Goal: Obtain resource: Download file/media

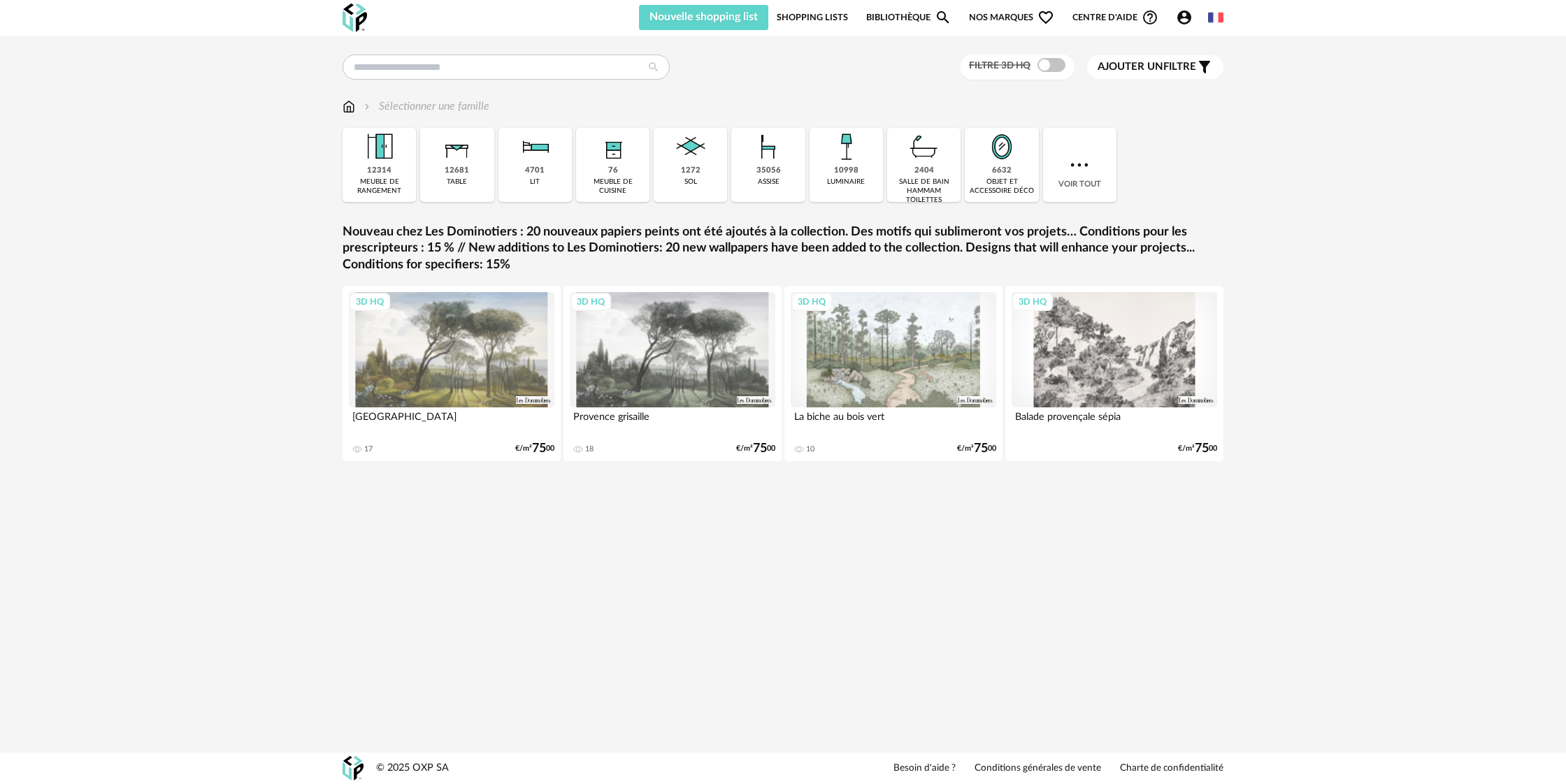
click at [681, 168] on div "1272" at bounding box center [691, 171] width 20 height 11
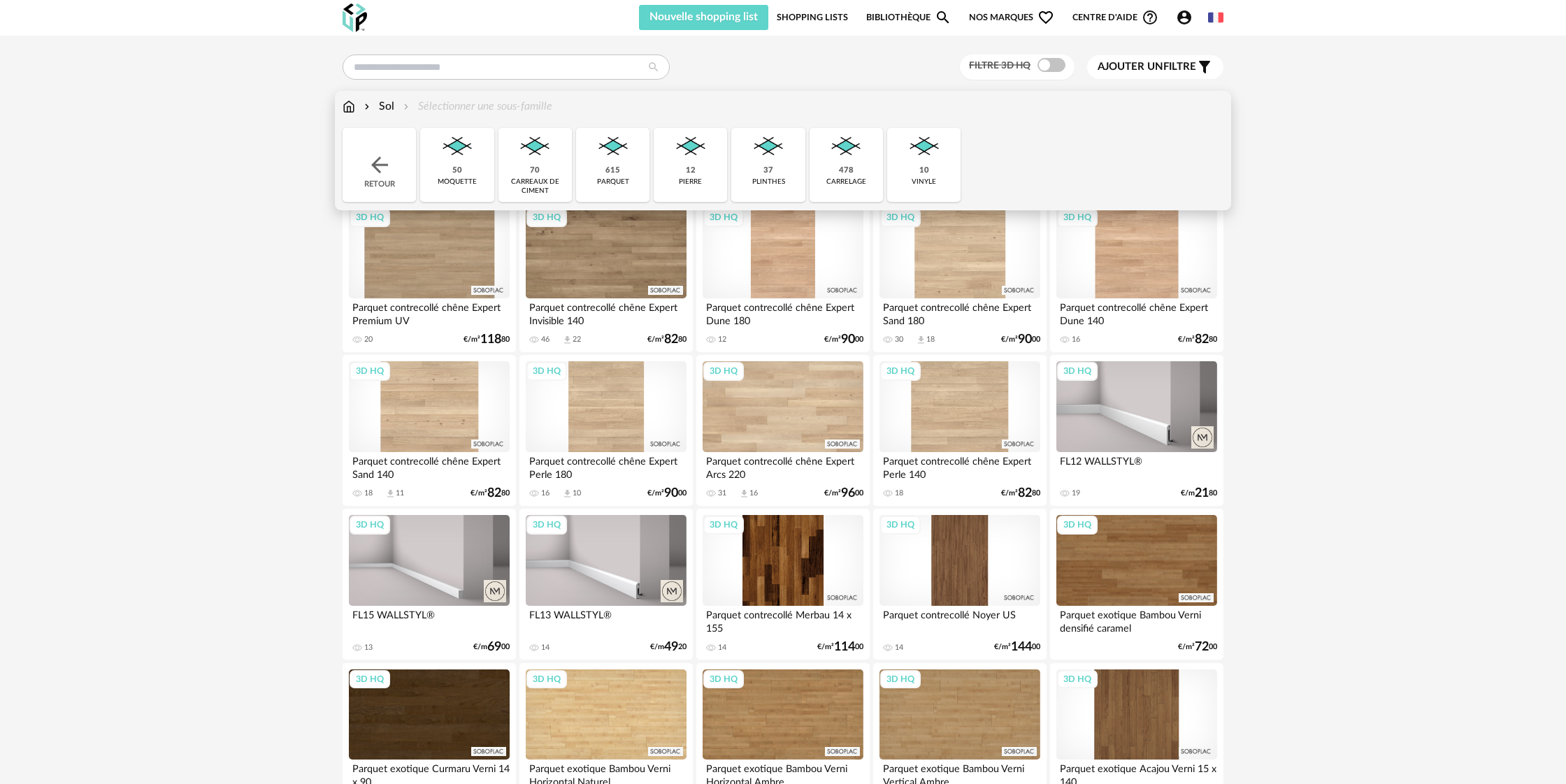
click at [485, 111] on div "Sol Sélectionner une sous-famille" at bounding box center [447, 107] width 210 height 16
click at [694, 163] on img at bounding box center [691, 147] width 38 height 38
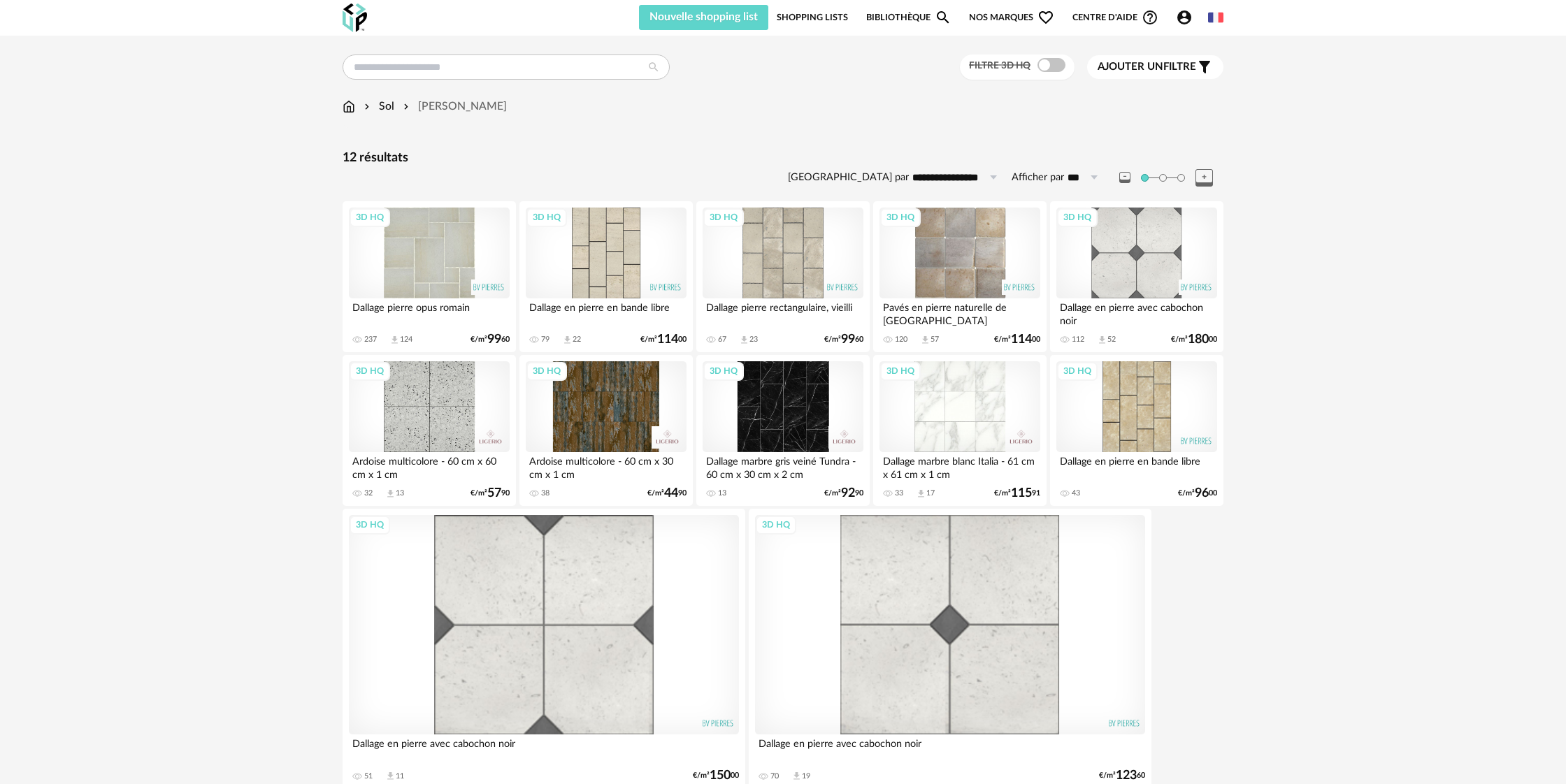
click at [390, 109] on div "Sol" at bounding box center [378, 107] width 33 height 16
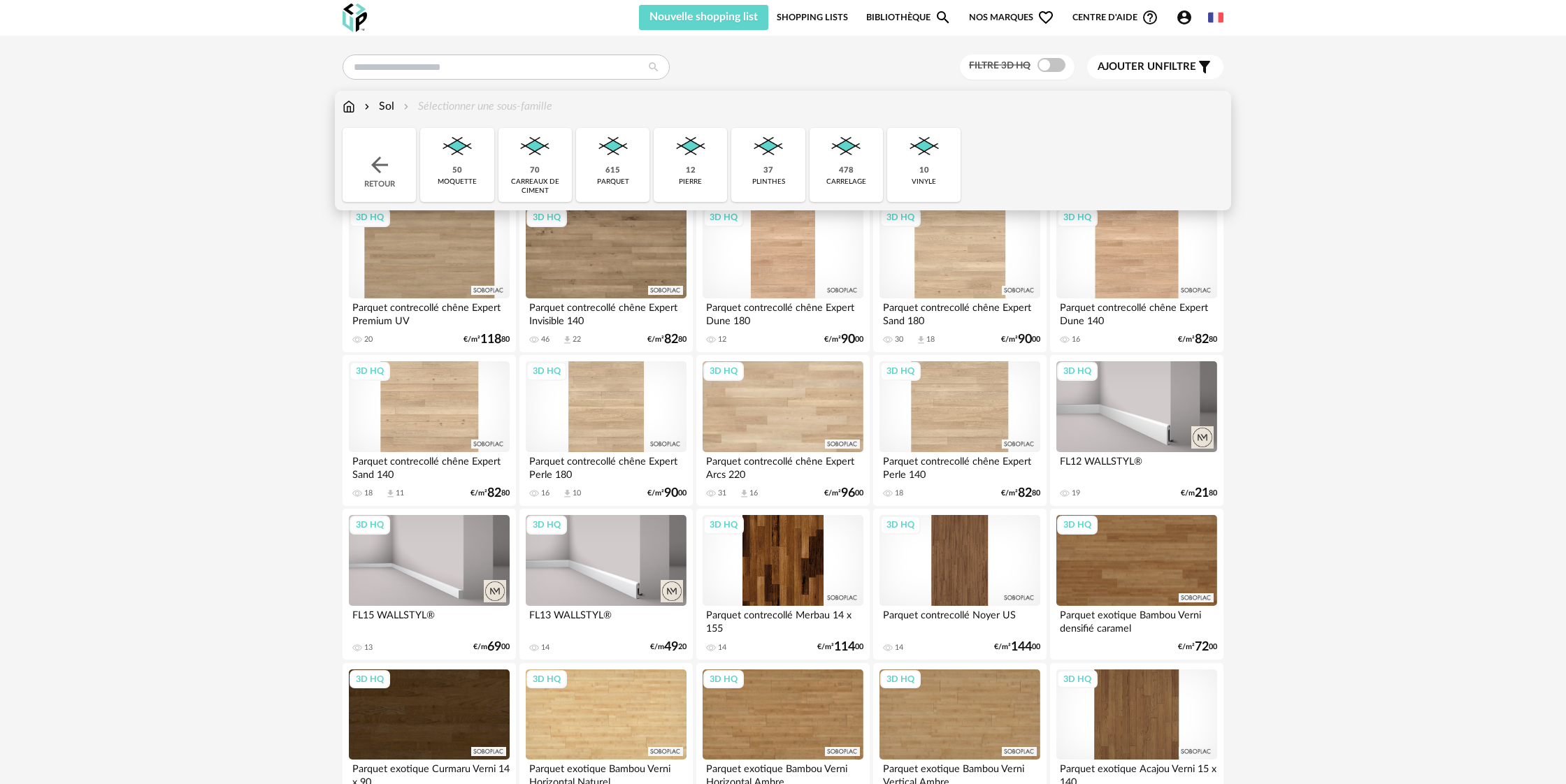
click at [848, 173] on div "478" at bounding box center [846, 171] width 14 height 11
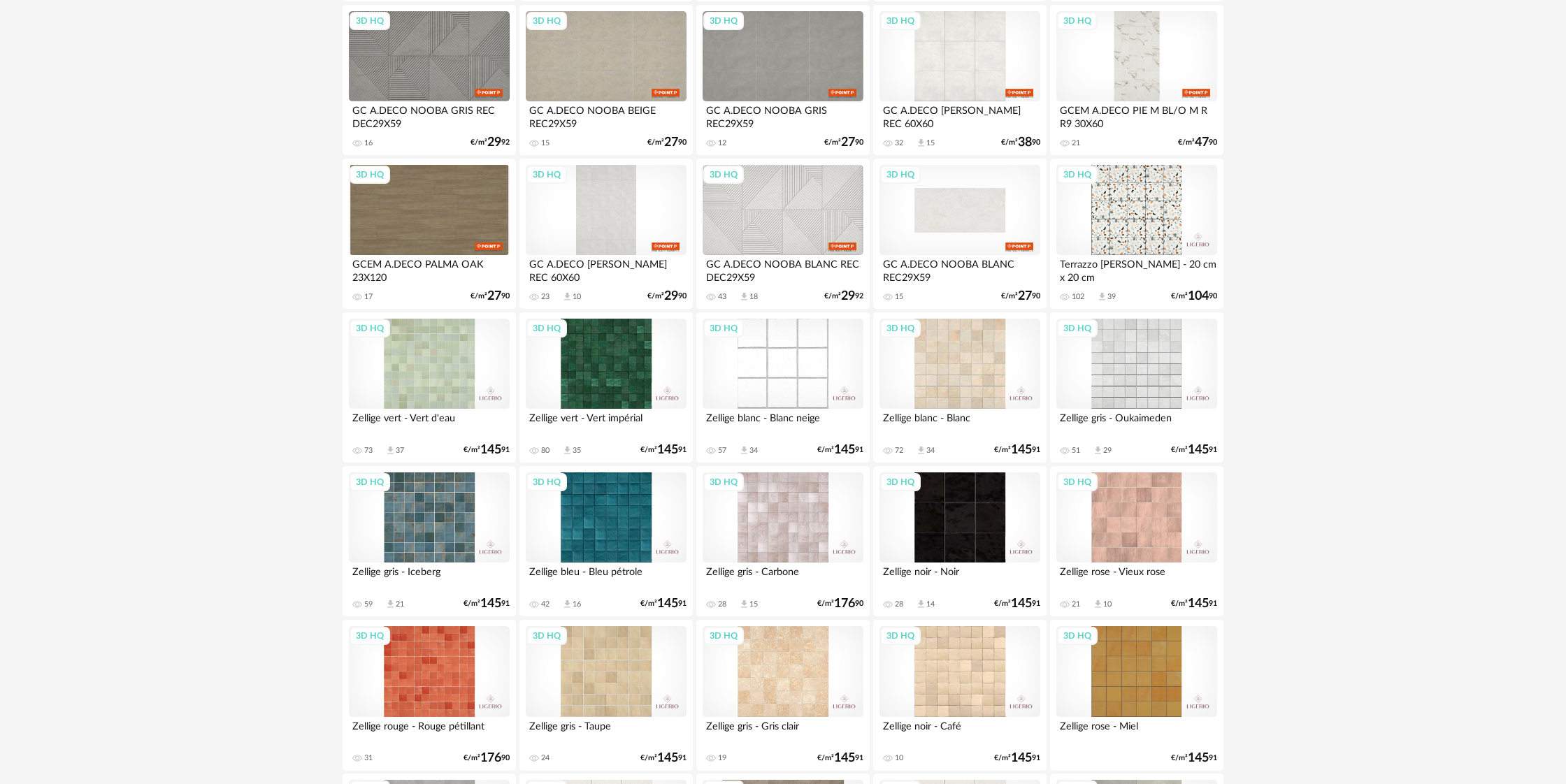
scroll to position [2358, 0]
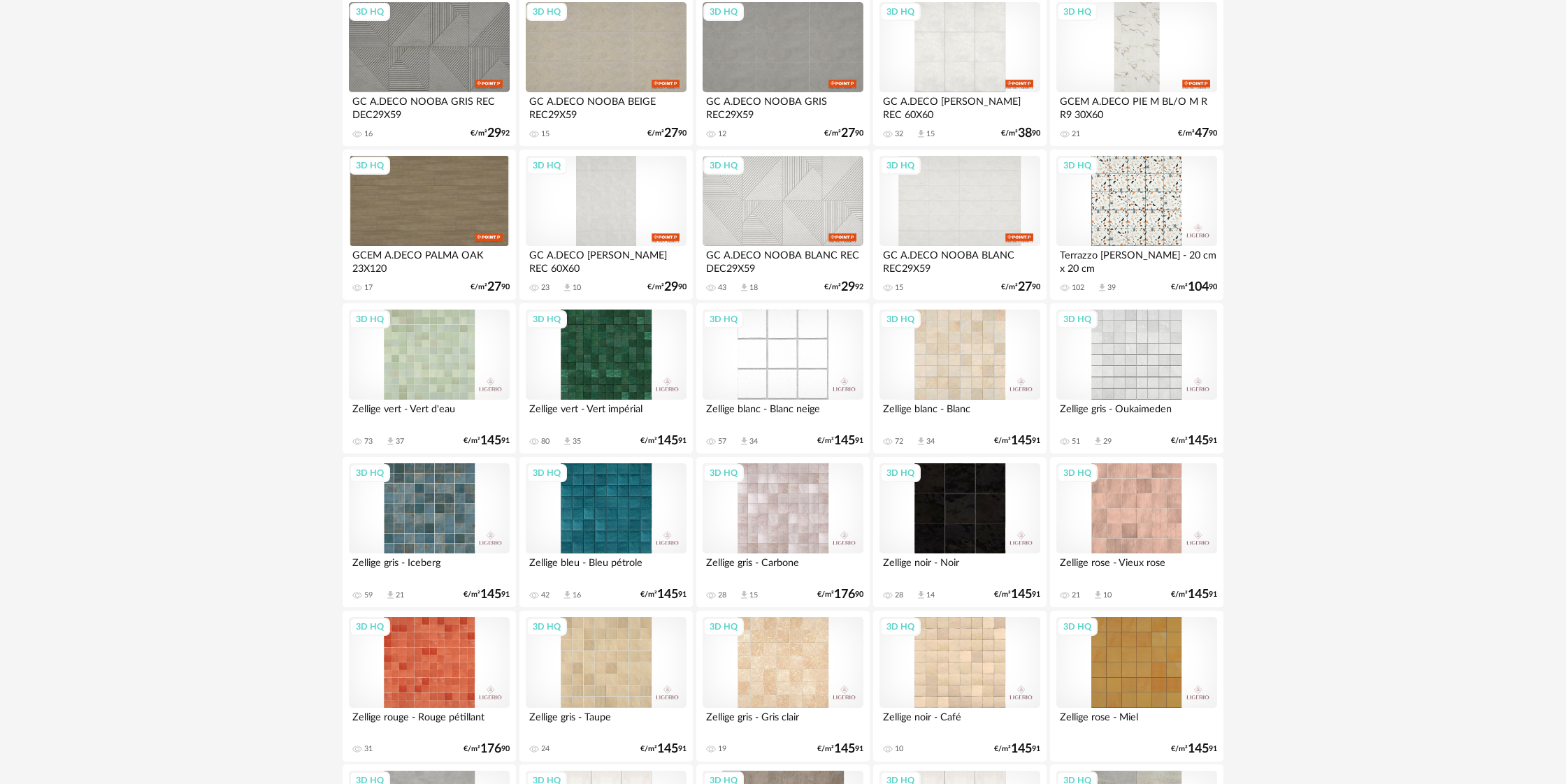
click at [1128, 530] on div "3D HQ" at bounding box center [1136, 508] width 161 height 91
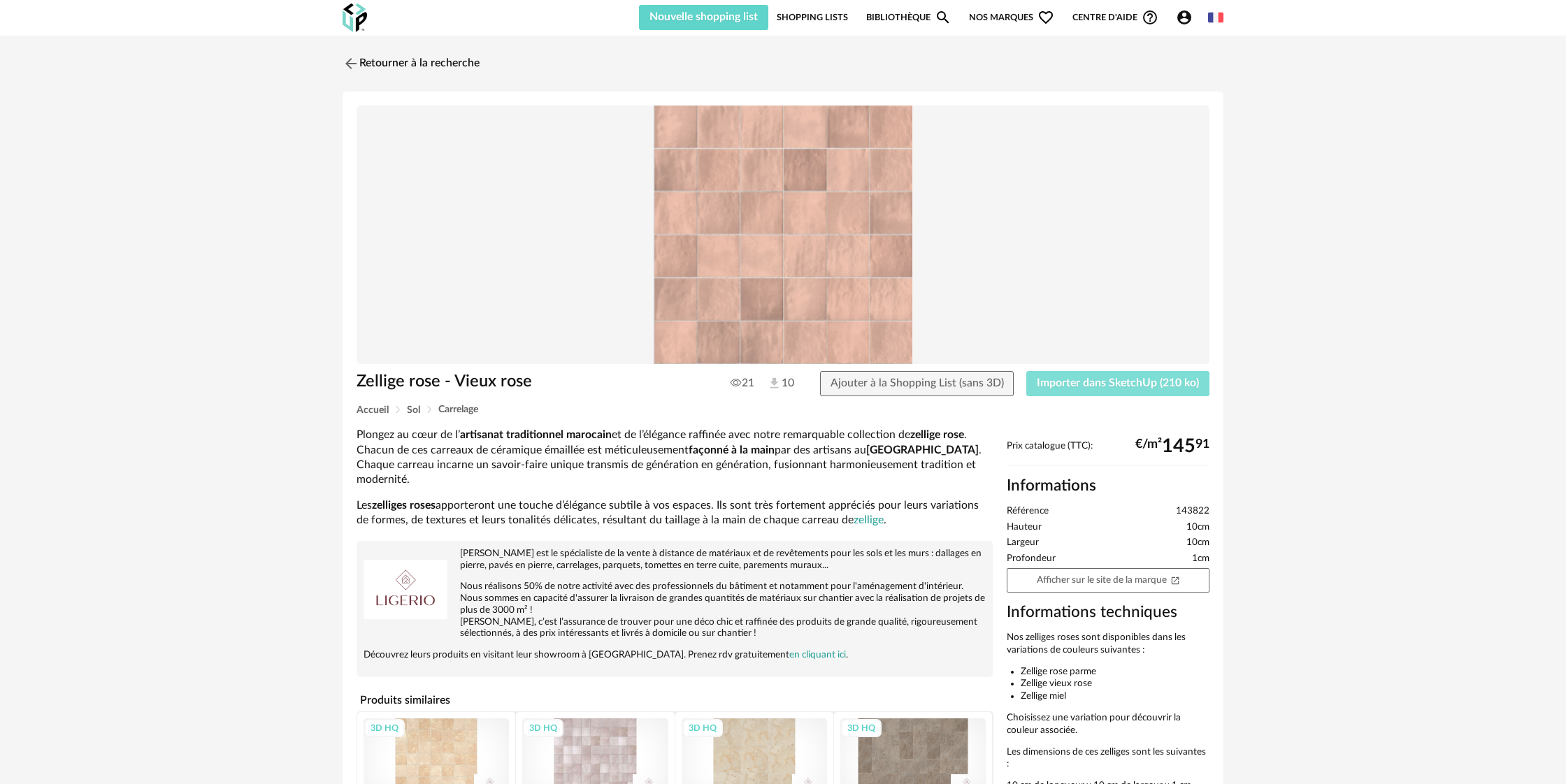
click at [1085, 390] on button "Importer dans SketchUp (210 ko)" at bounding box center [1118, 384] width 183 height 25
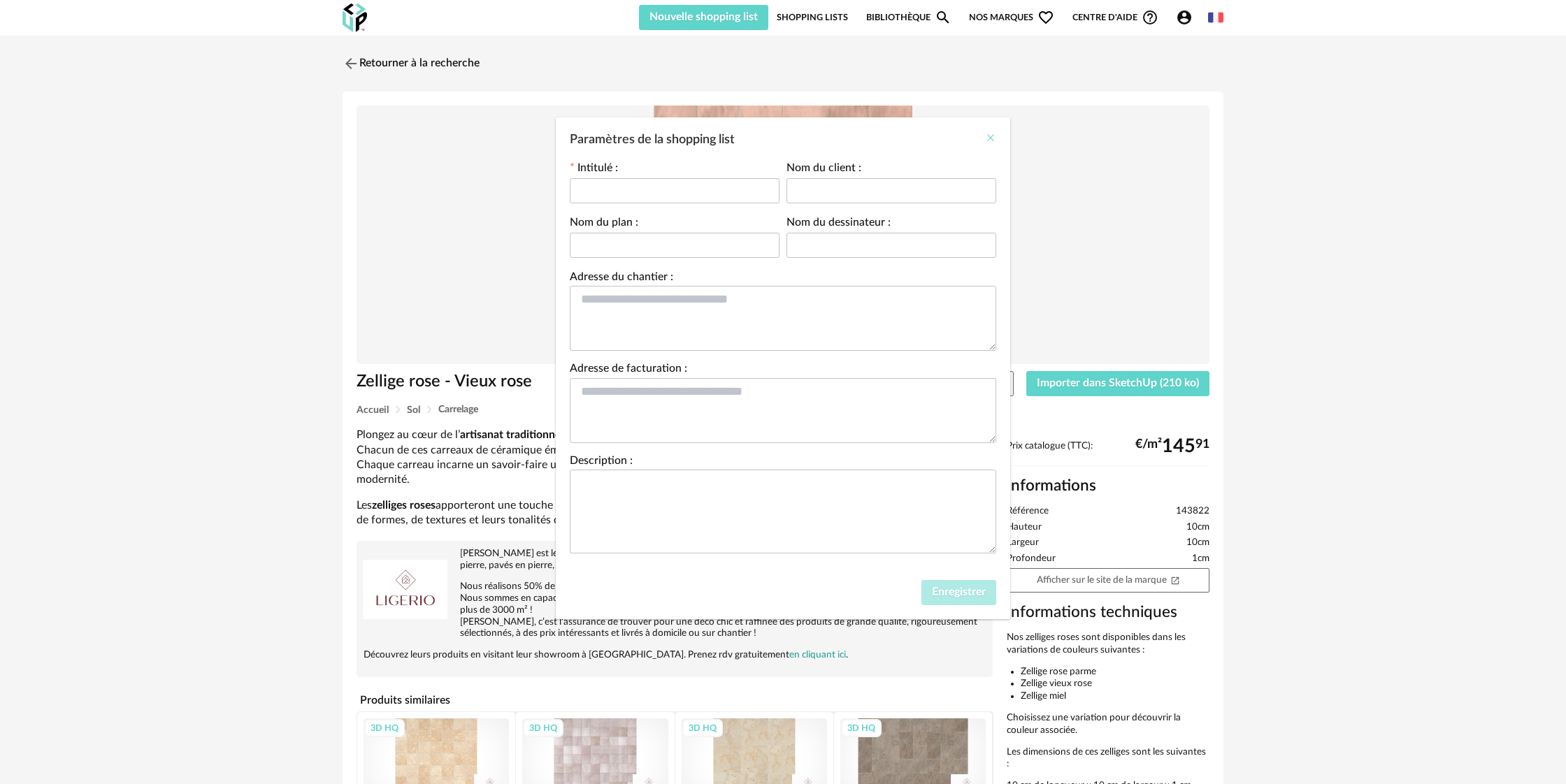
click at [989, 141] on icon "Close" at bounding box center [990, 138] width 11 height 11
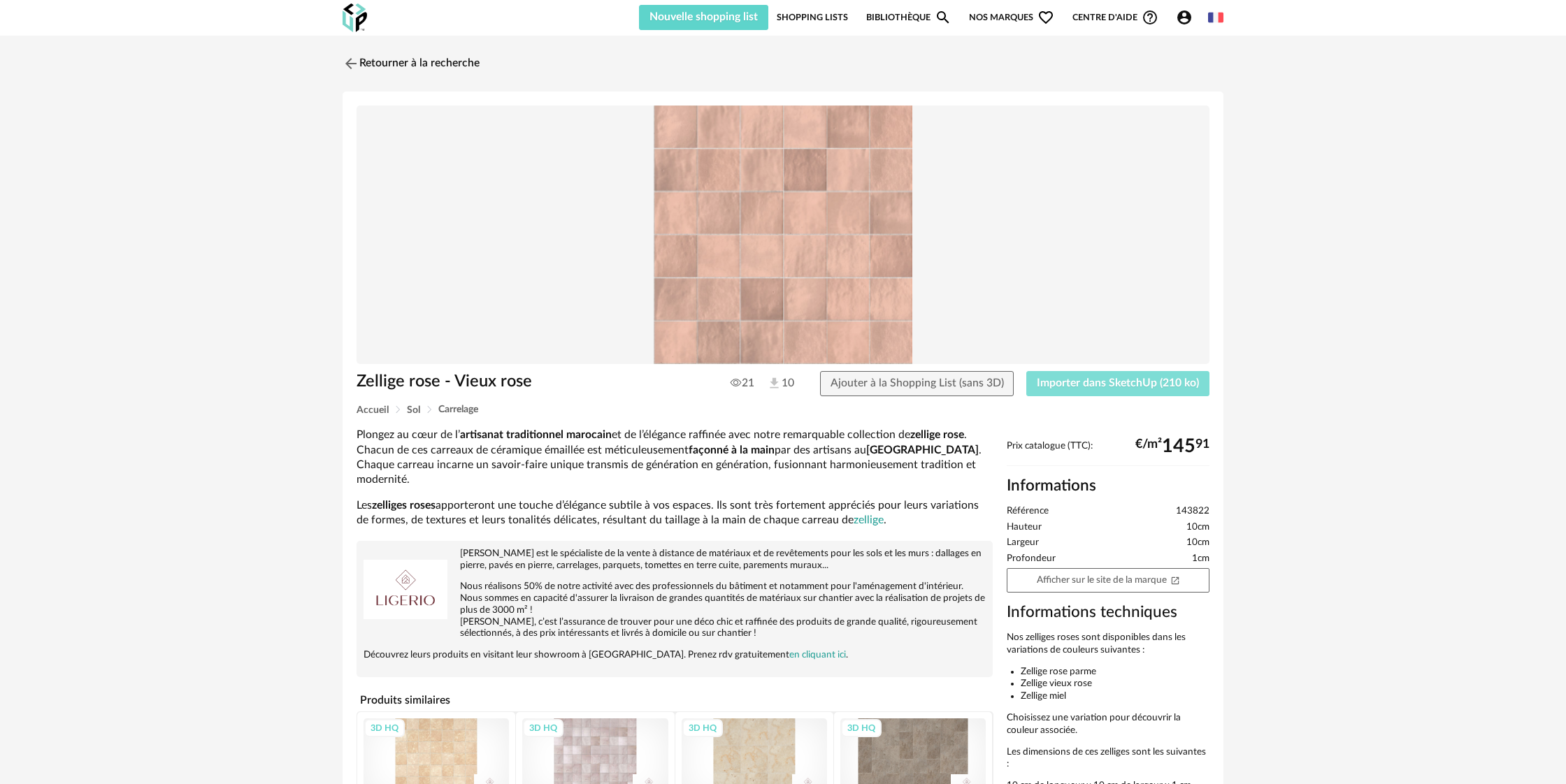
click at [1078, 385] on span "Importer dans SketchUp (210 ko)" at bounding box center [1117, 383] width 162 height 11
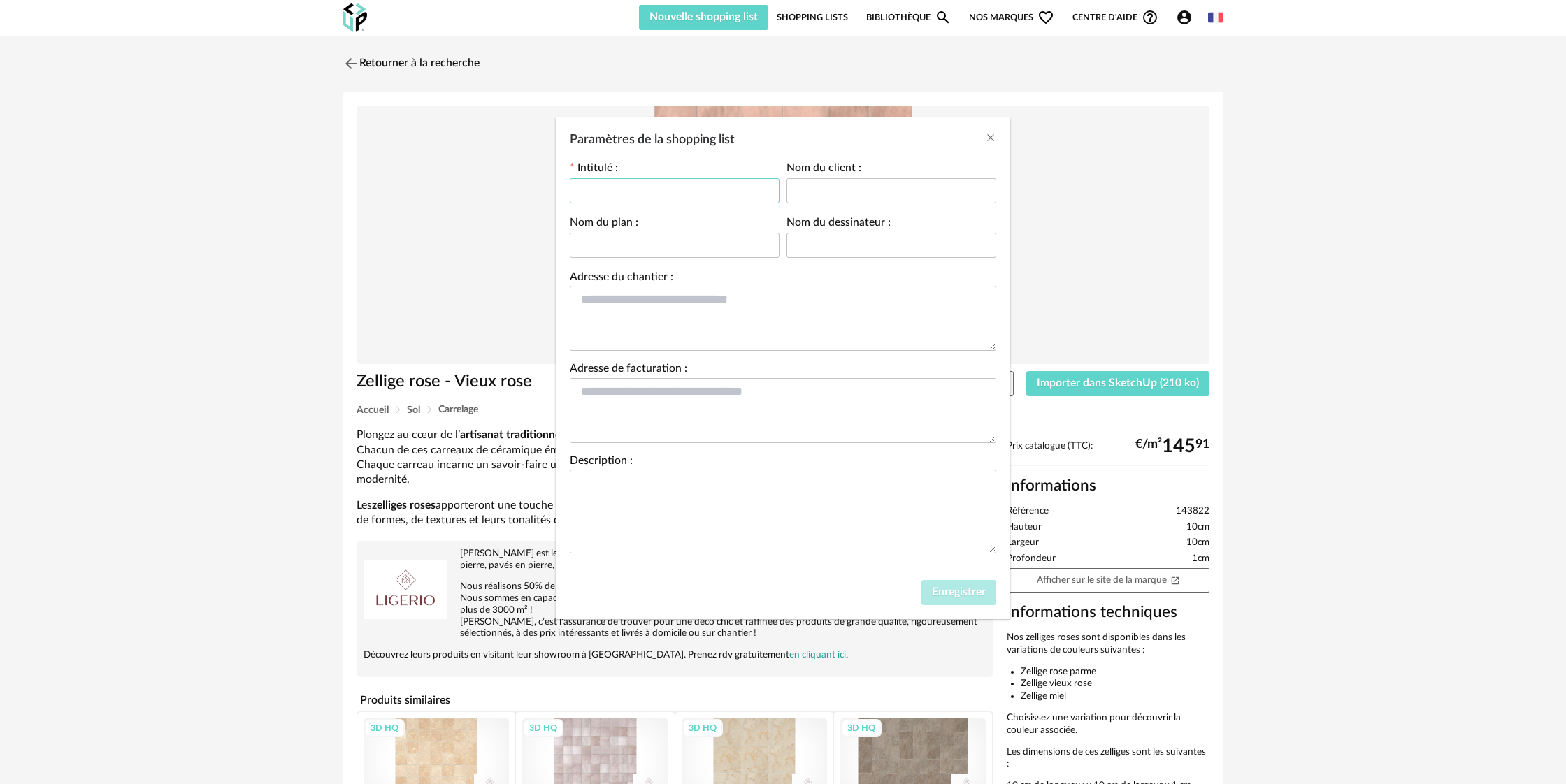
click at [667, 186] on input "Paramètres de la shopping list" at bounding box center [674, 191] width 210 height 25
type input "****"
click at [962, 595] on span "Enregistrer" at bounding box center [959, 592] width 54 height 11
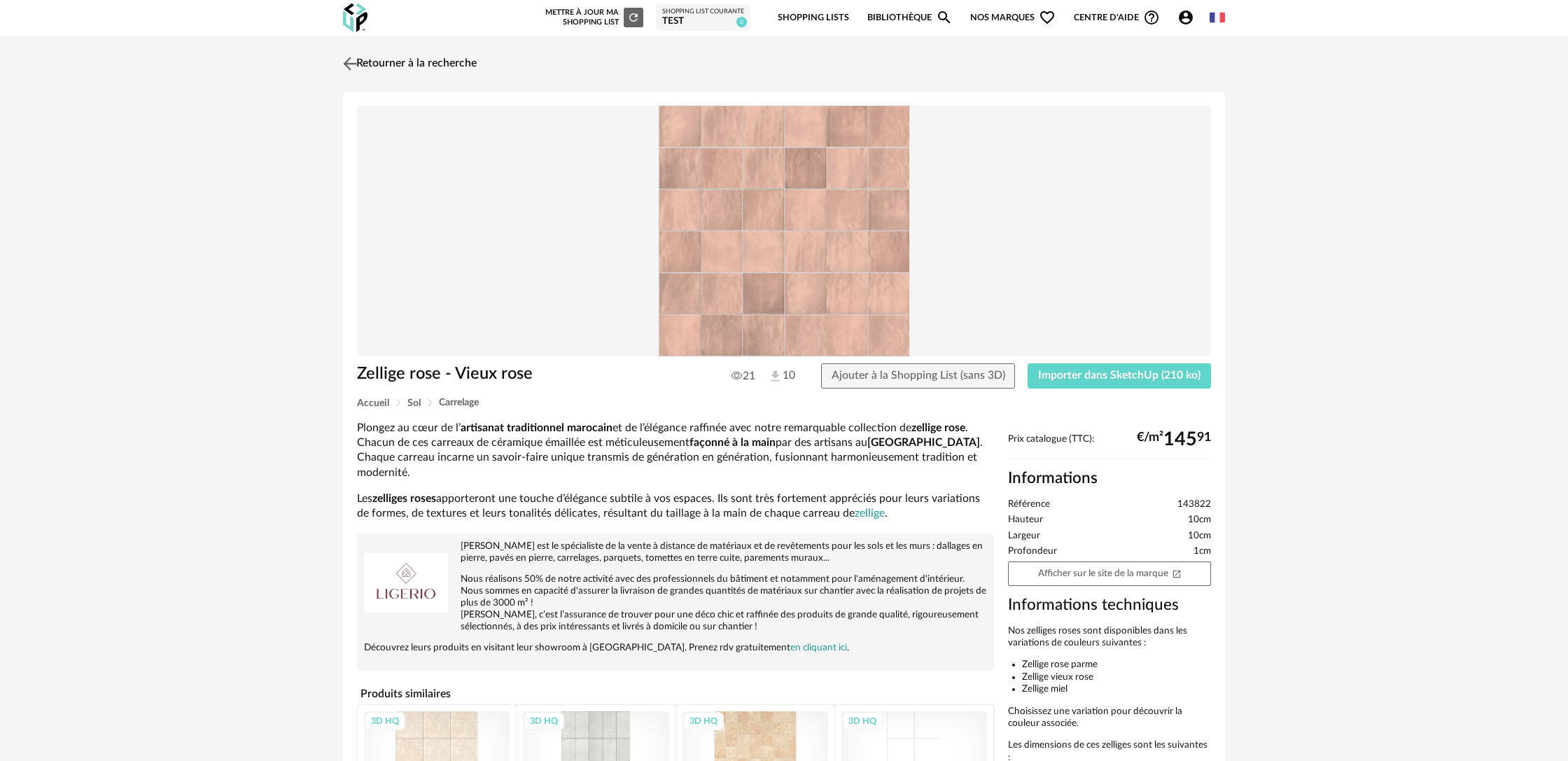
click at [422, 61] on link "Retourner à la recherche" at bounding box center [408, 64] width 137 height 31
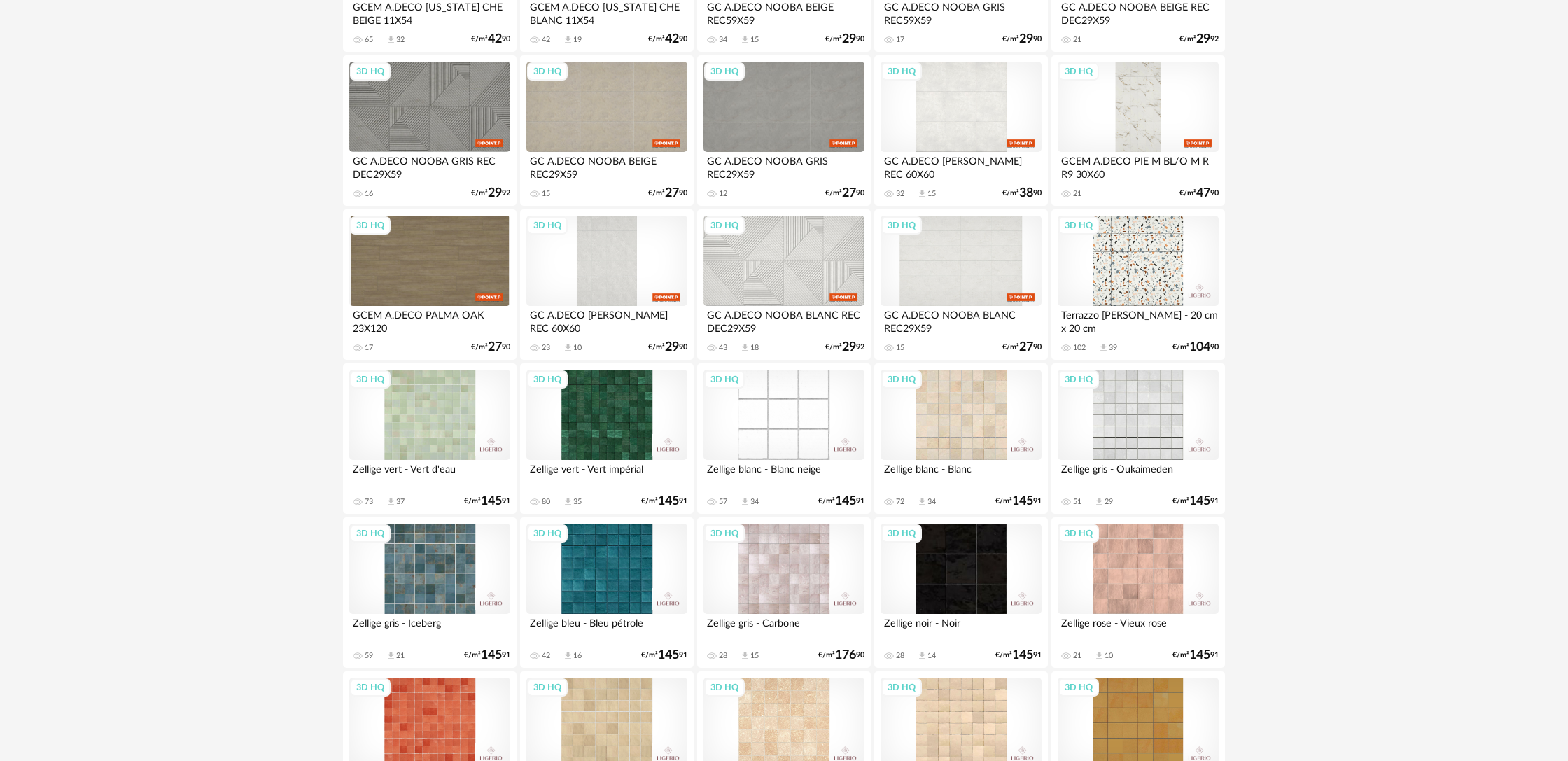
scroll to position [1951, 0]
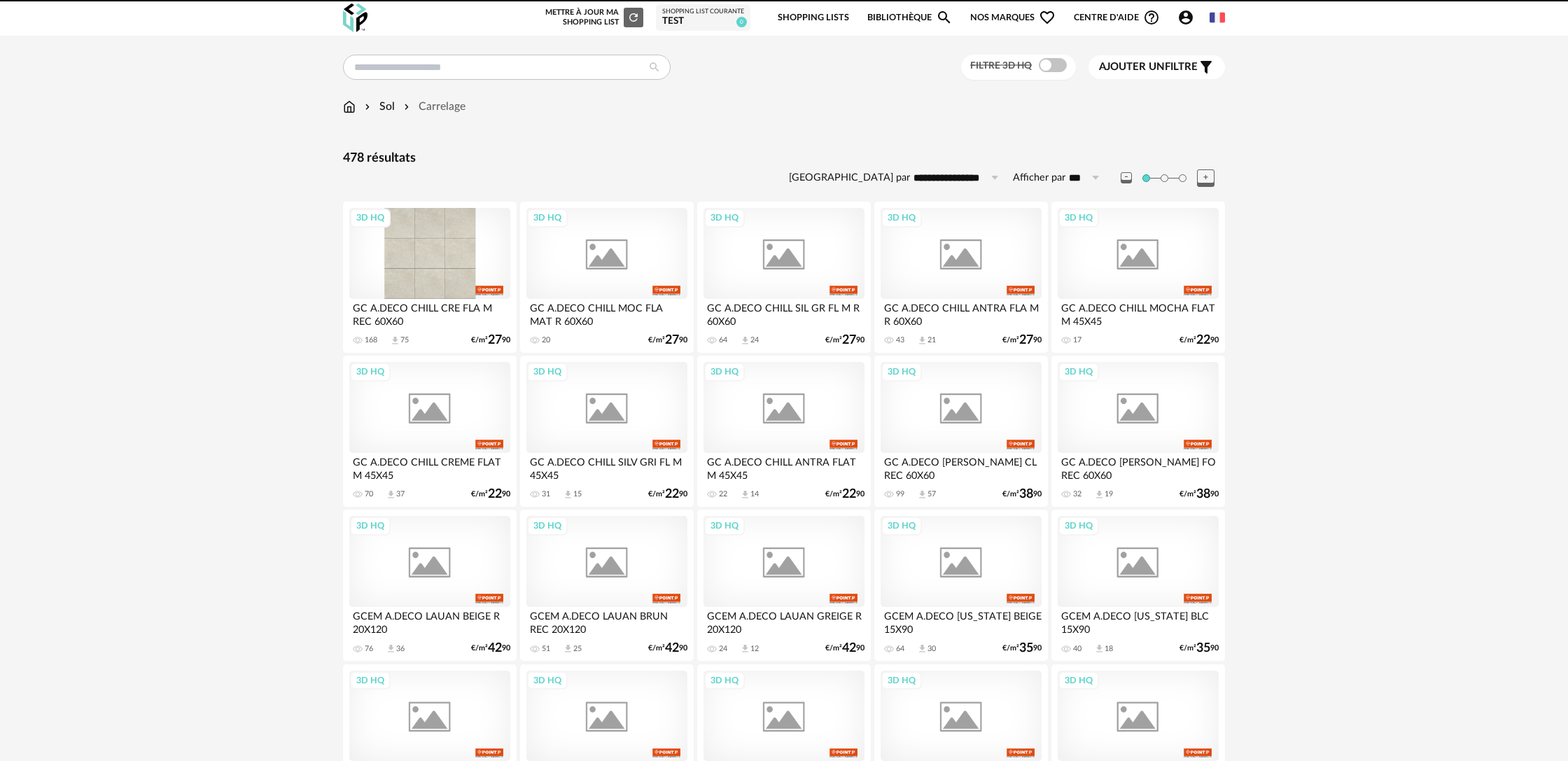
scroll to position [2623, 0]
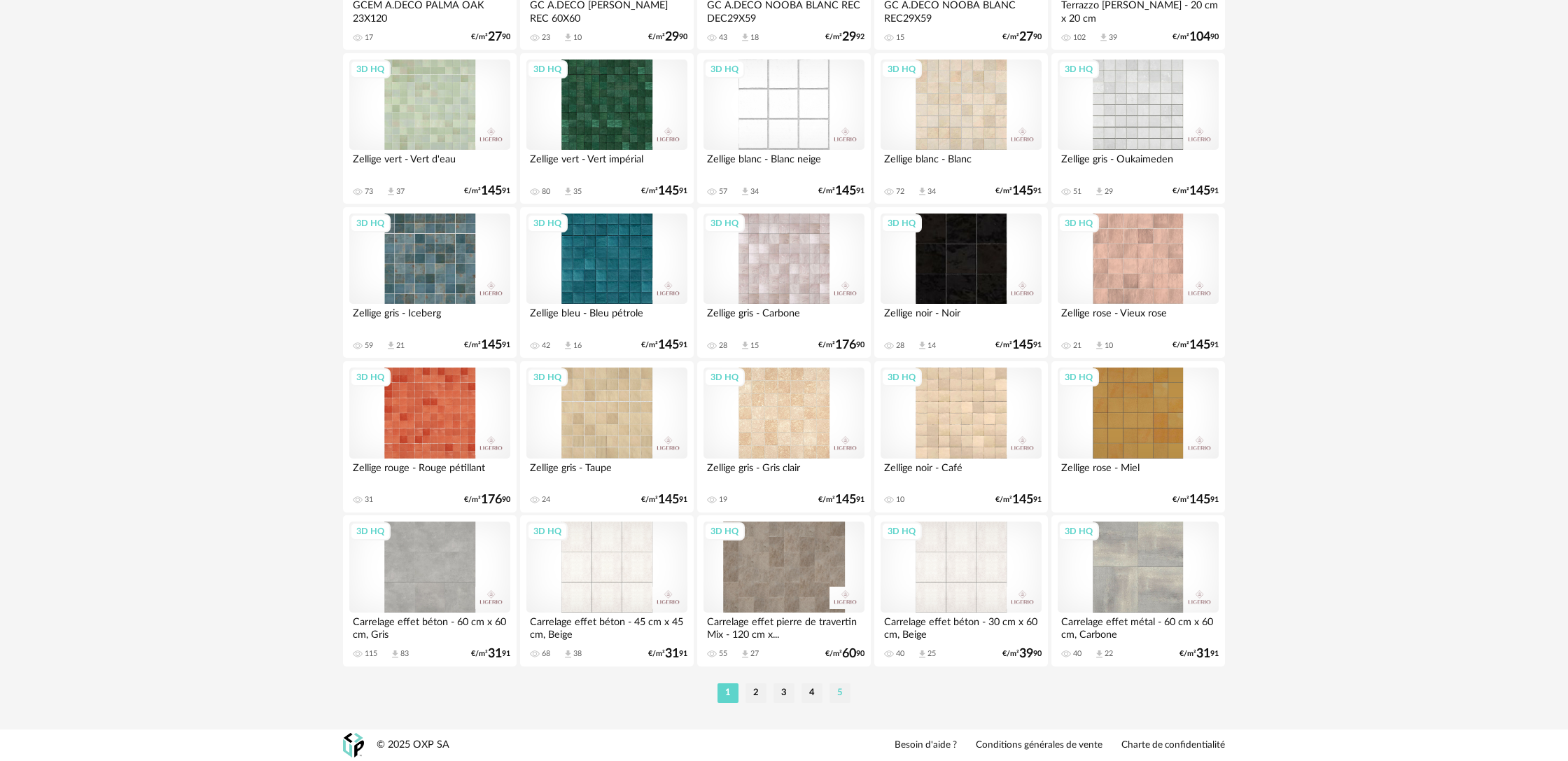
click at [833, 696] on li "5" at bounding box center [839, 693] width 21 height 20
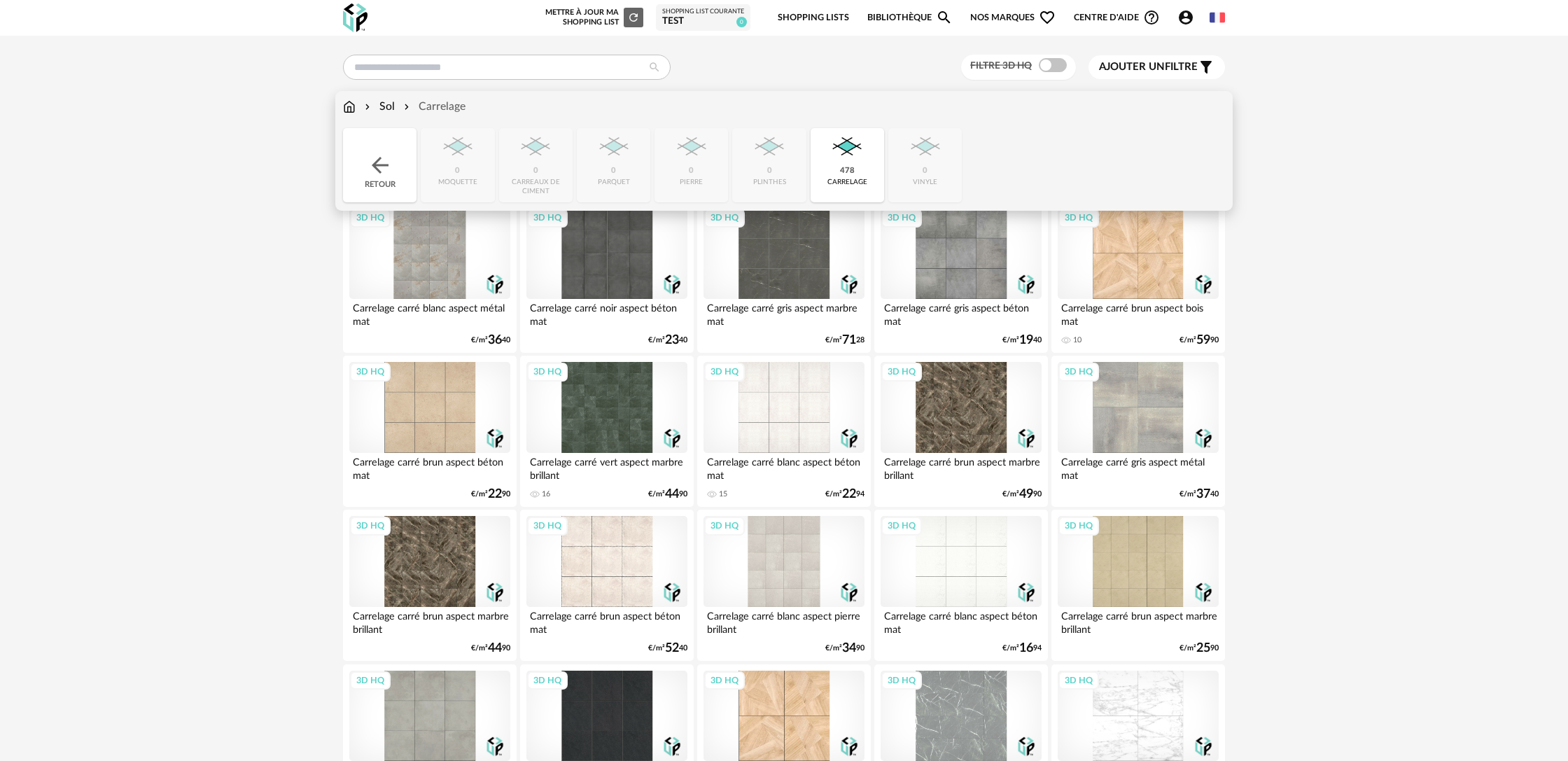
click at [391, 105] on div "Sol" at bounding box center [378, 107] width 33 height 16
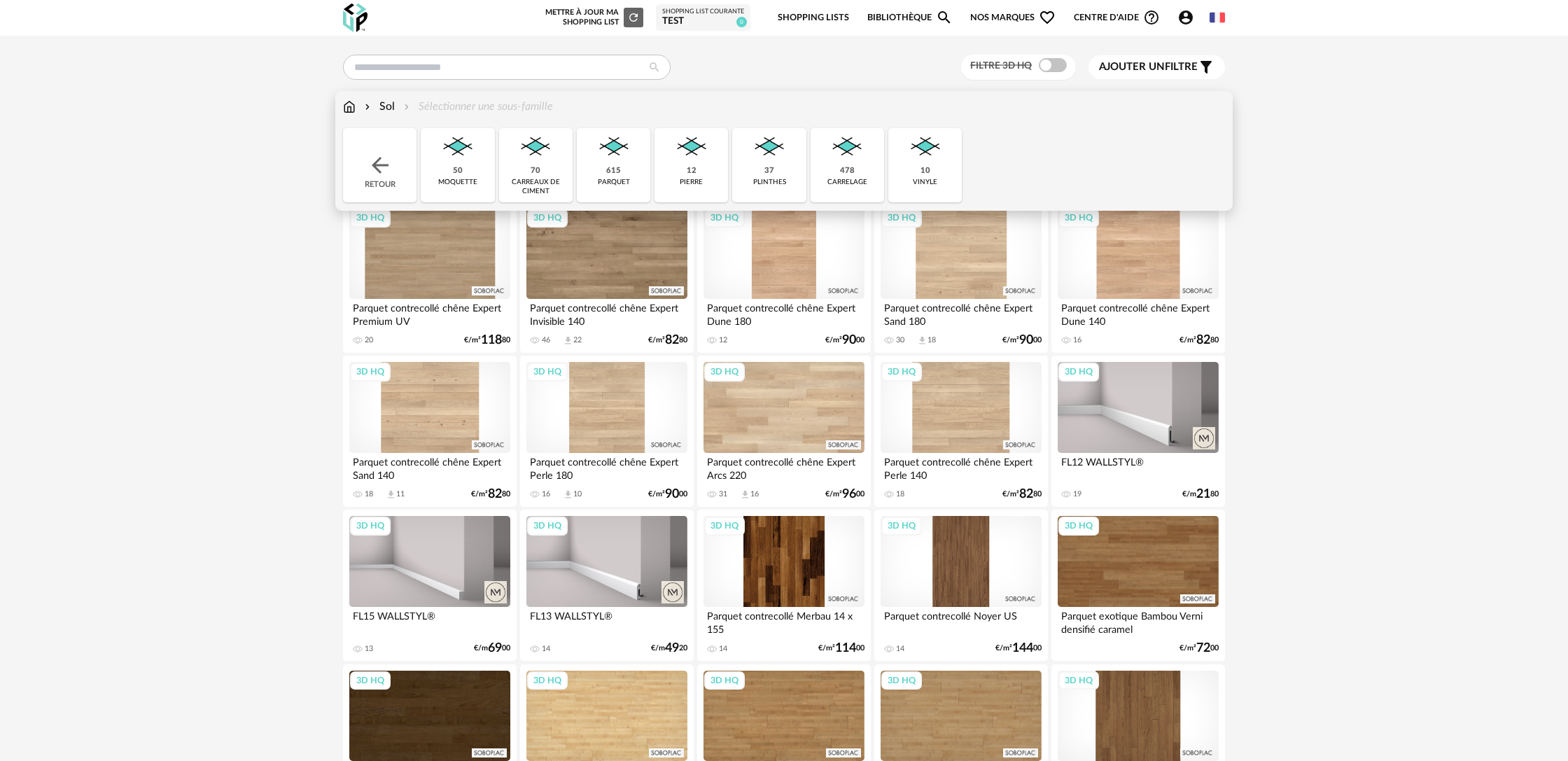
click at [387, 140] on div "Retour" at bounding box center [380, 165] width 74 height 74
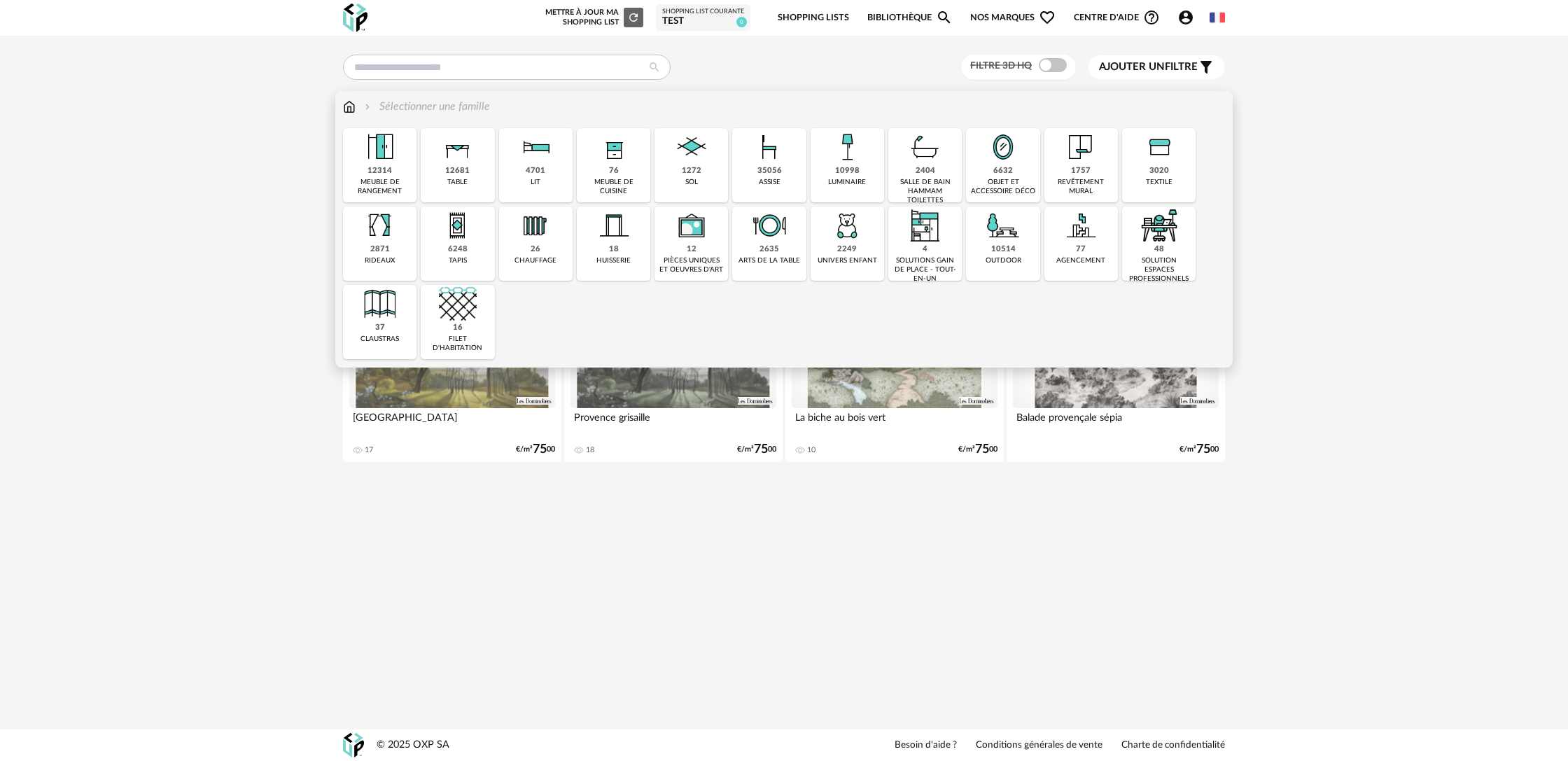
click at [1064, 184] on div "revêtement mural" at bounding box center [1081, 186] width 65 height 18
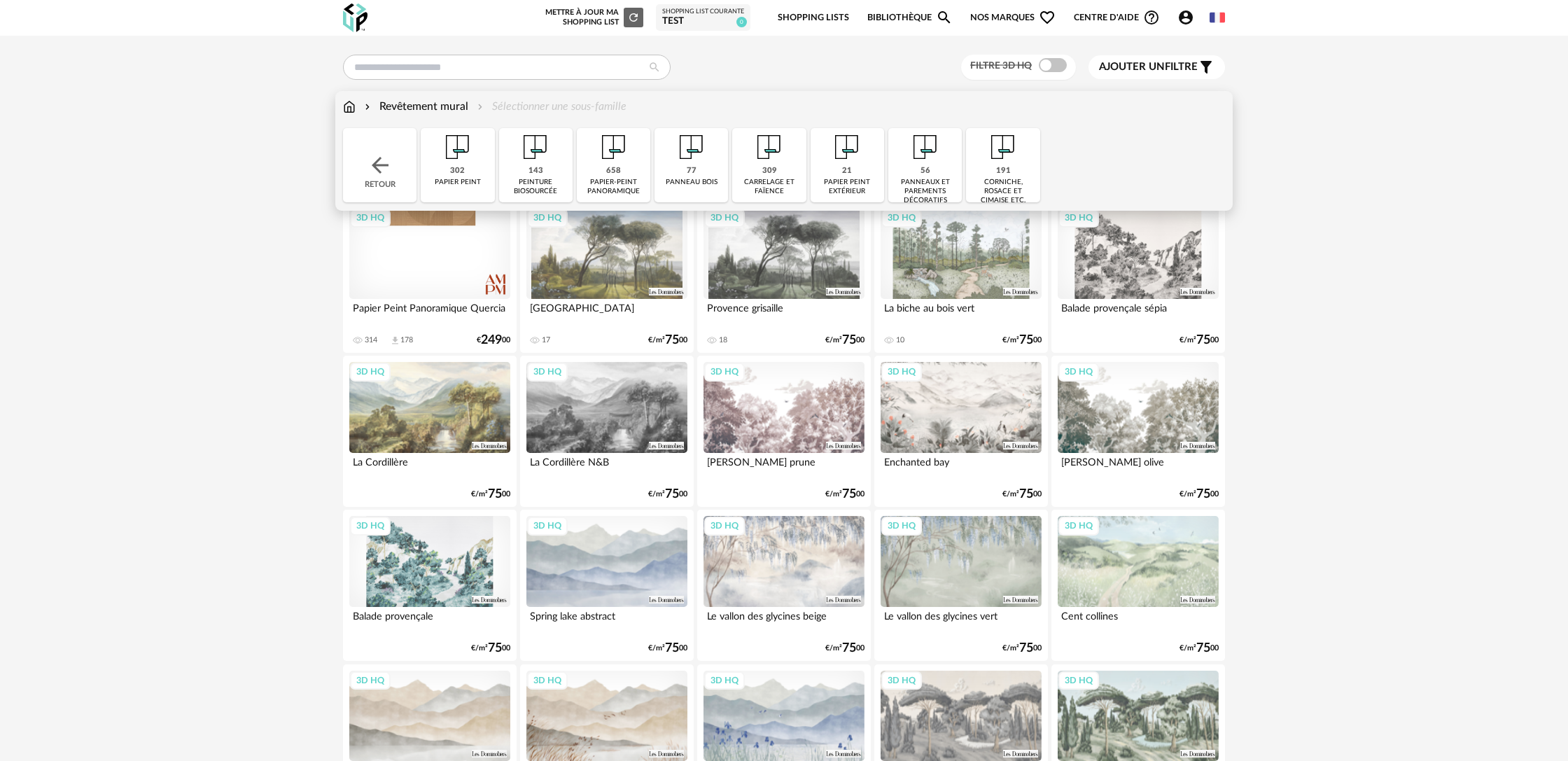
click at [773, 176] on div "309" at bounding box center [769, 171] width 14 height 11
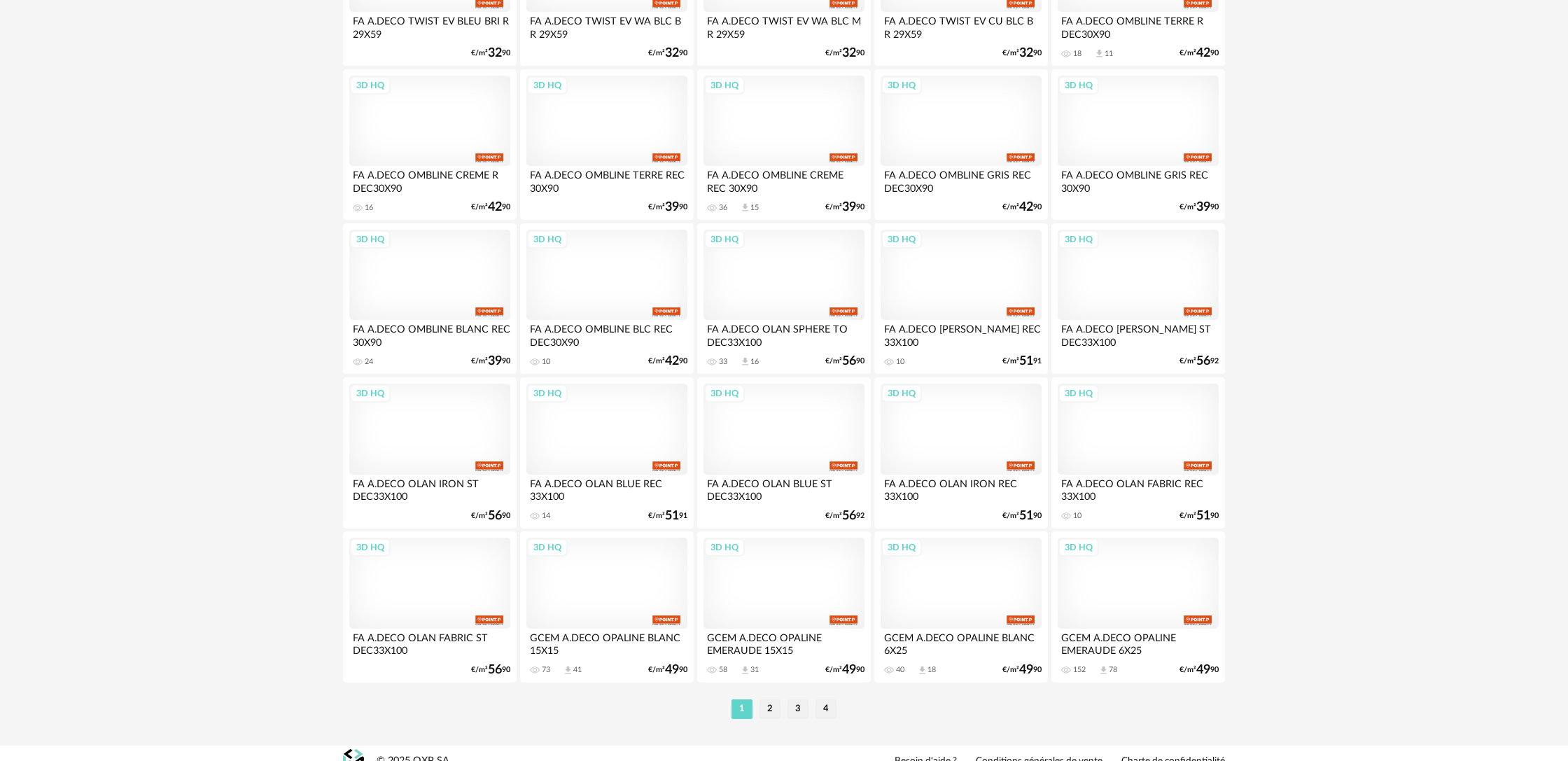
scroll to position [2623, 0]
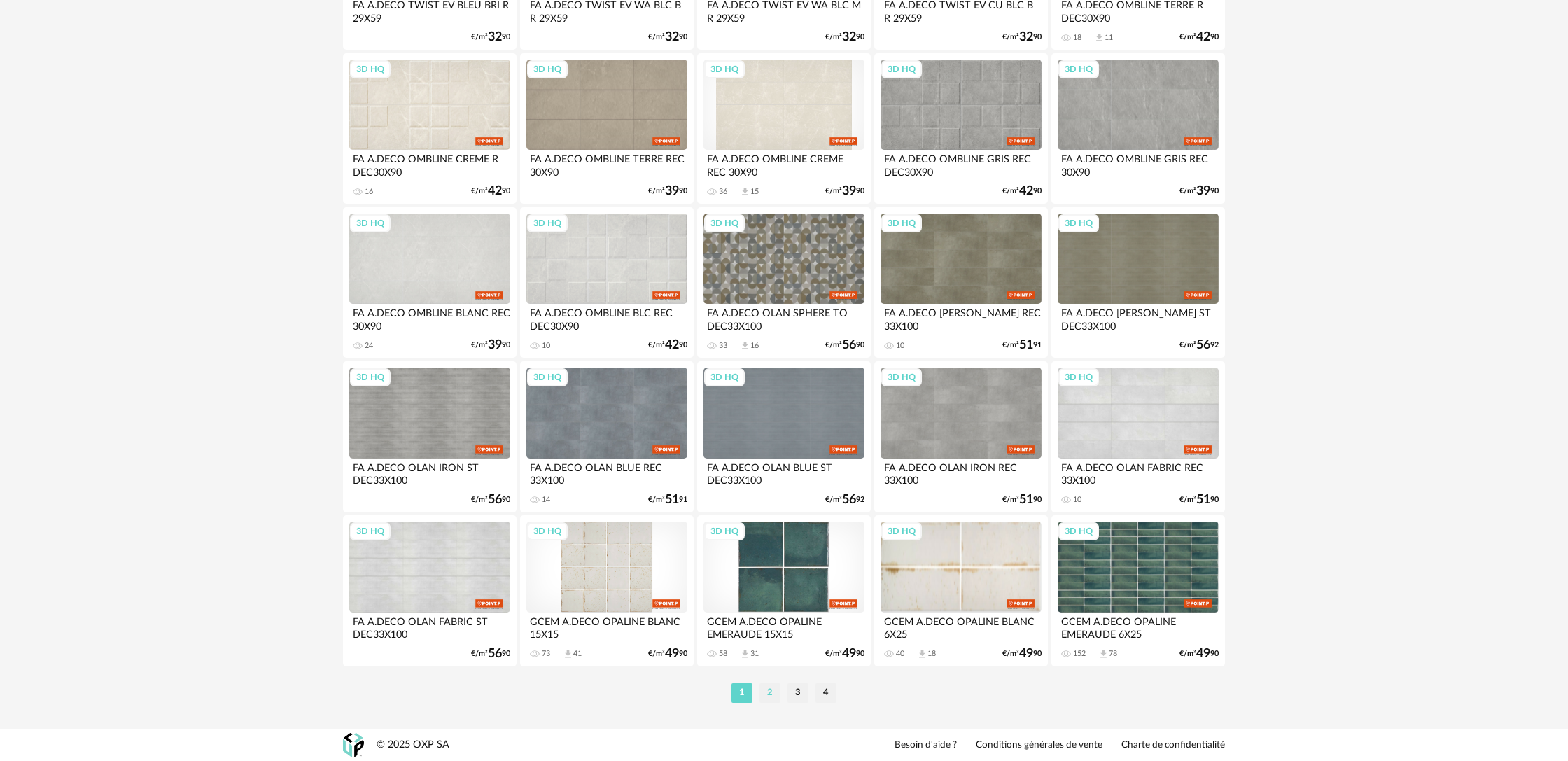
click at [776, 693] on li "2" at bounding box center [769, 693] width 21 height 20
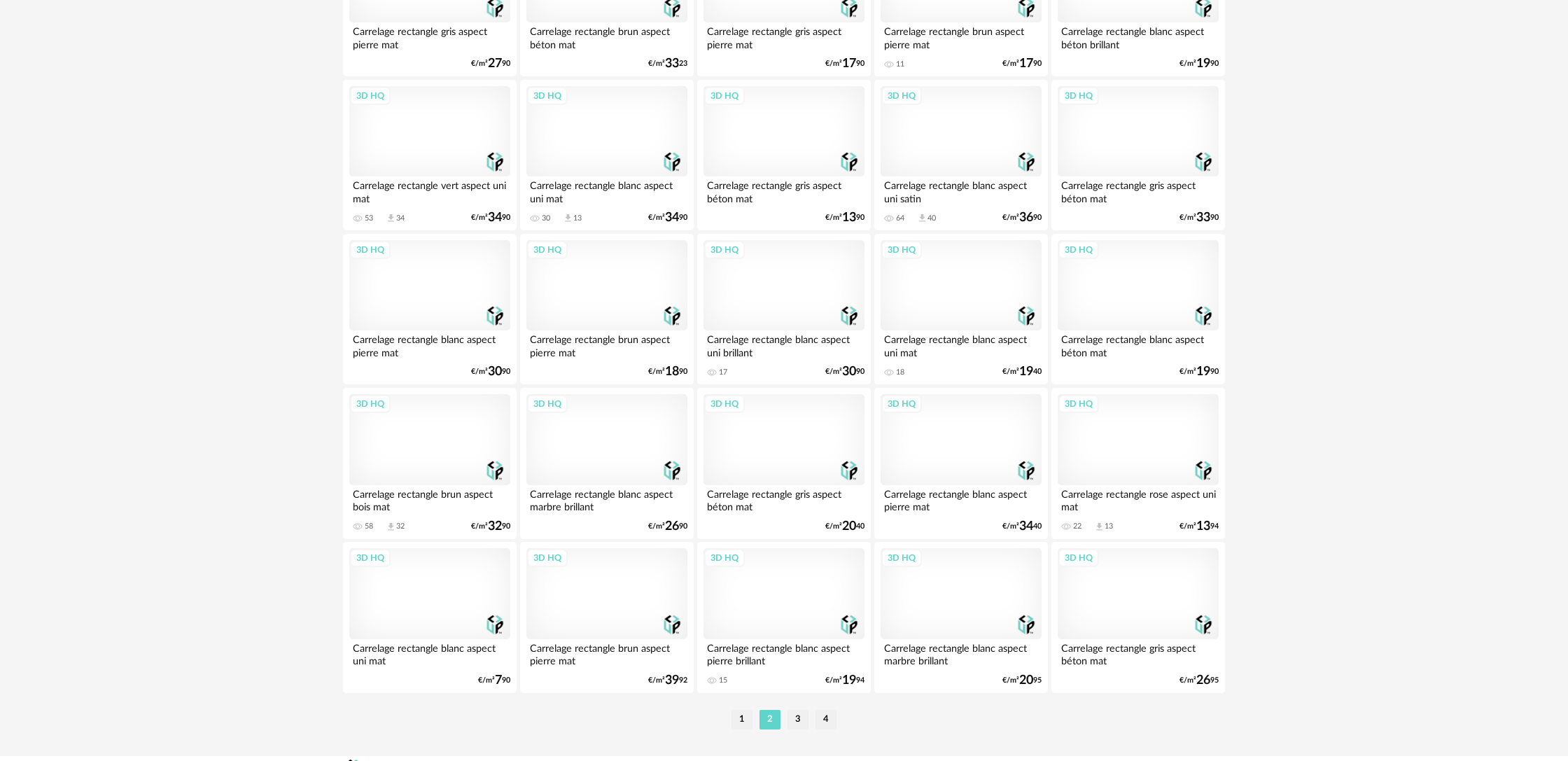
scroll to position [2623, 0]
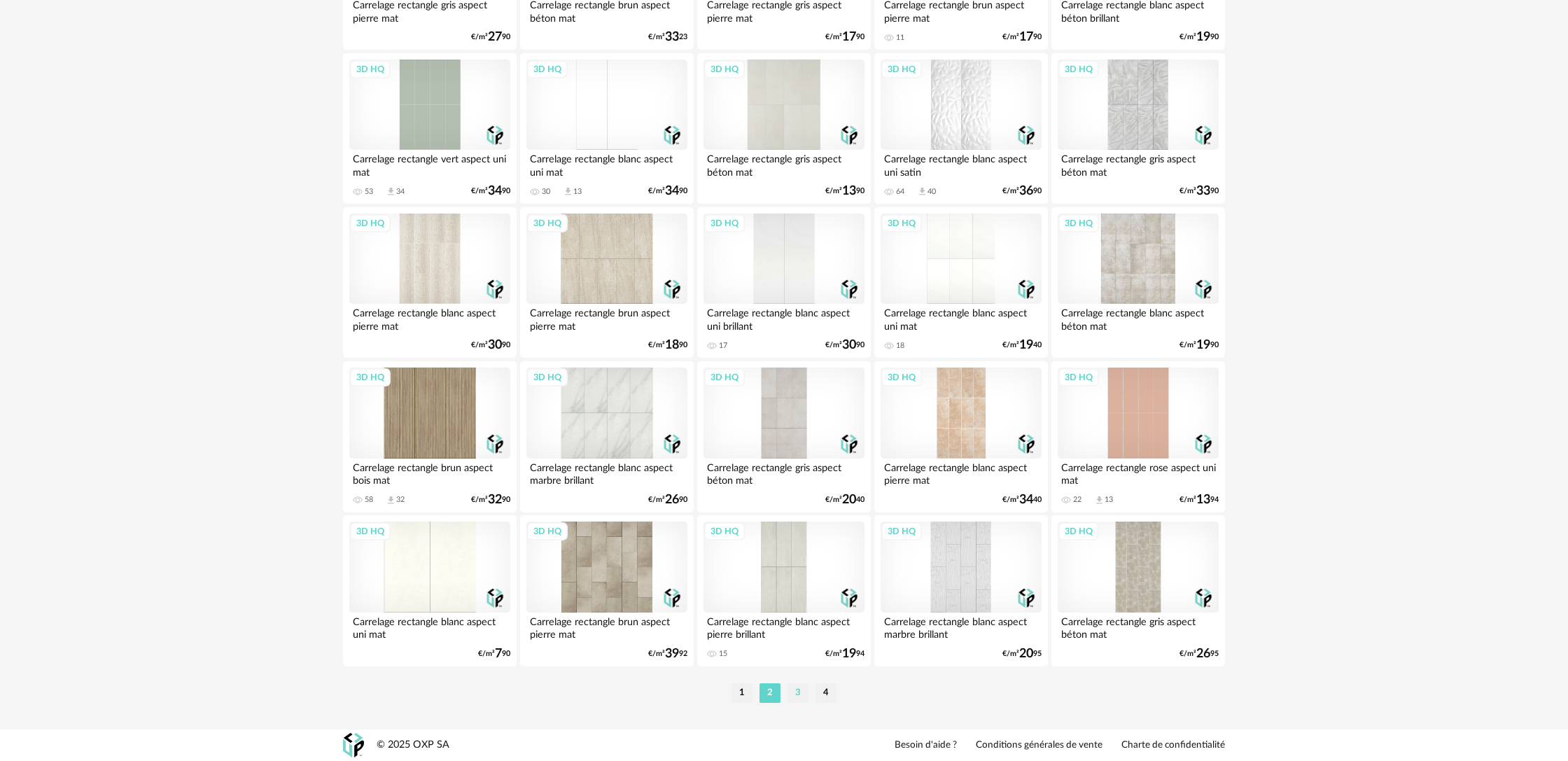
click at [799, 693] on li "3" at bounding box center [797, 693] width 21 height 20
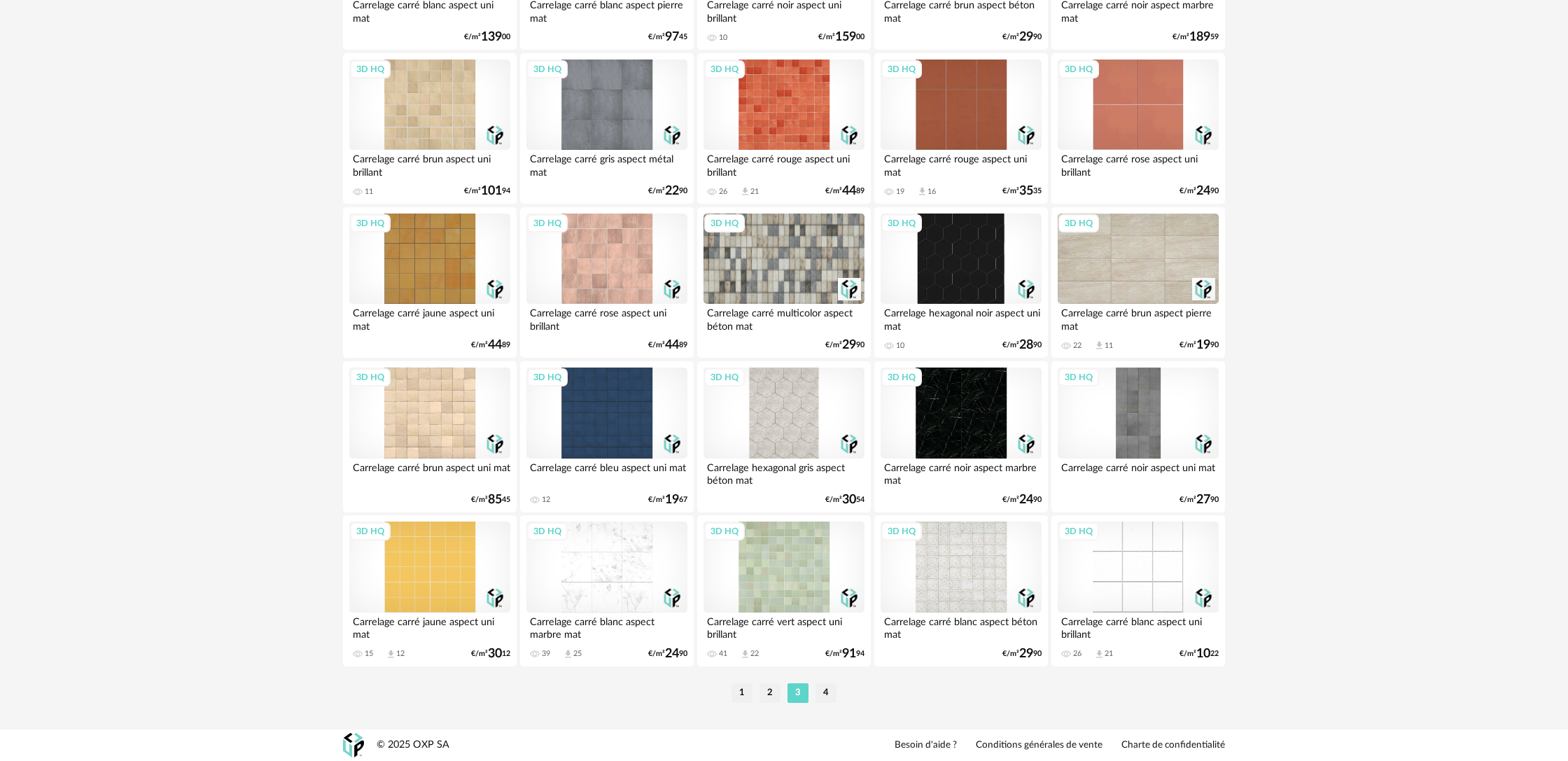
scroll to position [2618, 0]
click at [825, 702] on li "4" at bounding box center [825, 693] width 21 height 20
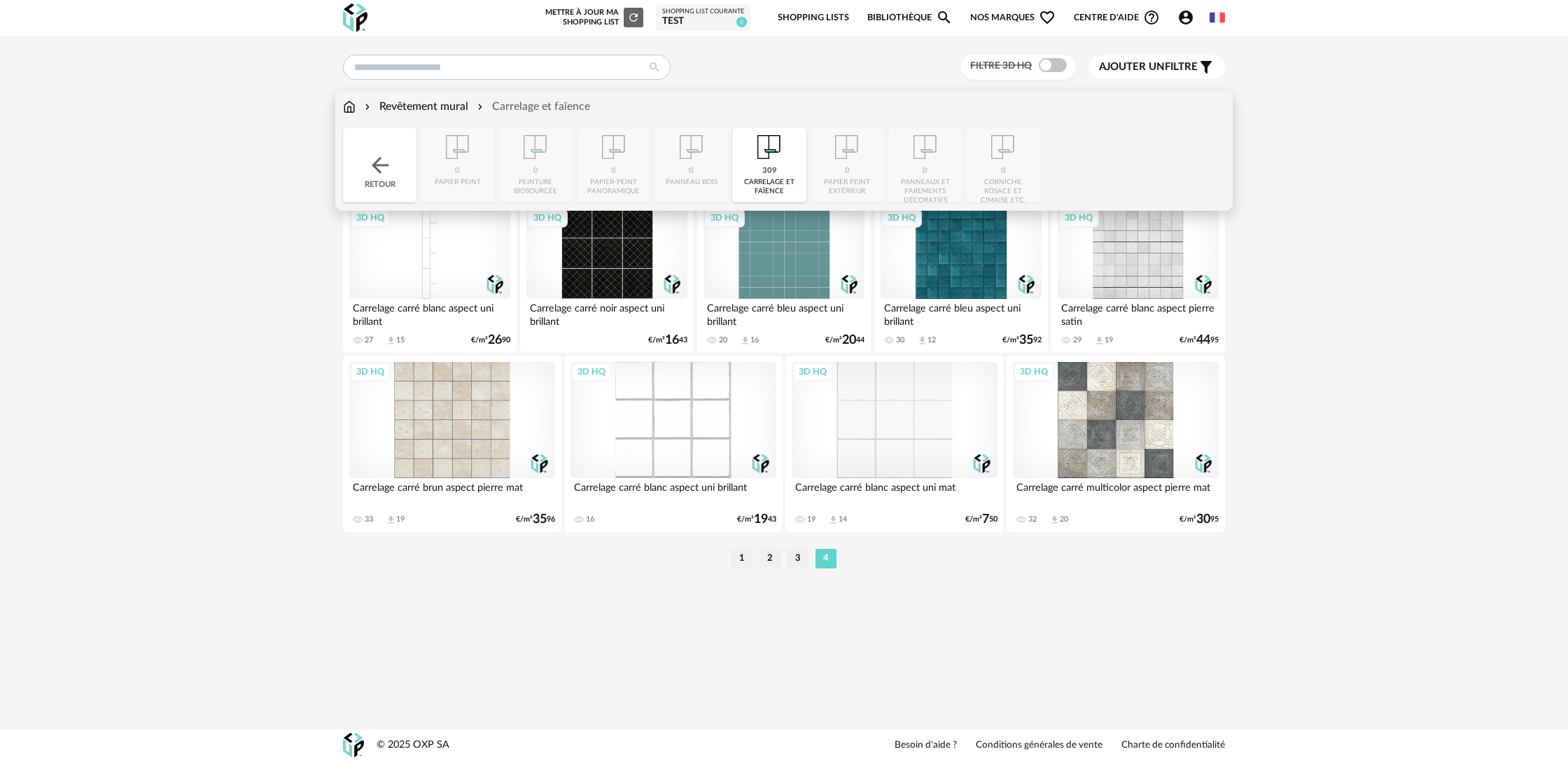
click at [350, 109] on img at bounding box center [349, 107] width 13 height 16
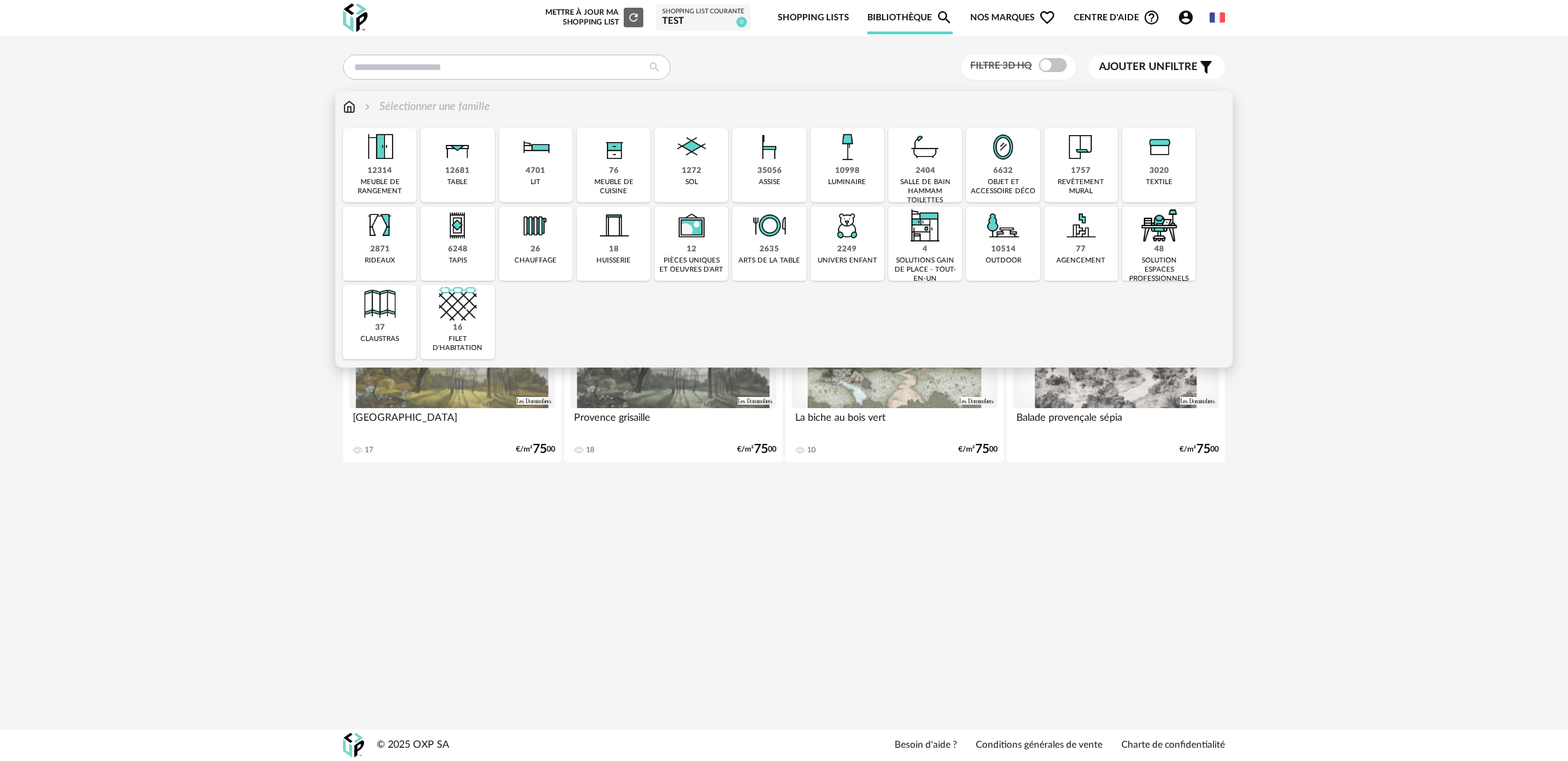
click at [918, 186] on div "salle de bain hammam toilettes" at bounding box center [925, 191] width 65 height 27
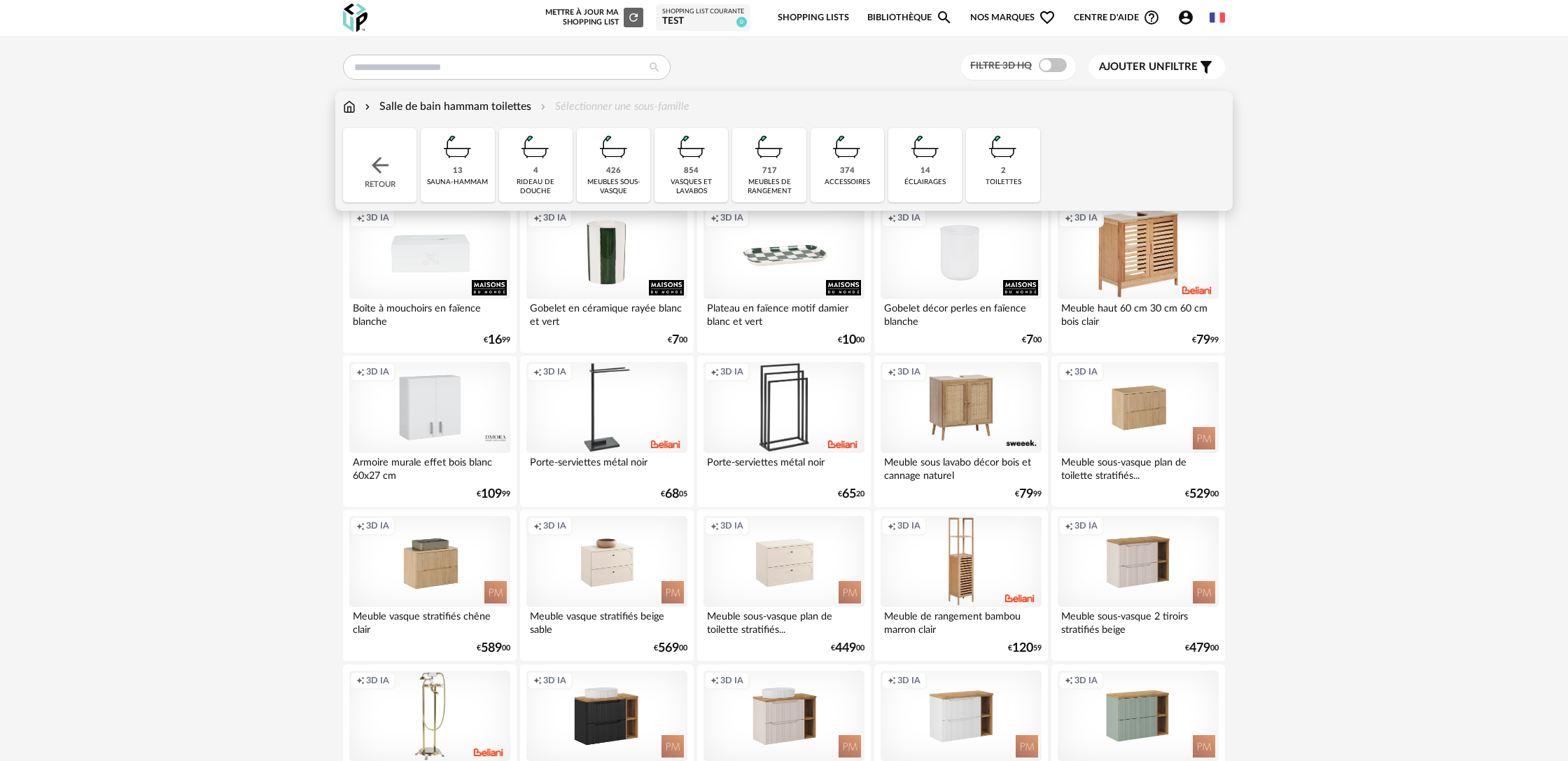
click at [624, 174] on div "426 meubles sous-vasque" at bounding box center [613, 165] width 74 height 74
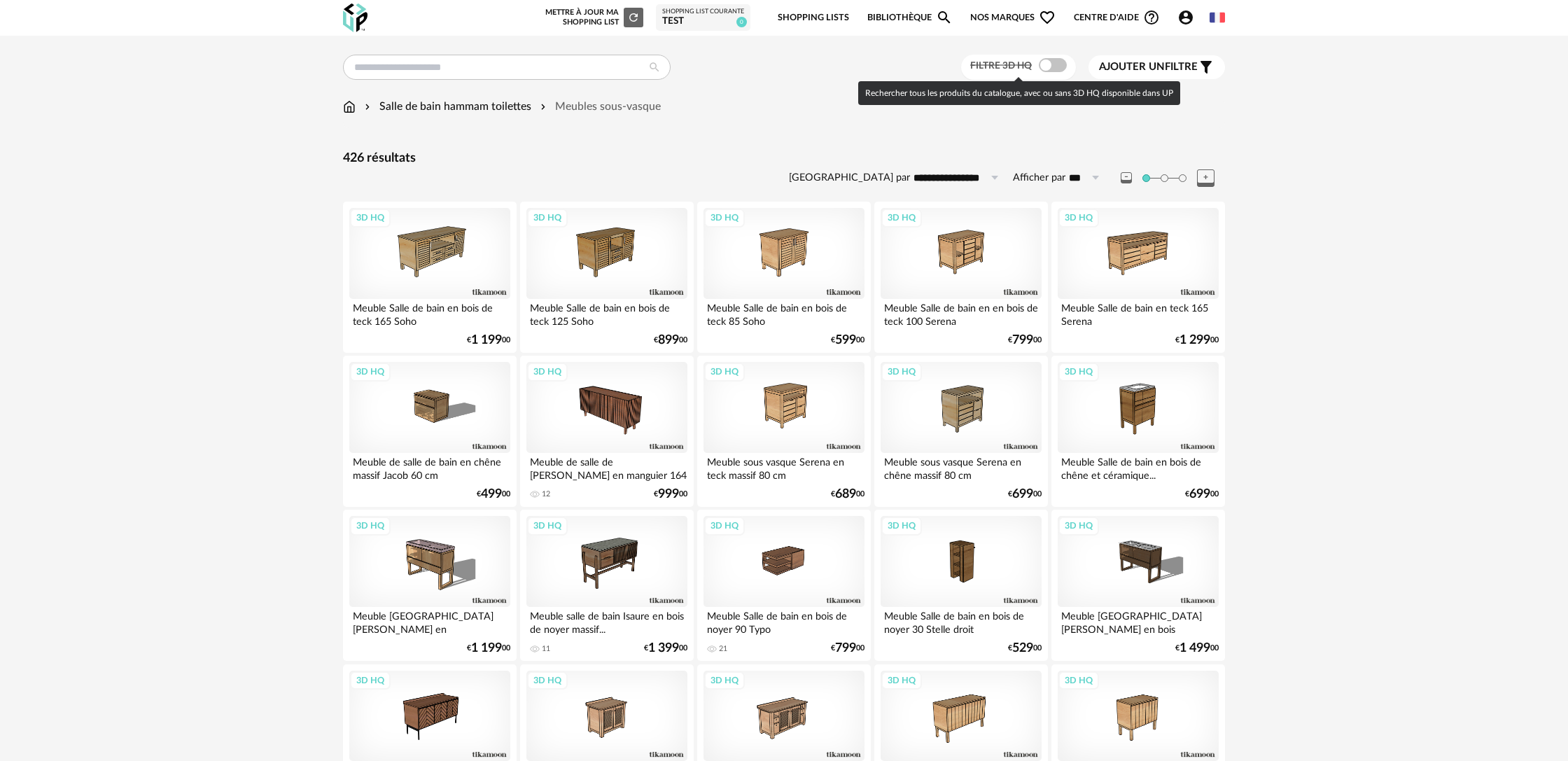
click at [1055, 68] on span at bounding box center [1052, 65] width 28 height 14
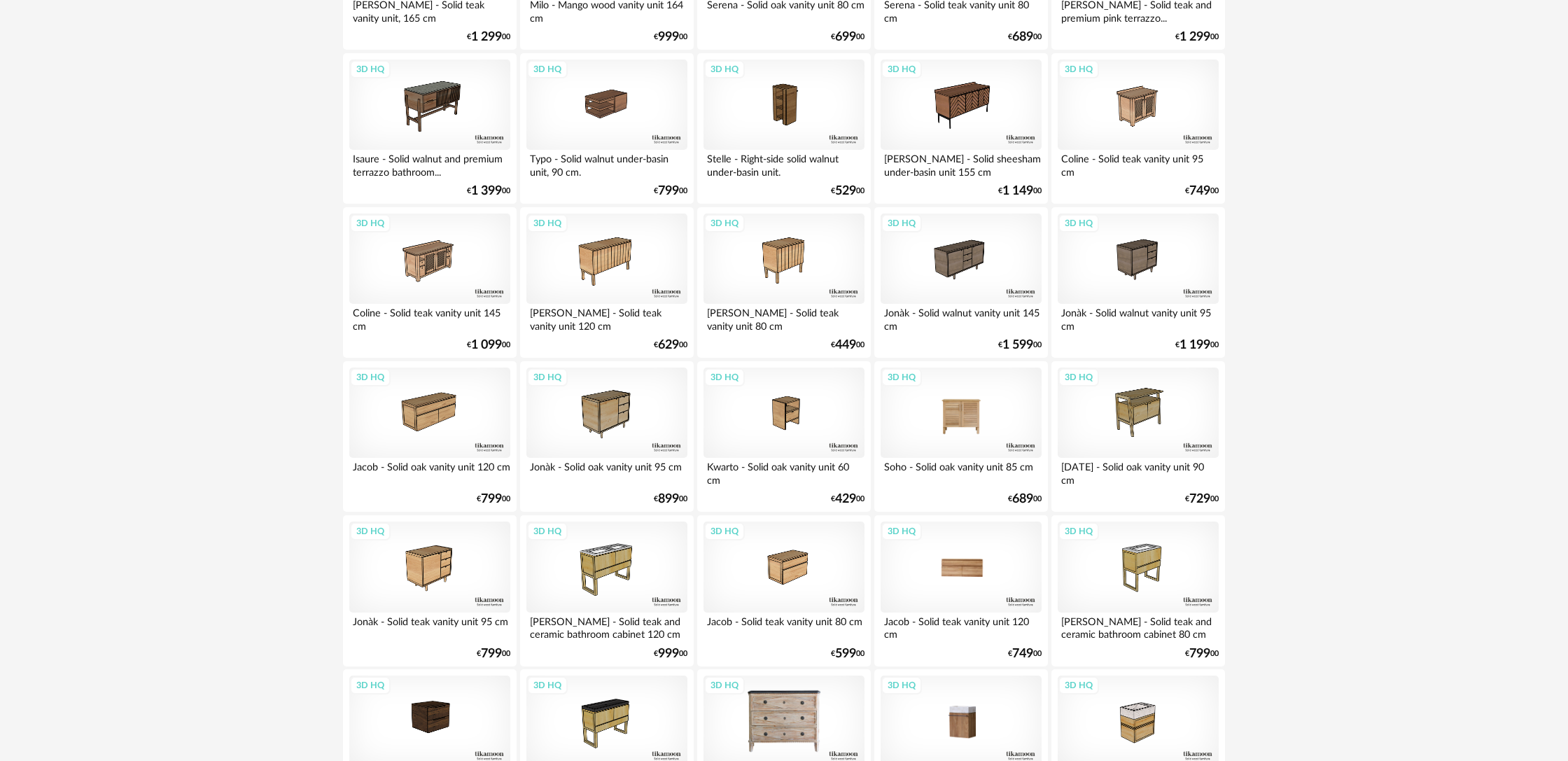
scroll to position [2623, 0]
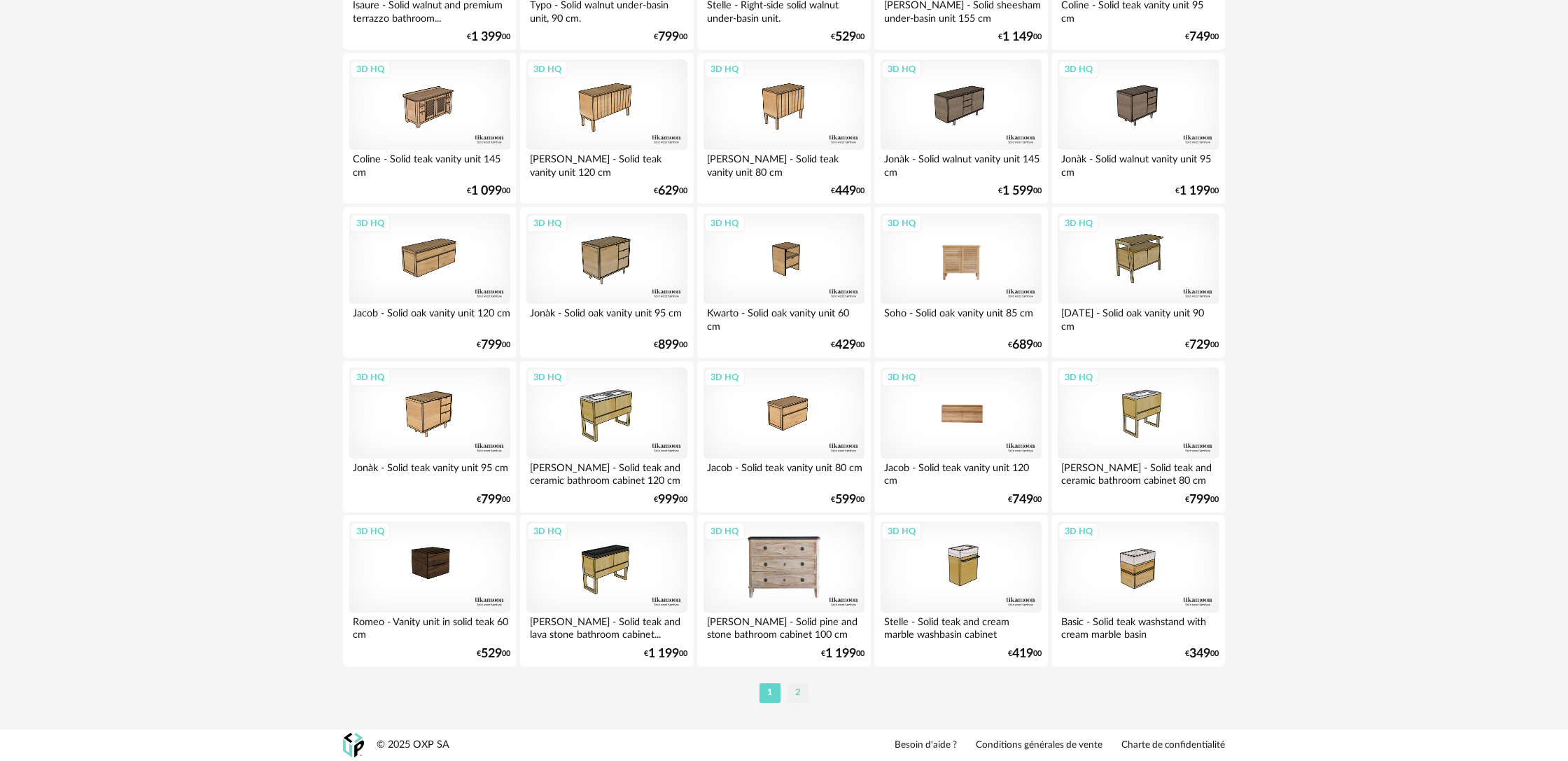
click at [797, 697] on li "2" at bounding box center [797, 693] width 21 height 20
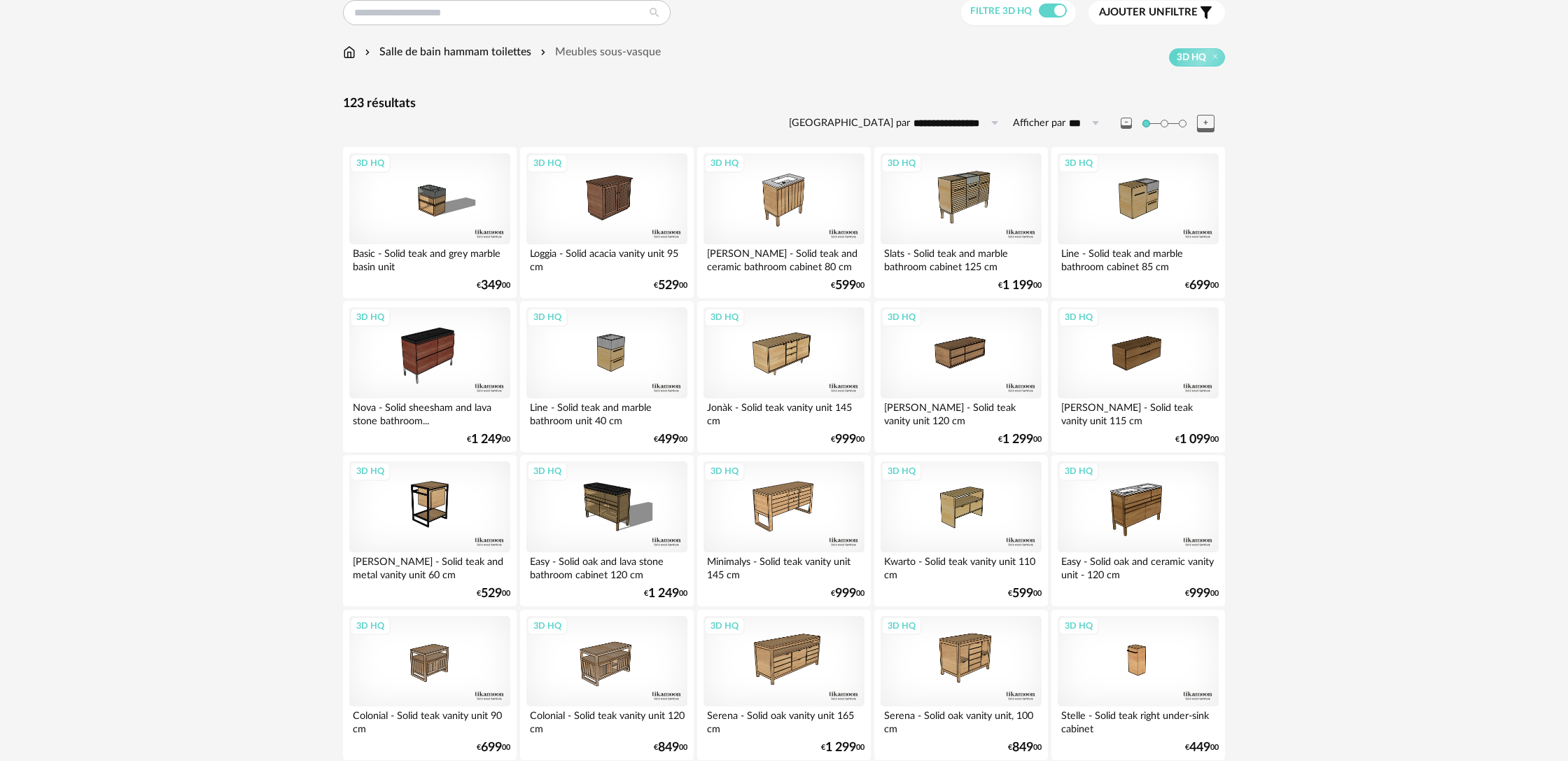
scroll to position [17, 0]
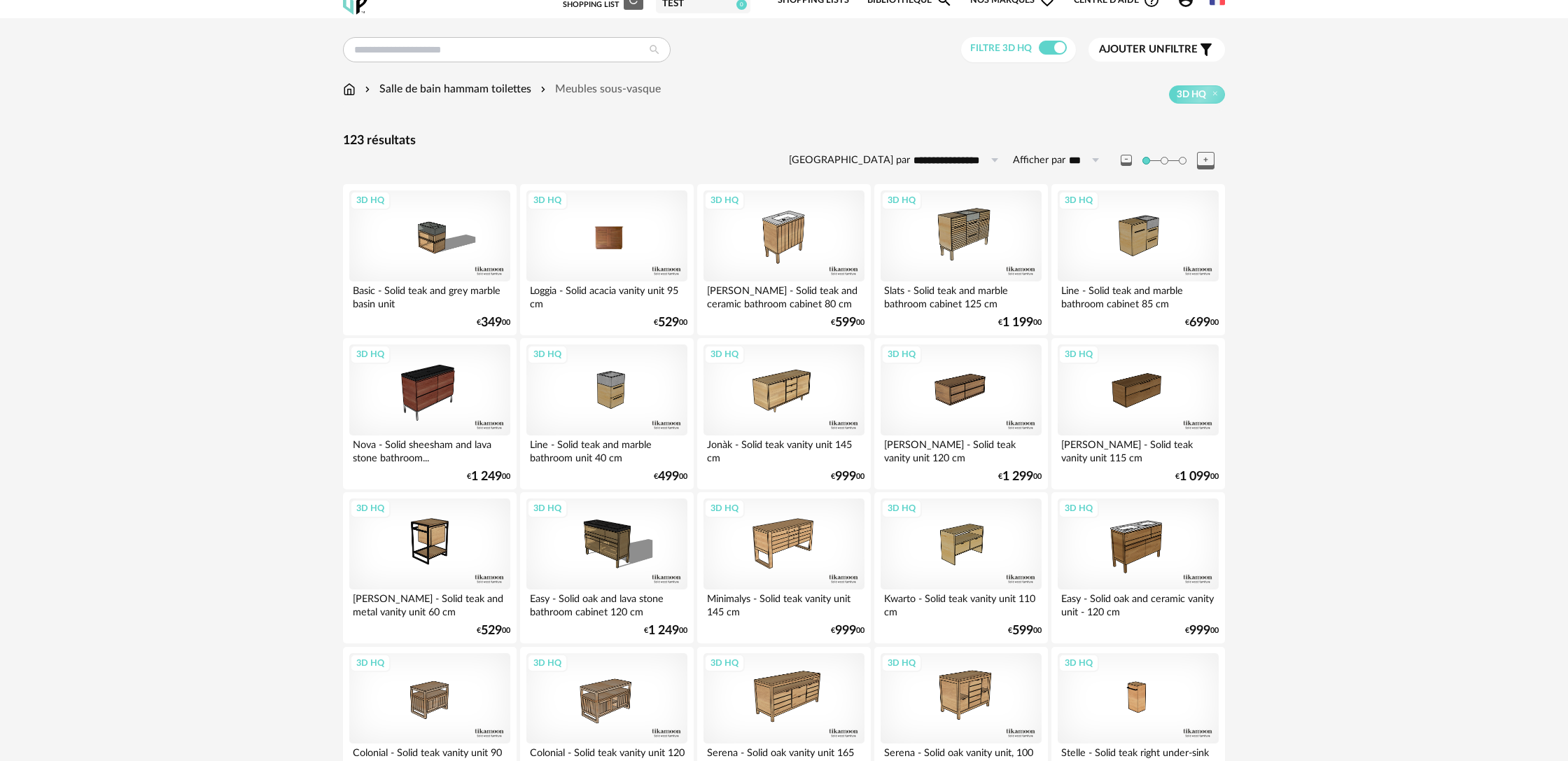
click at [593, 247] on div "3D HQ" at bounding box center [606, 235] width 161 height 91
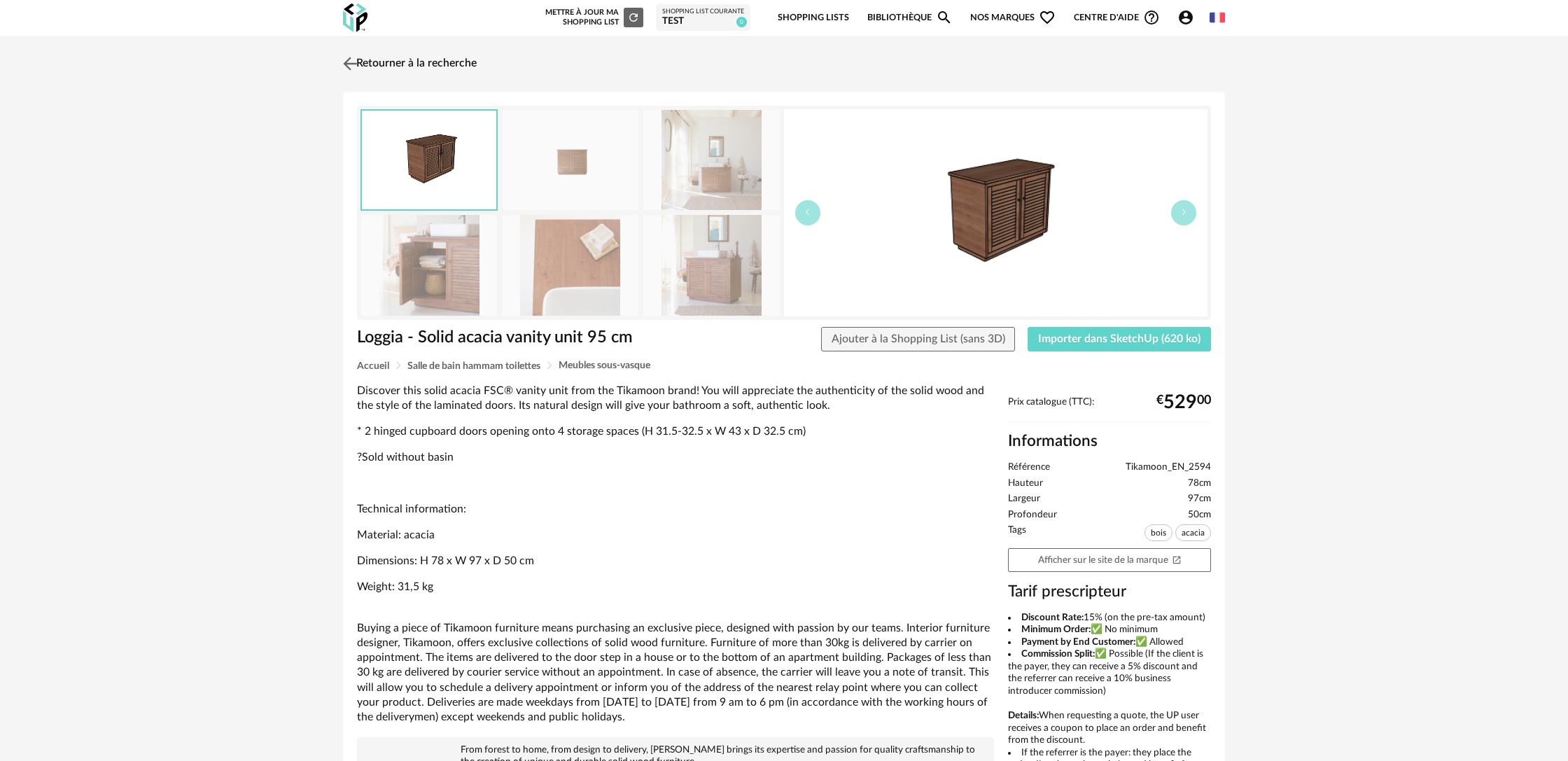
click at [407, 64] on link "Retourner à la recherche" at bounding box center [408, 64] width 137 height 31
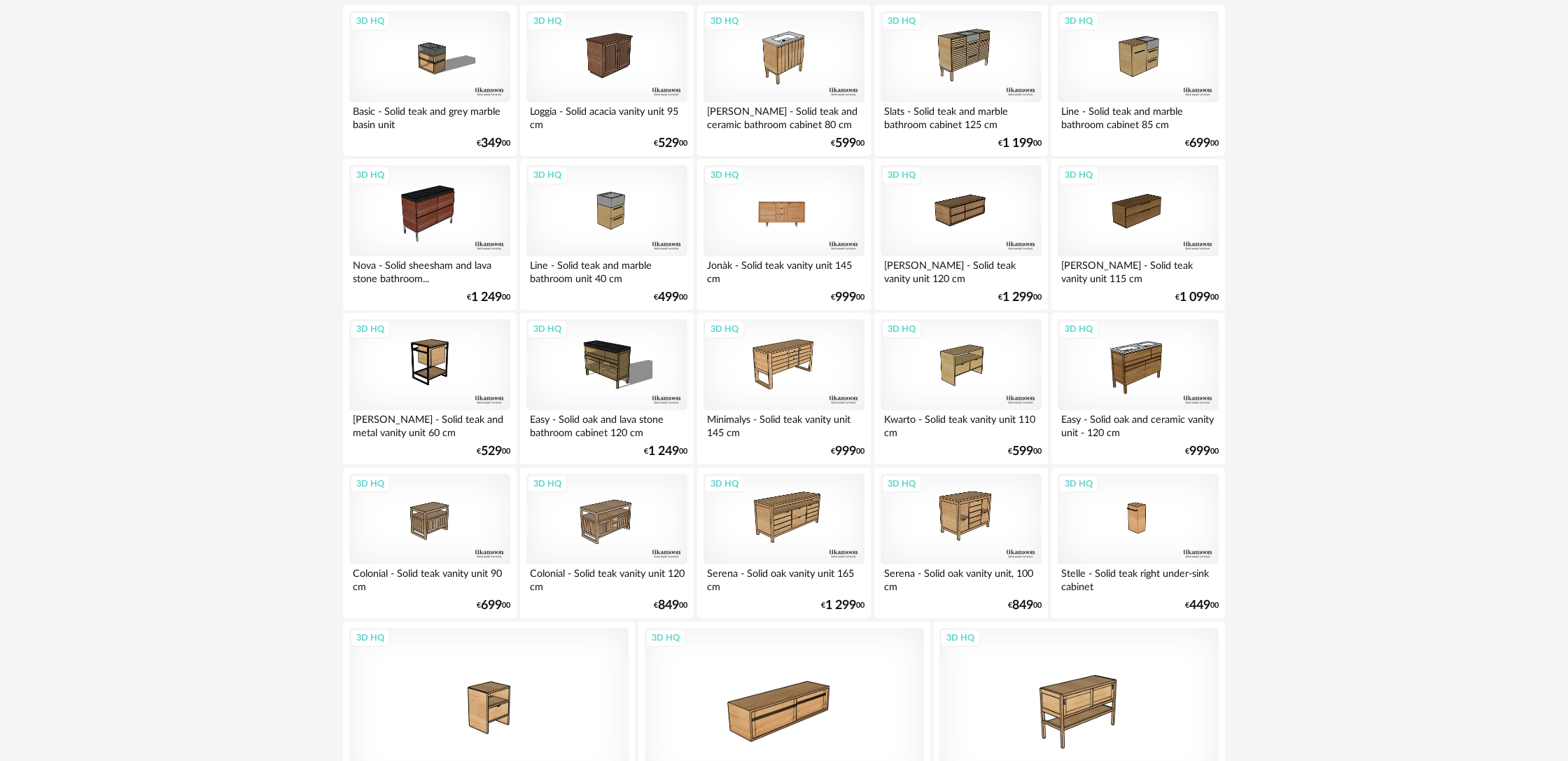
scroll to position [197, 0]
click at [774, 219] on div "3D HQ" at bounding box center [784, 210] width 161 height 91
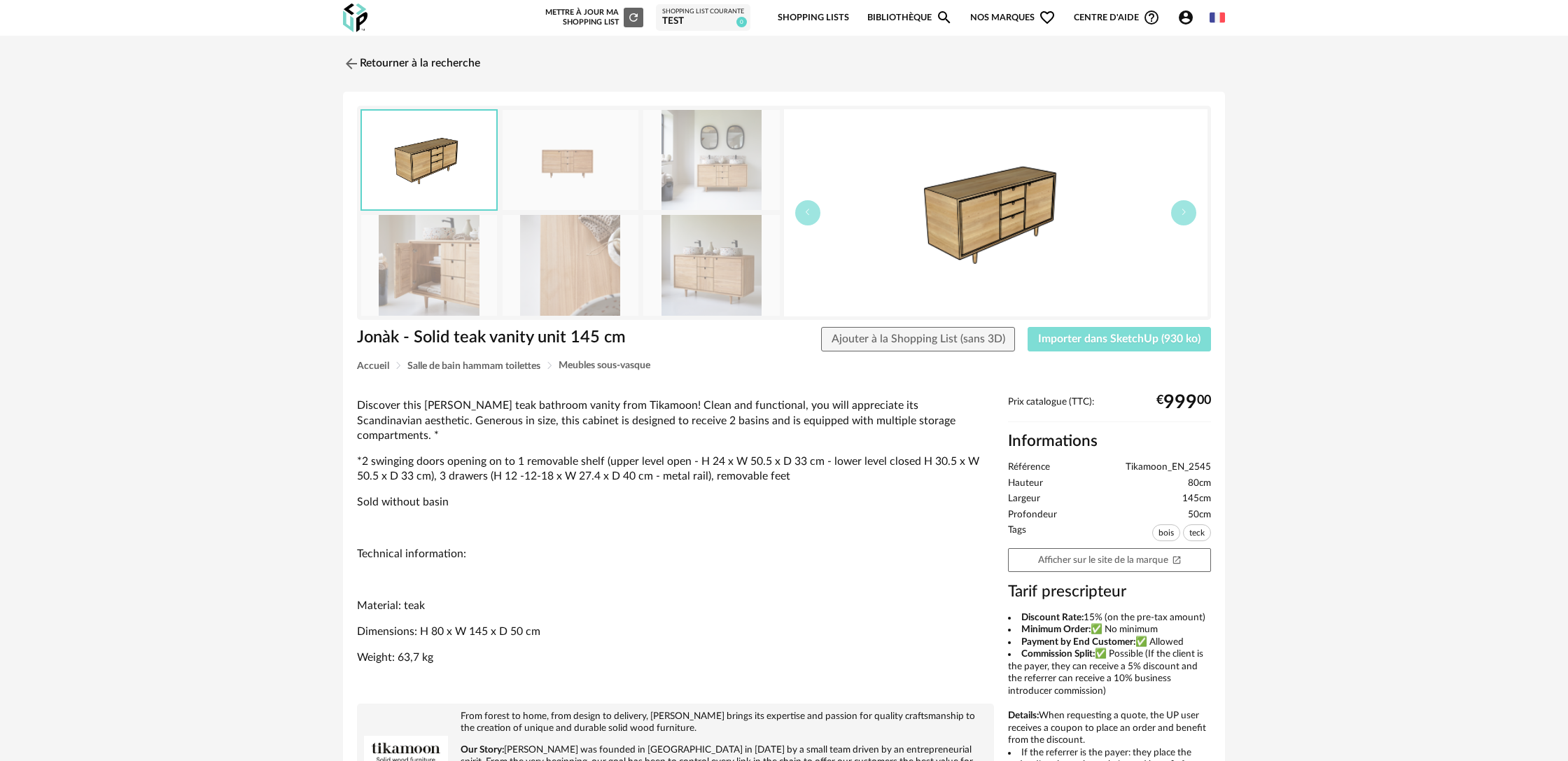
click at [1051, 340] on span "Importer dans SketchUp (930 ko)" at bounding box center [1119, 339] width 162 height 11
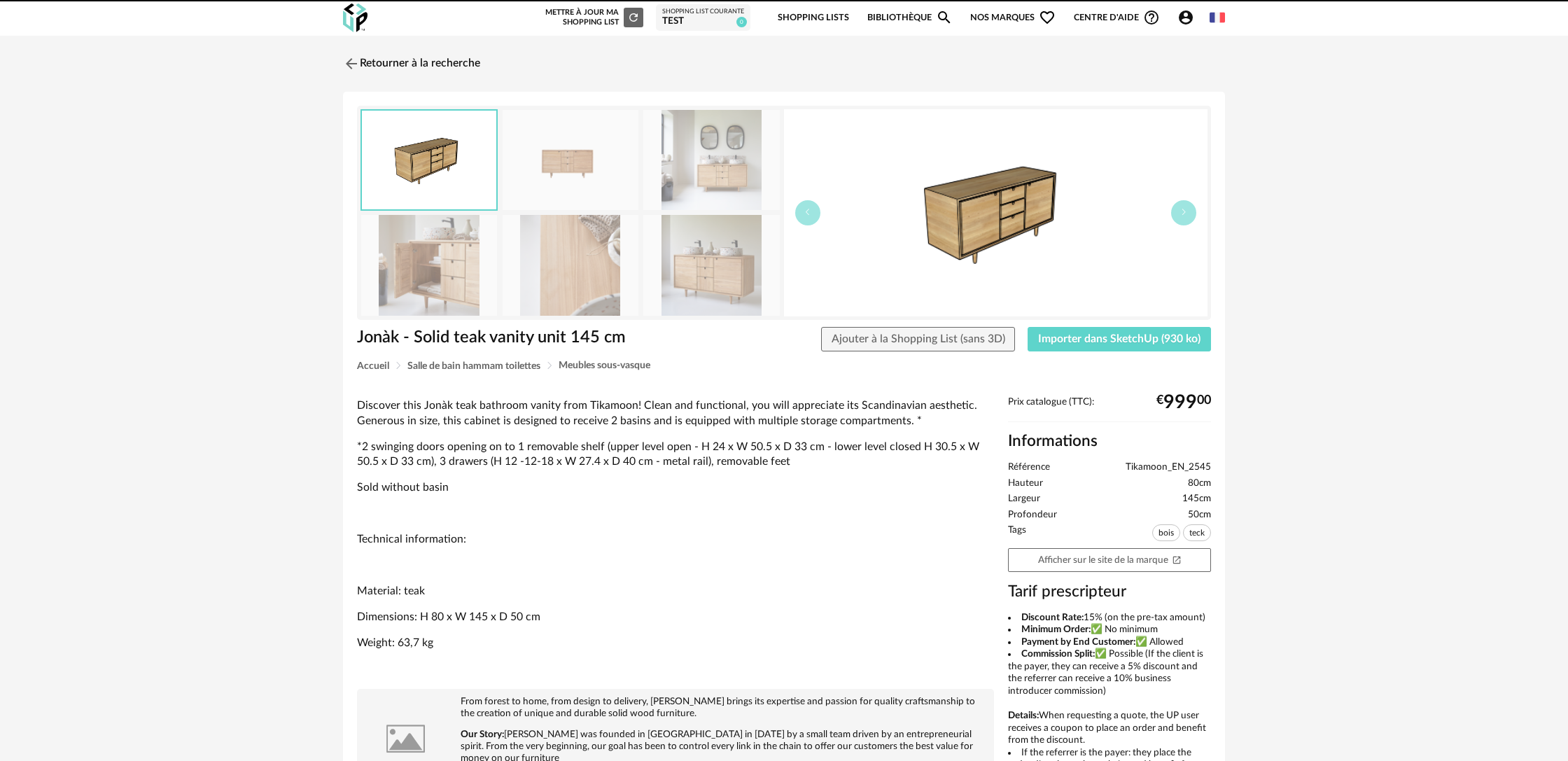
click at [440, 66] on link "Retourner à la recherche" at bounding box center [412, 64] width 137 height 31
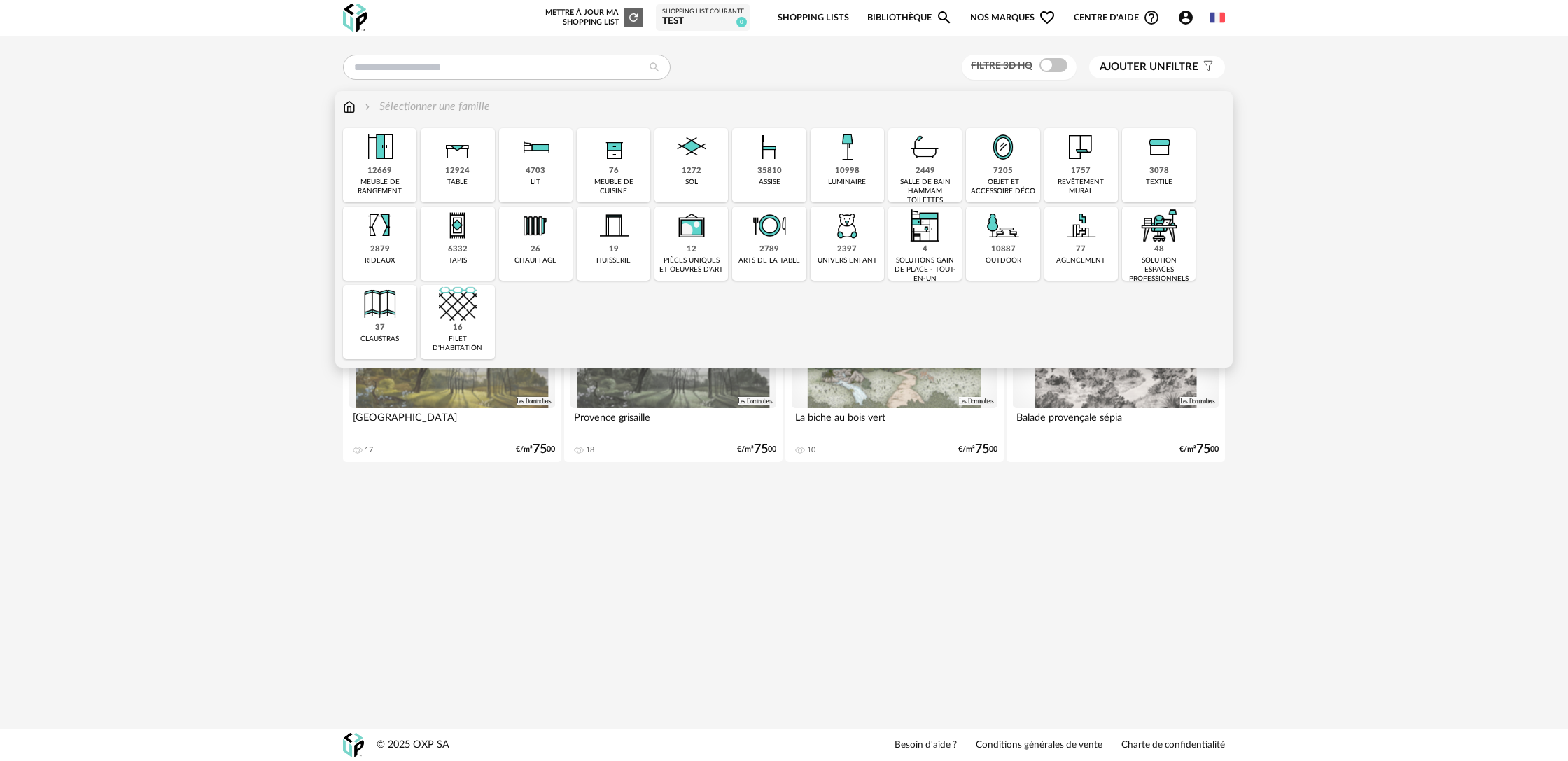
click at [915, 177] on div "2449 salle de bain hammam toilettes" at bounding box center [925, 165] width 74 height 74
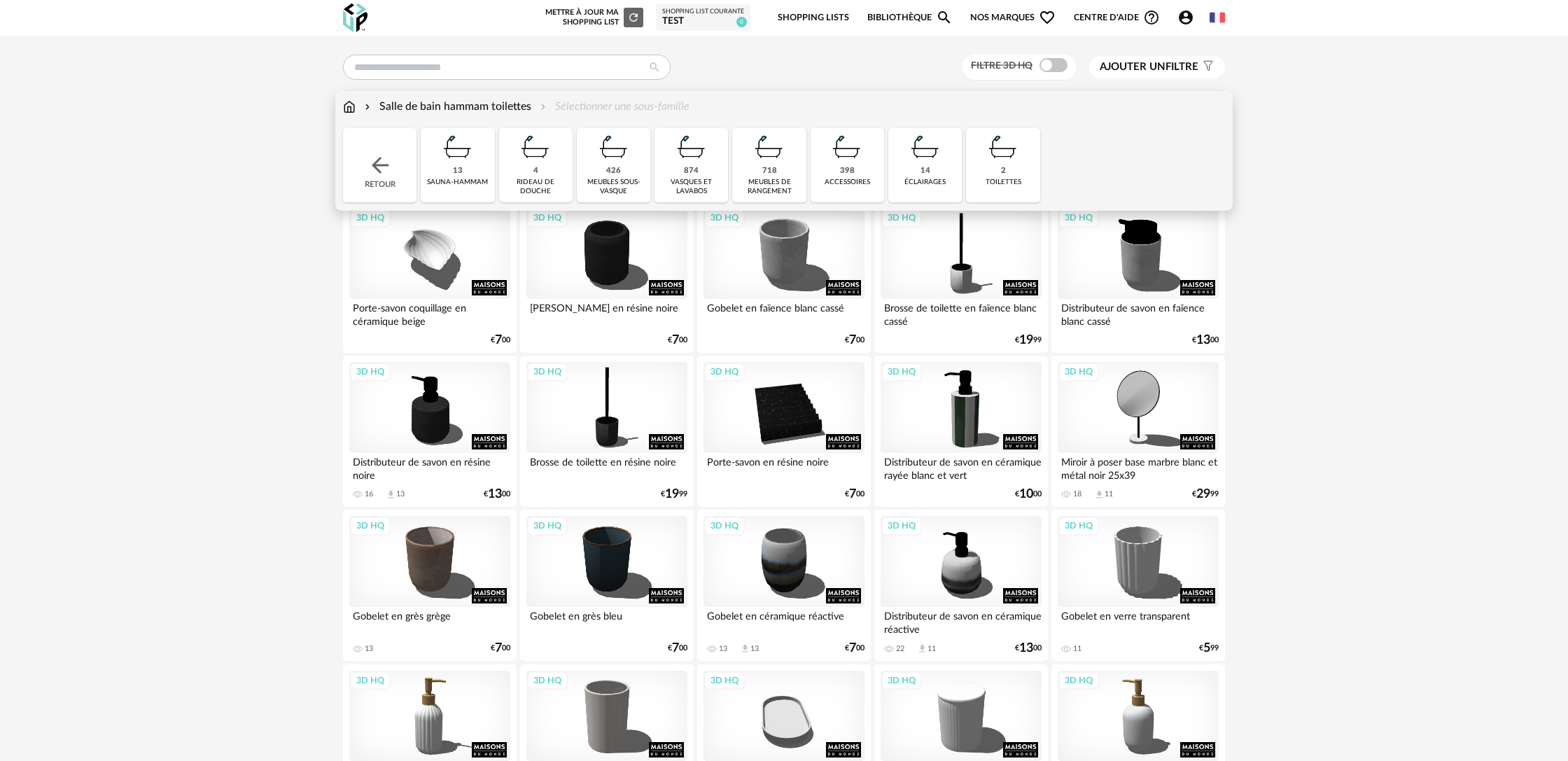
click at [607, 112] on div "Salle de bain hammam toilettes Sélectionner une sous-famille" at bounding box center [516, 107] width 347 height 16
click at [597, 185] on div "meubles sous-vasque" at bounding box center [613, 186] width 65 height 18
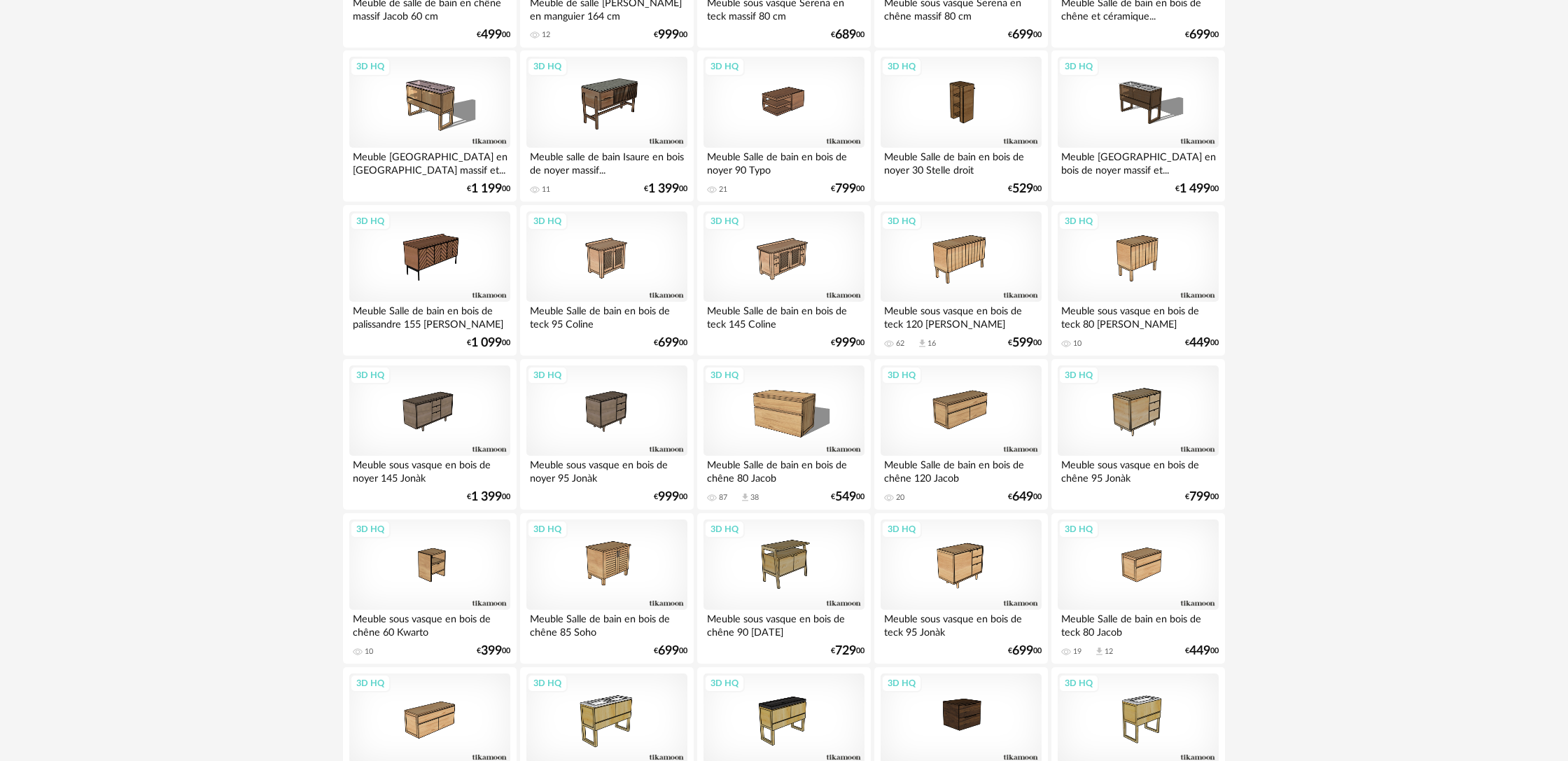
scroll to position [481, 0]
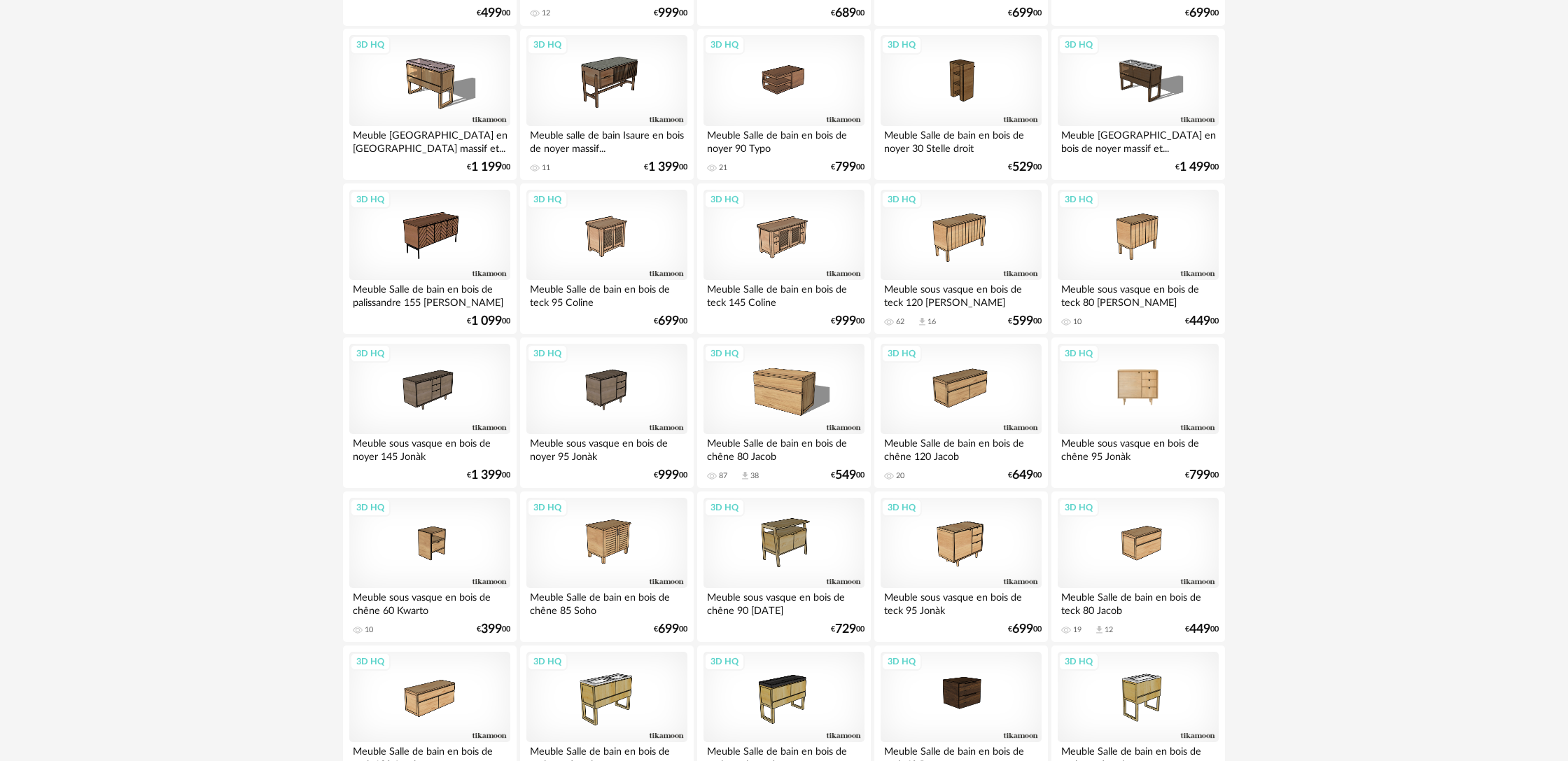
click at [1184, 399] on div "3D HQ" at bounding box center [1137, 389] width 161 height 91
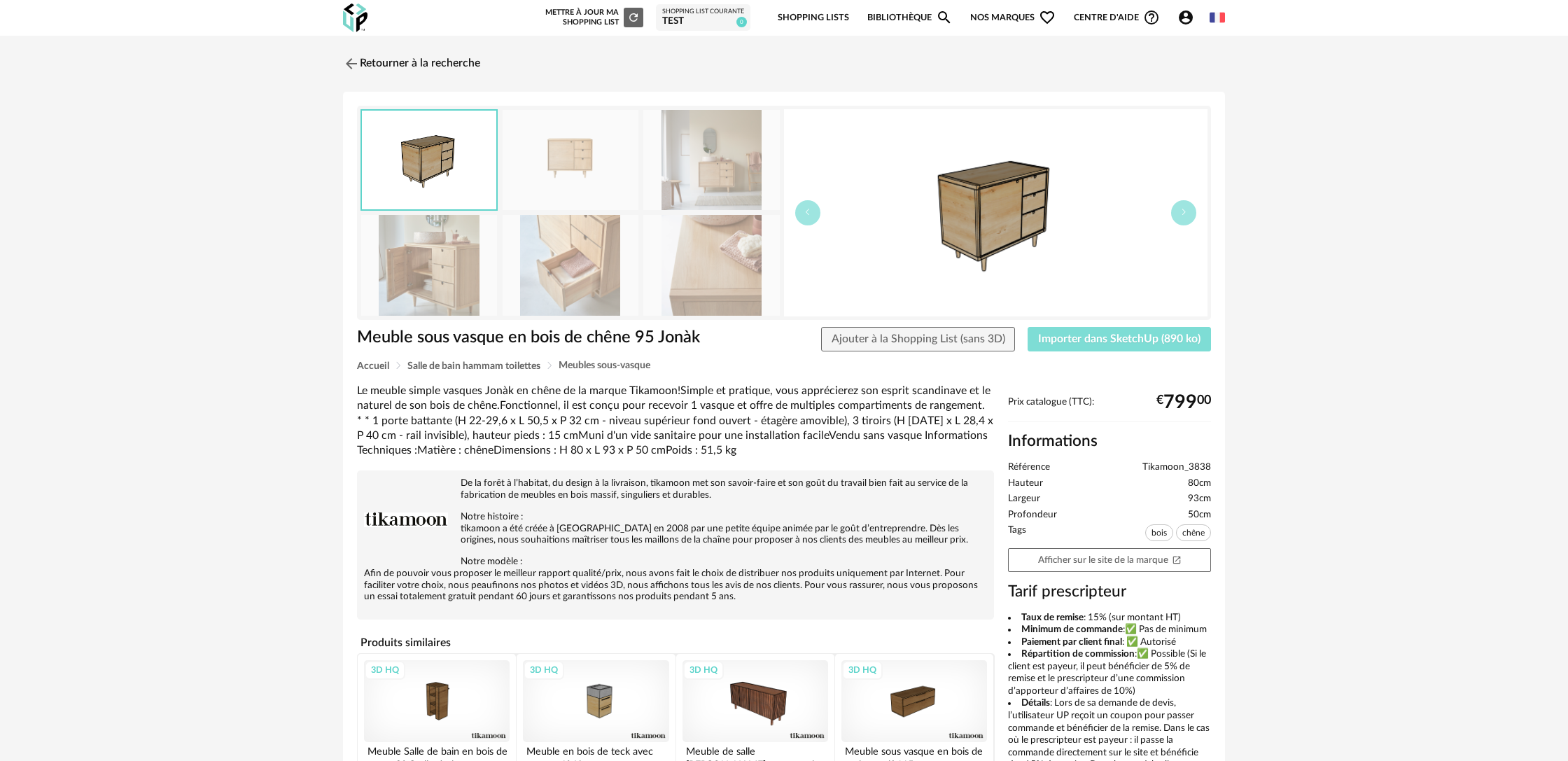
click at [1084, 333] on span "Importer dans SketchUp (890 ko)" at bounding box center [1119, 339] width 162 height 11
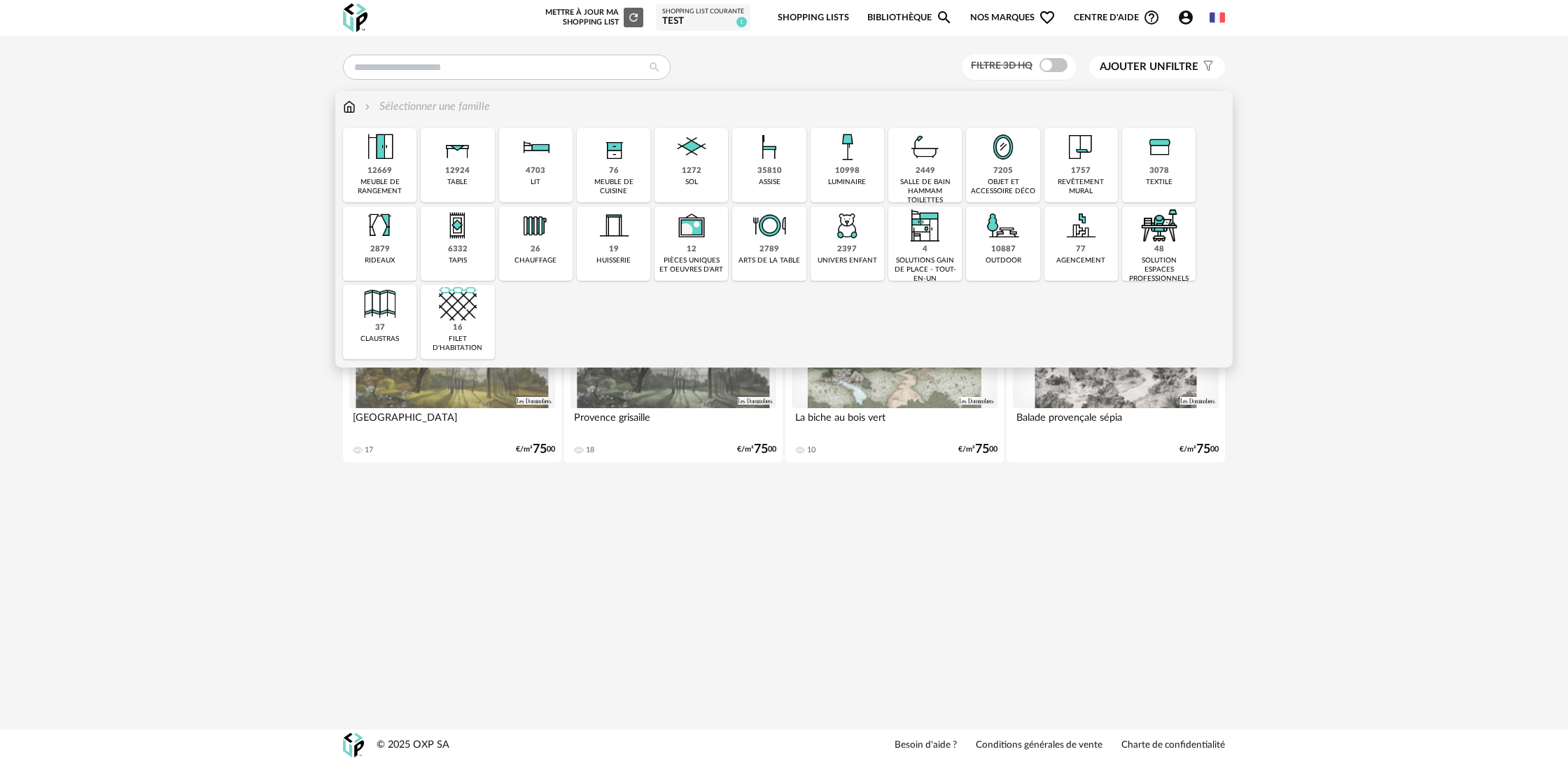
click at [910, 184] on div "salle de bain hammam toilettes" at bounding box center [925, 191] width 65 height 27
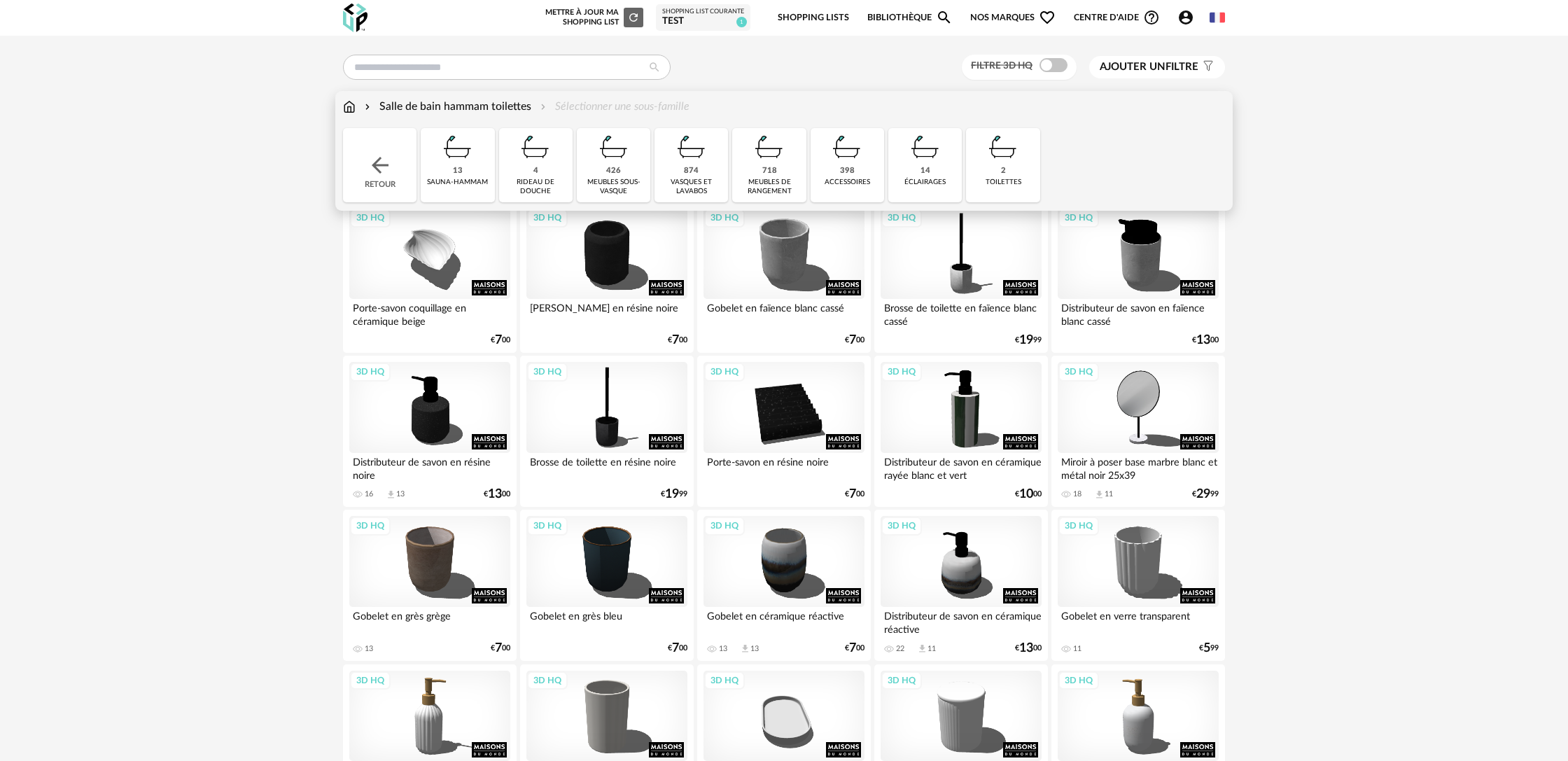
click at [777, 171] on div "718 meubles de rangement" at bounding box center [769, 165] width 74 height 74
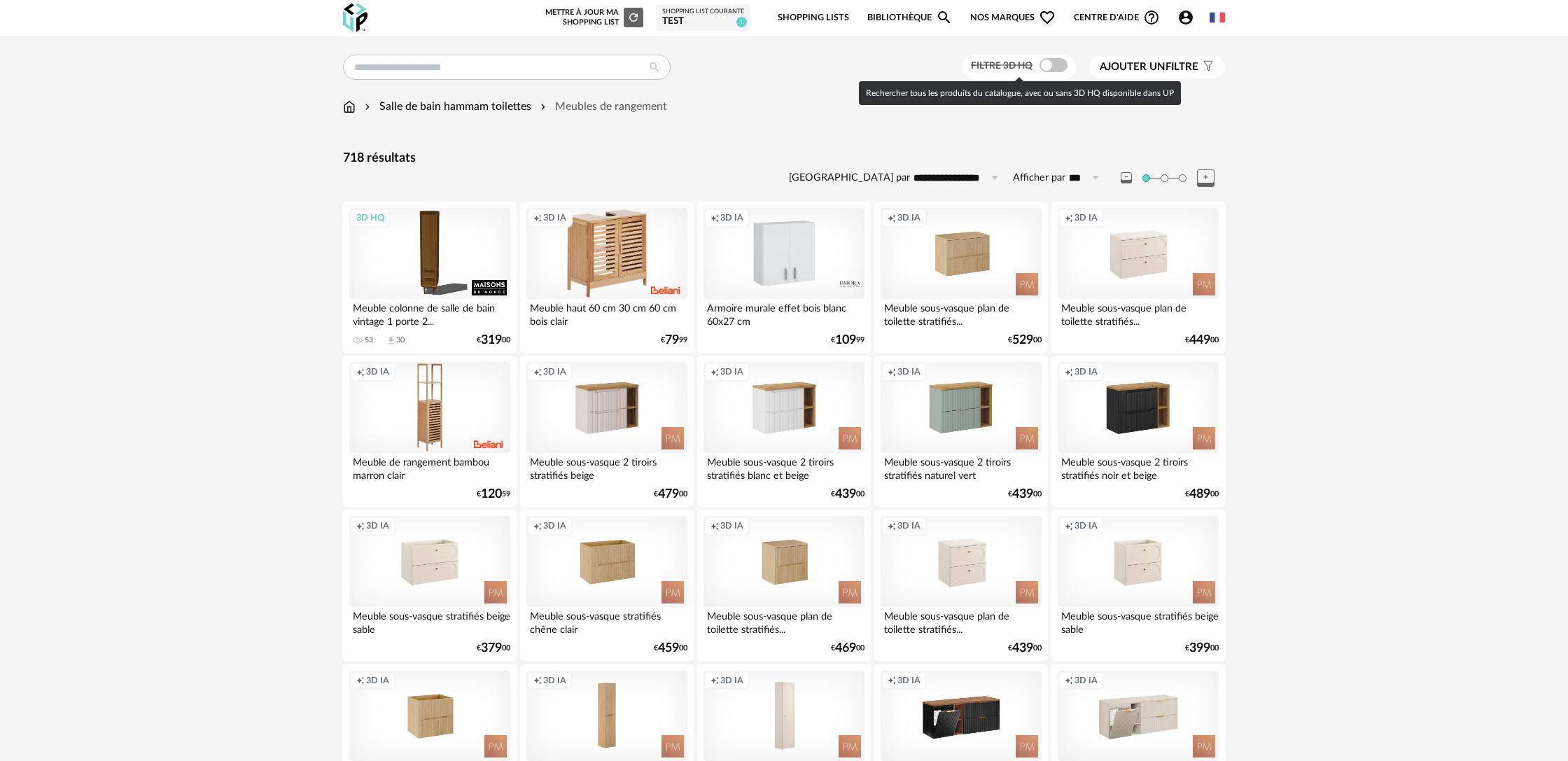
click at [1054, 72] on span at bounding box center [1053, 65] width 28 height 14
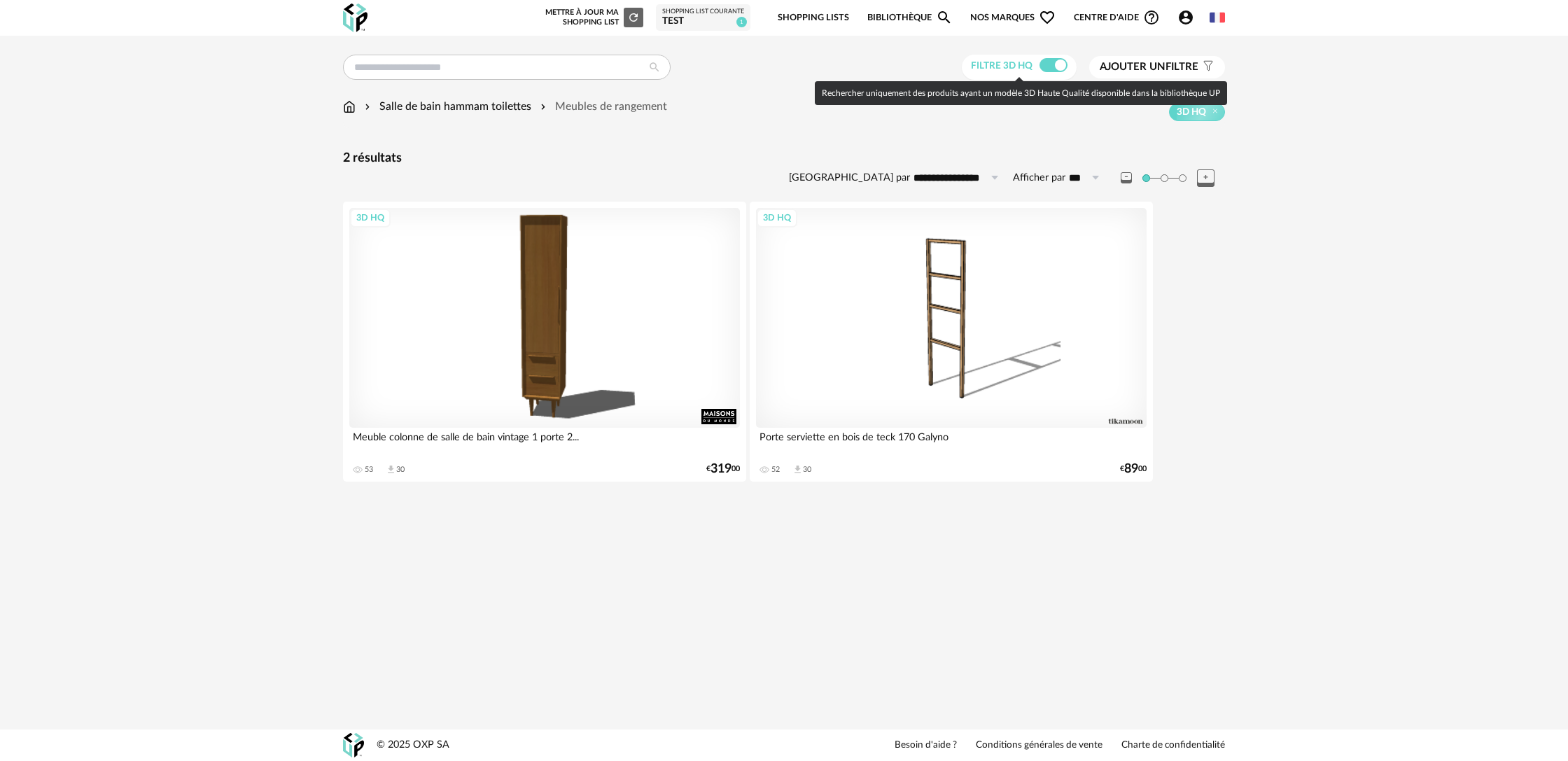
click at [1053, 70] on span at bounding box center [1053, 65] width 28 height 14
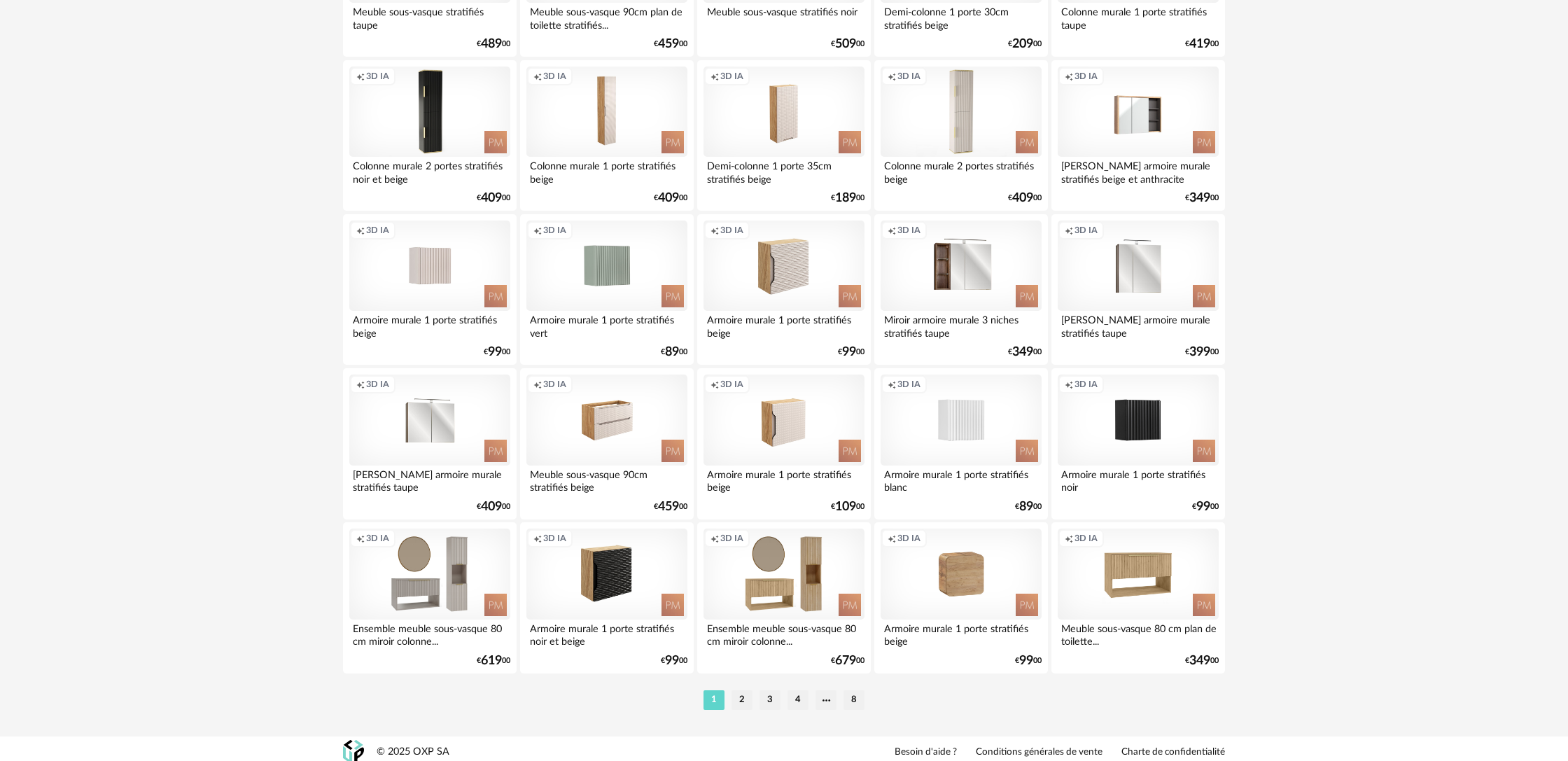
scroll to position [2623, 0]
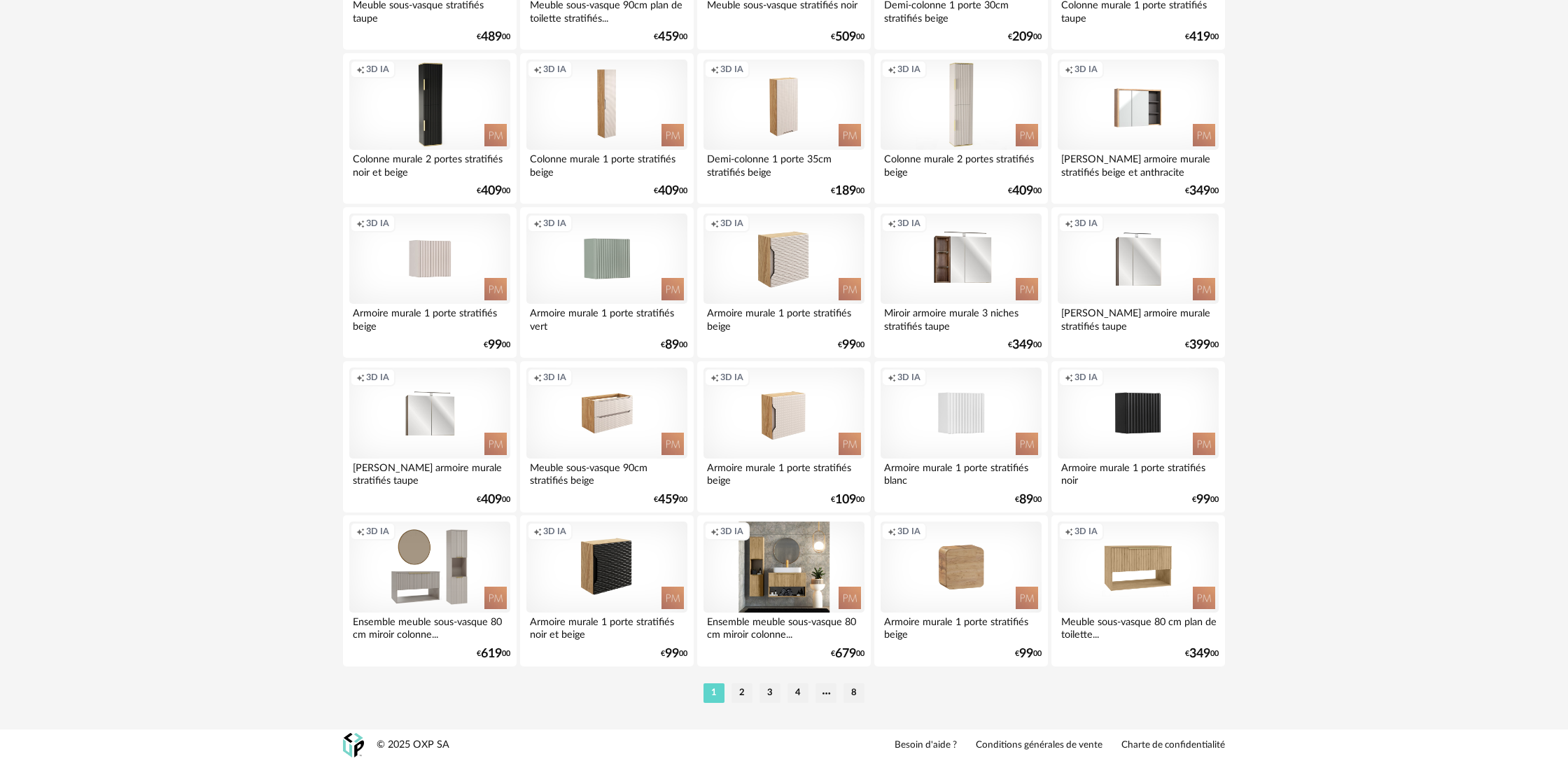
click at [811, 602] on div "Creation icon 3D IA" at bounding box center [784, 566] width 161 height 91
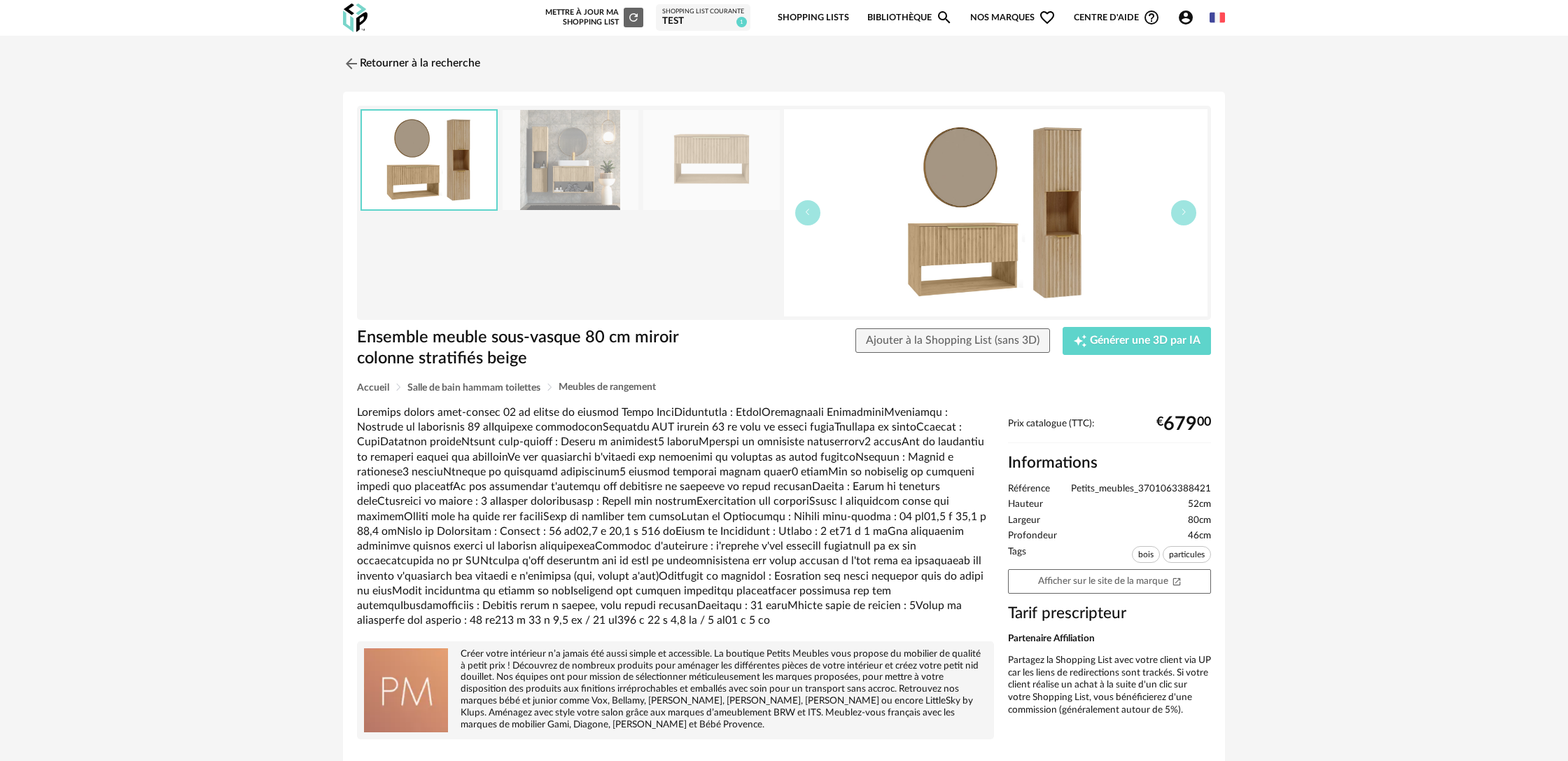
click at [573, 188] on img at bounding box center [570, 159] width 136 height 100
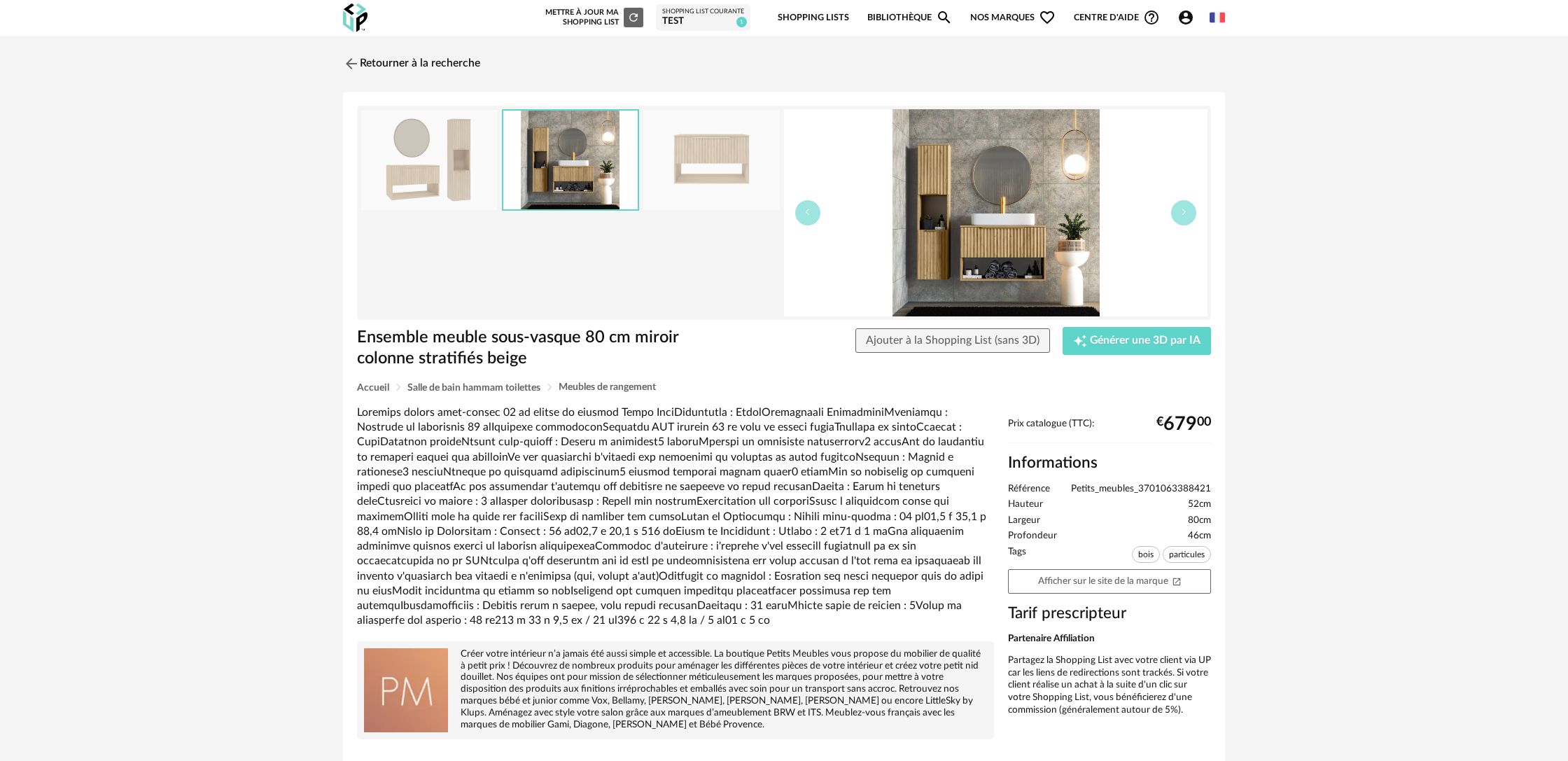
click at [979, 271] on img at bounding box center [995, 213] width 423 height 207
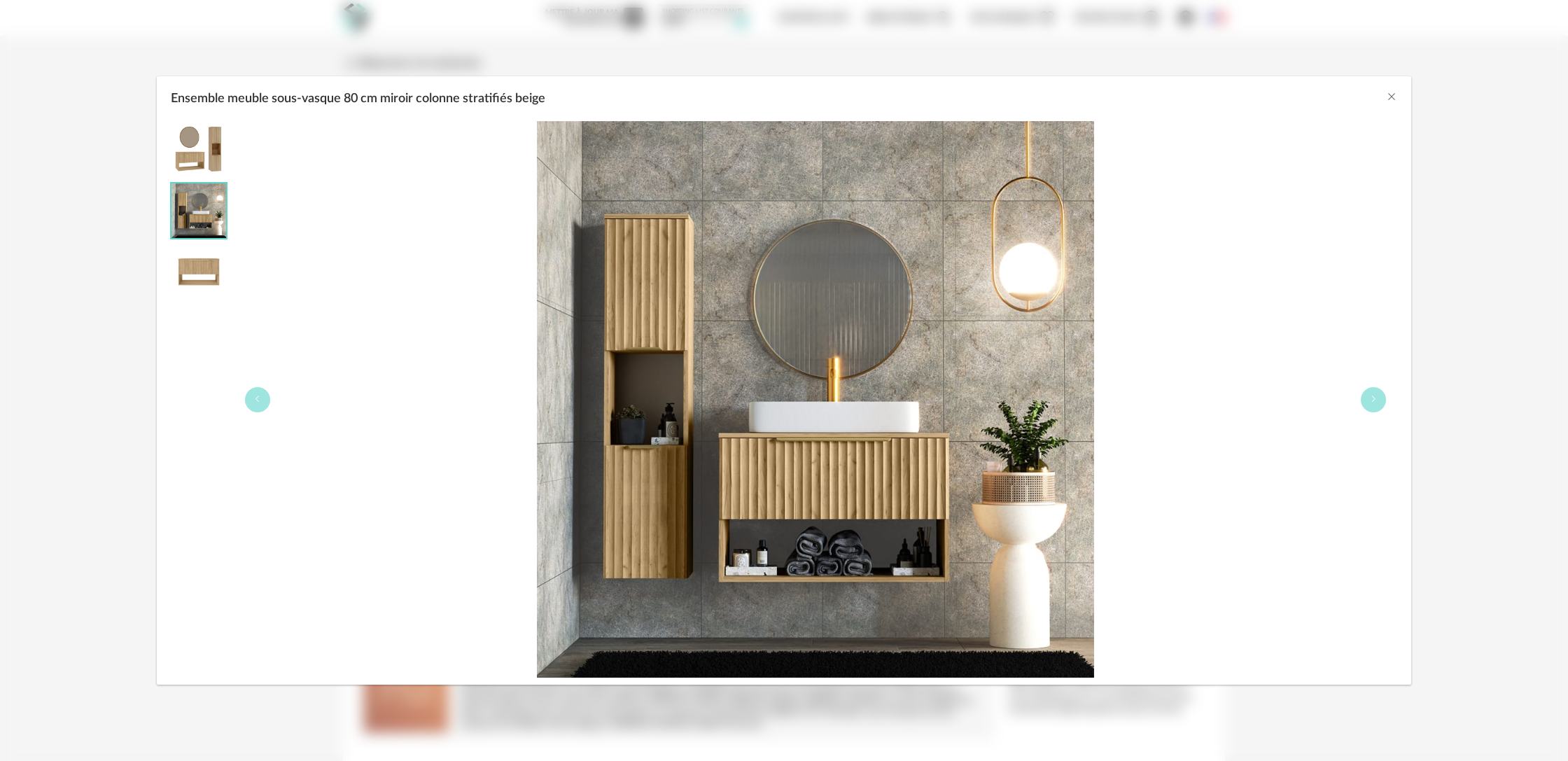
click at [711, 67] on div "Ensemble meuble sous-vasque 80 cm miroir colonne stratifiés beige" at bounding box center [784, 380] width 1568 height 761
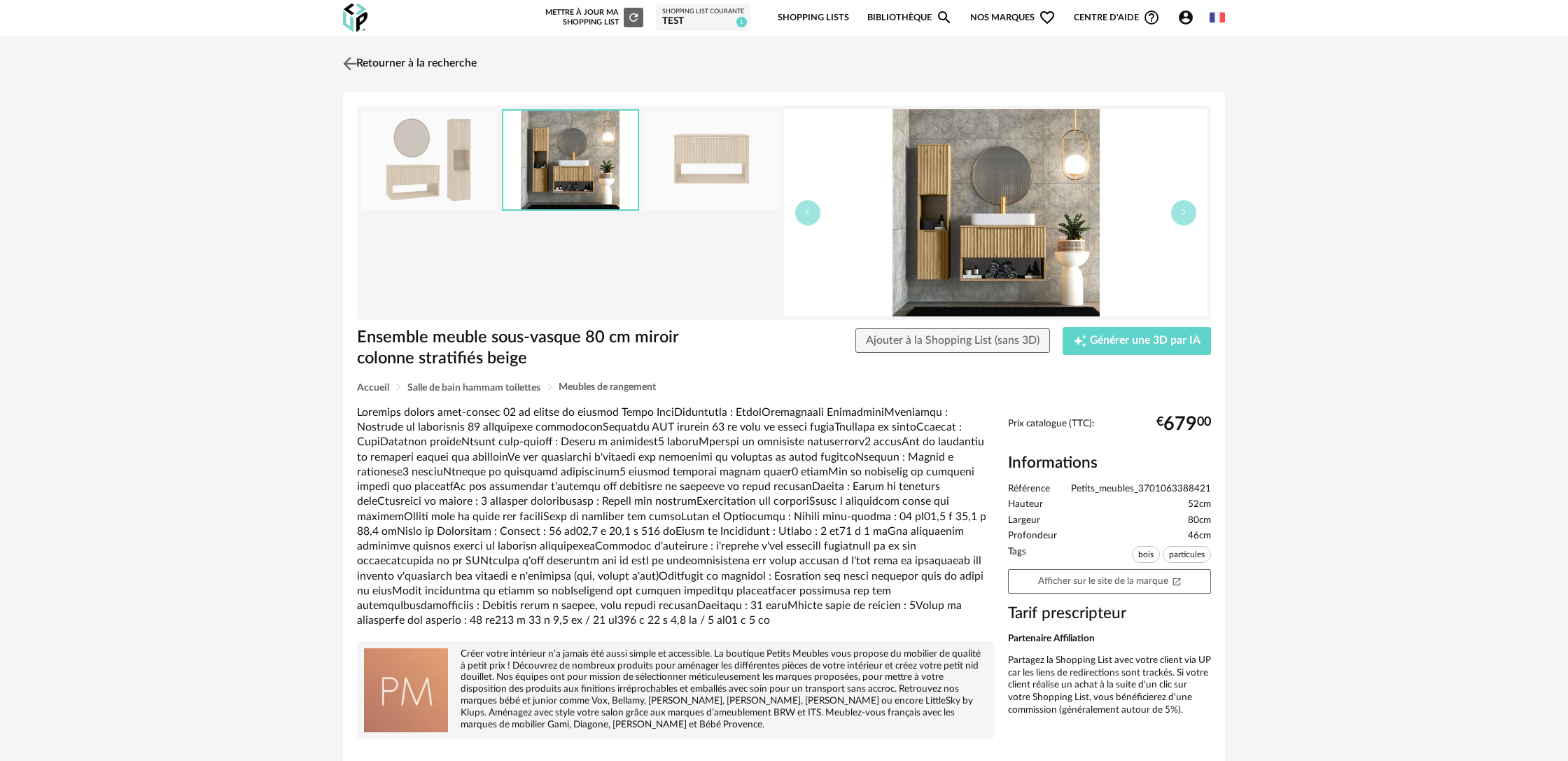
click at [400, 62] on link "Retourner à la recherche" at bounding box center [408, 64] width 137 height 31
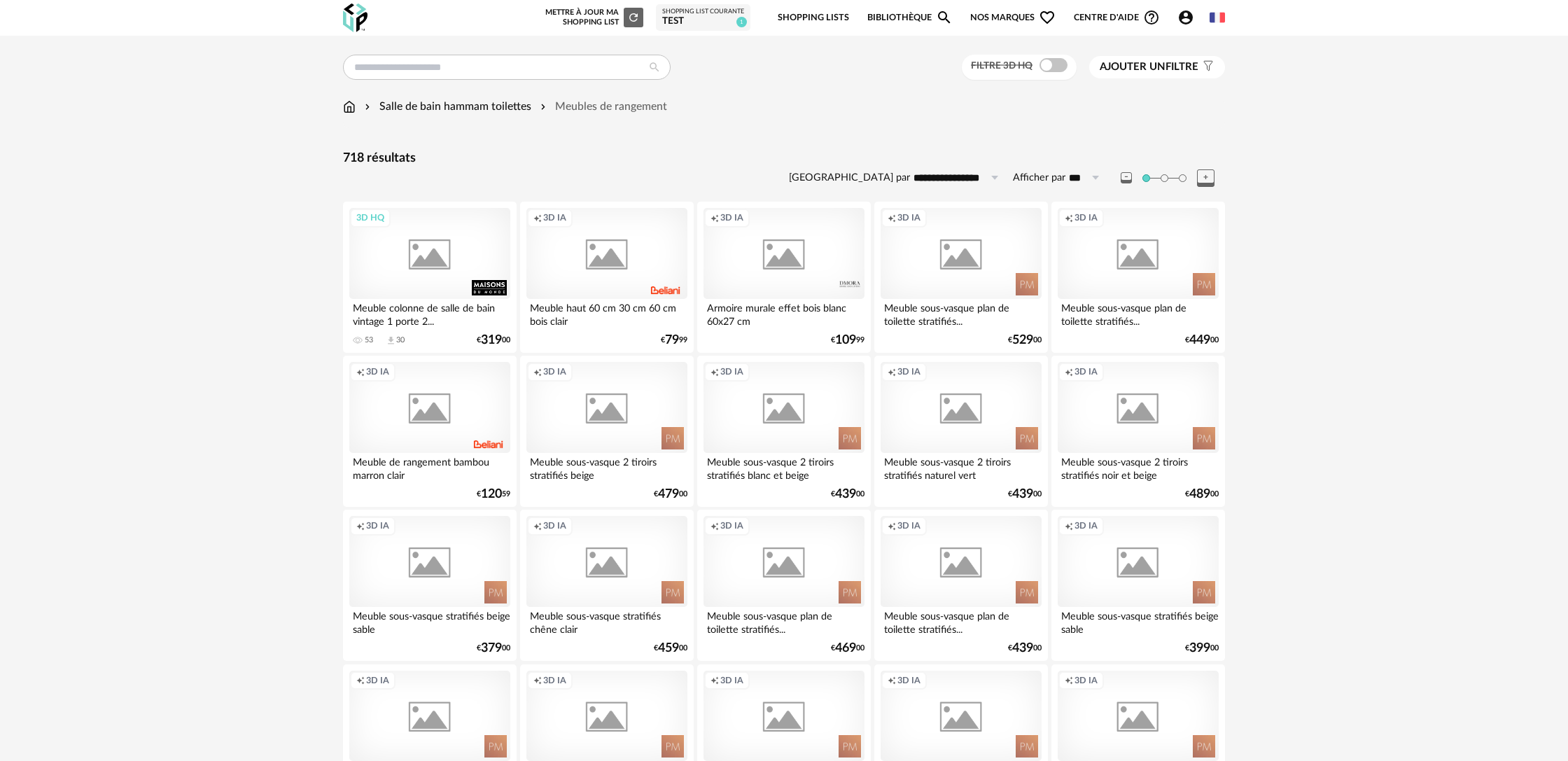
scroll to position [2623, 0]
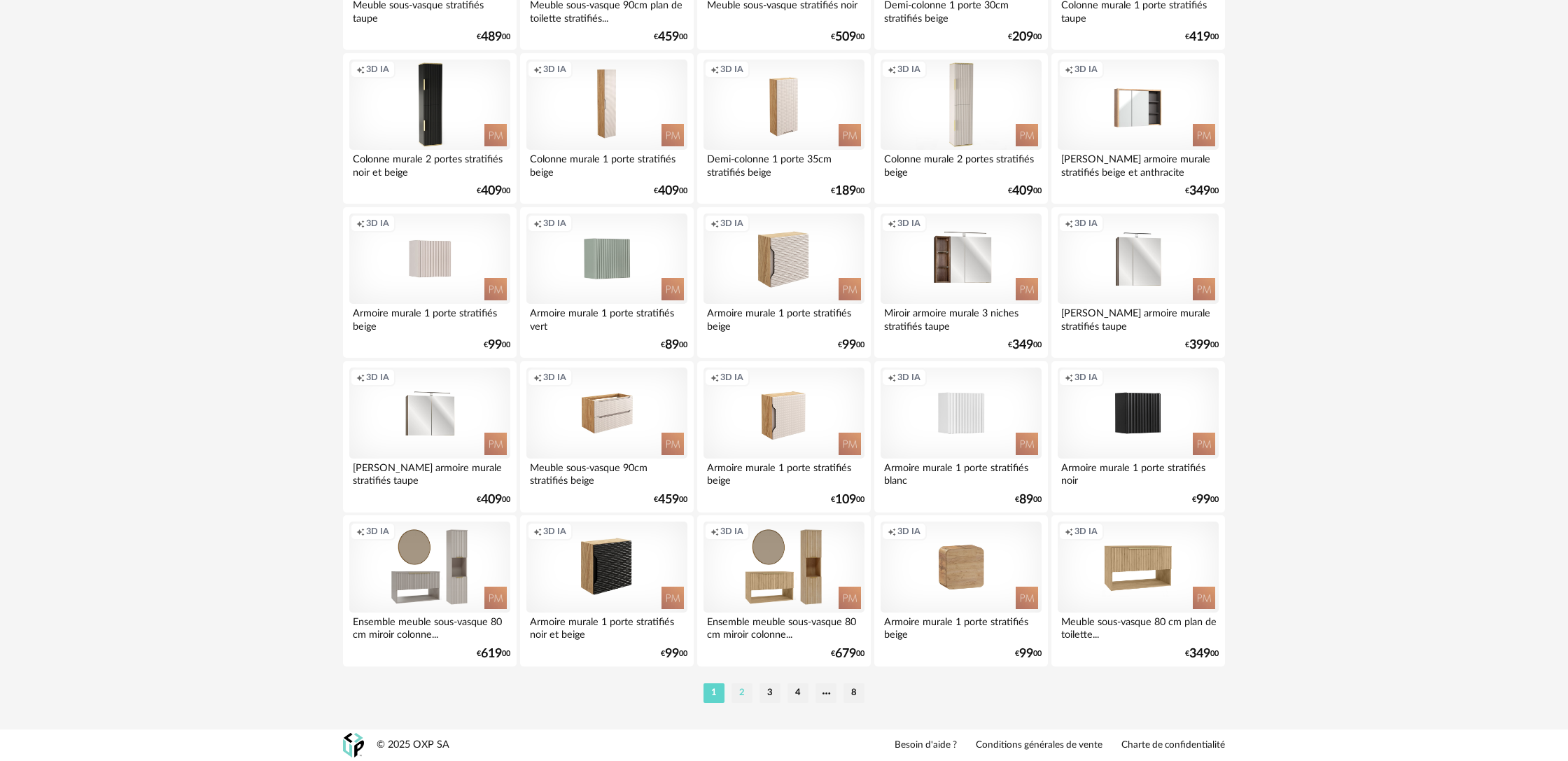
click at [745, 695] on li "2" at bounding box center [741, 693] width 21 height 20
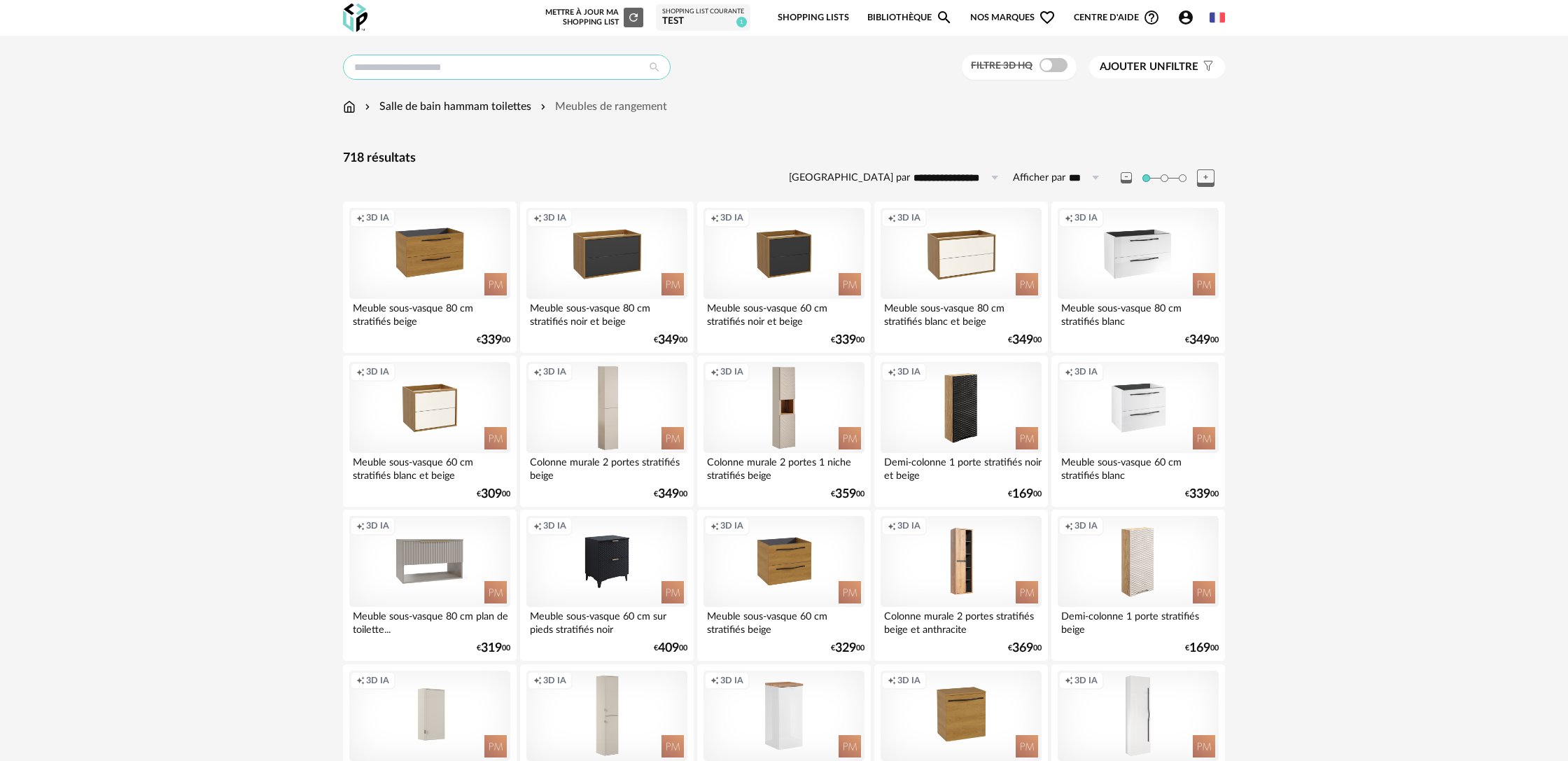
click at [545, 62] on input "text" at bounding box center [507, 68] width 328 height 25
type input "*******"
type input "**********"
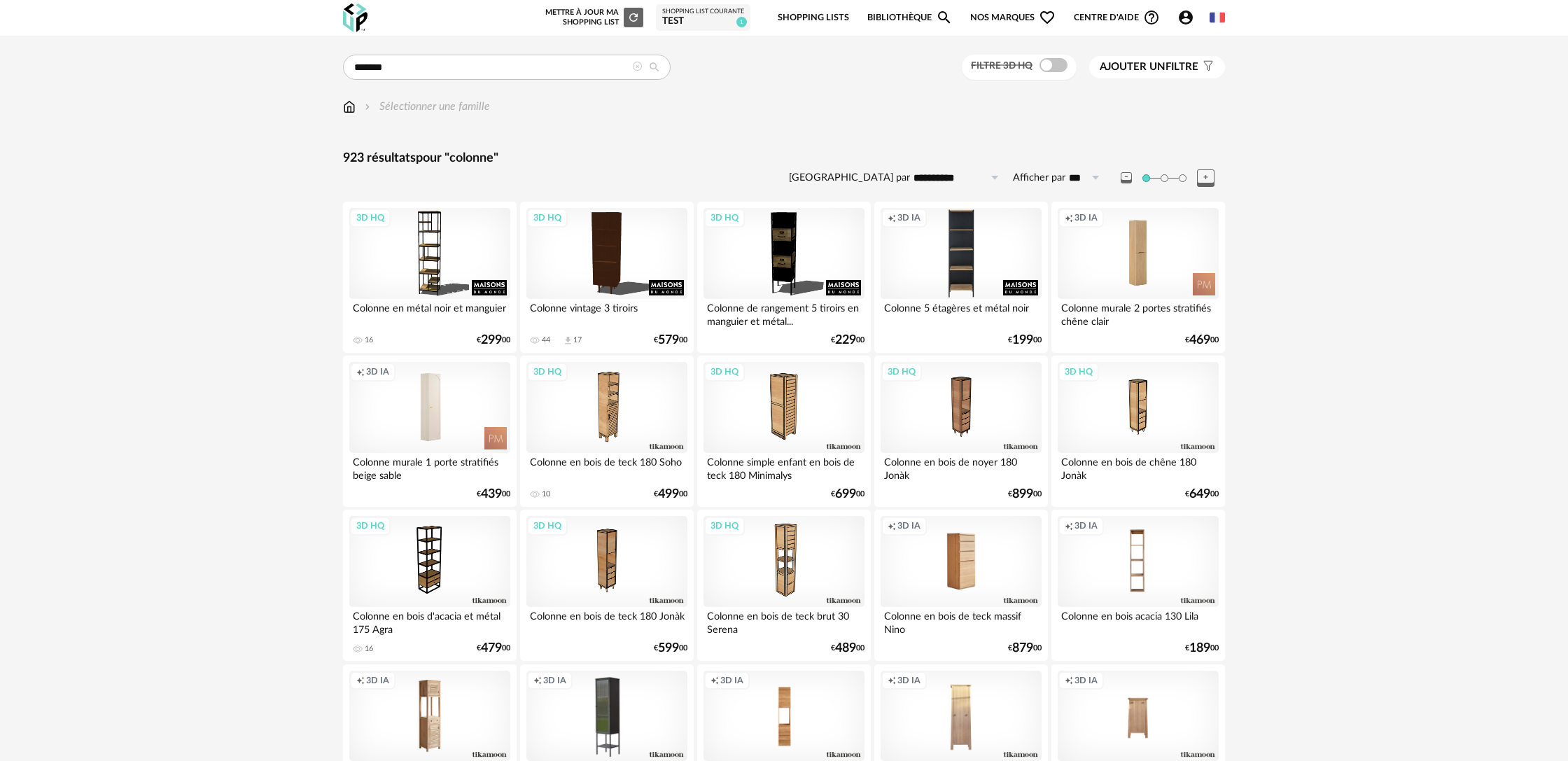
click at [1093, 180] on icon at bounding box center [1094, 177] width 17 height 23
click at [1096, 313] on span "500" at bounding box center [1090, 309] width 21 height 13
type input "***"
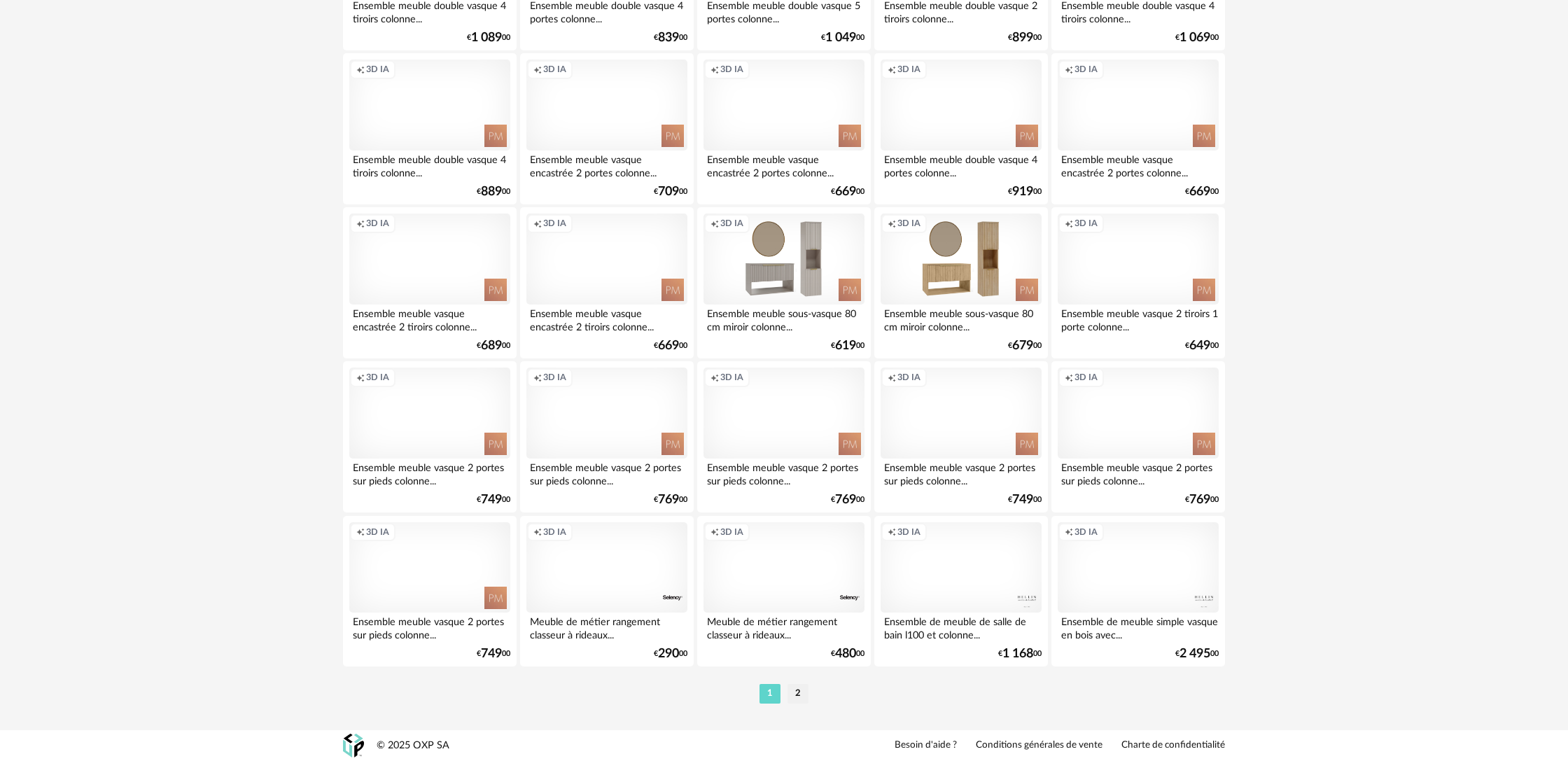
scroll to position [14988, 0]
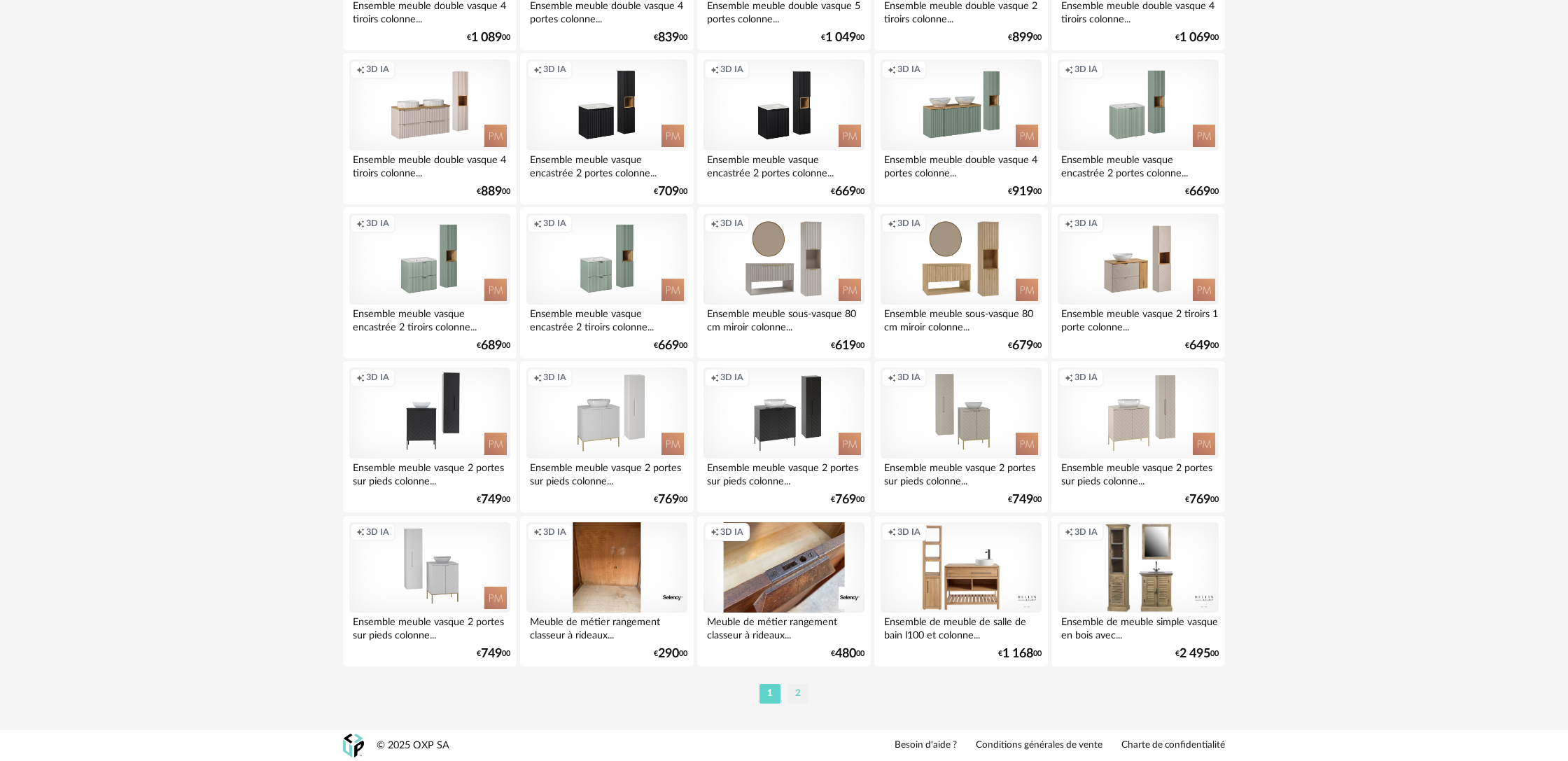
click at [795, 696] on li "2" at bounding box center [797, 693] width 21 height 20
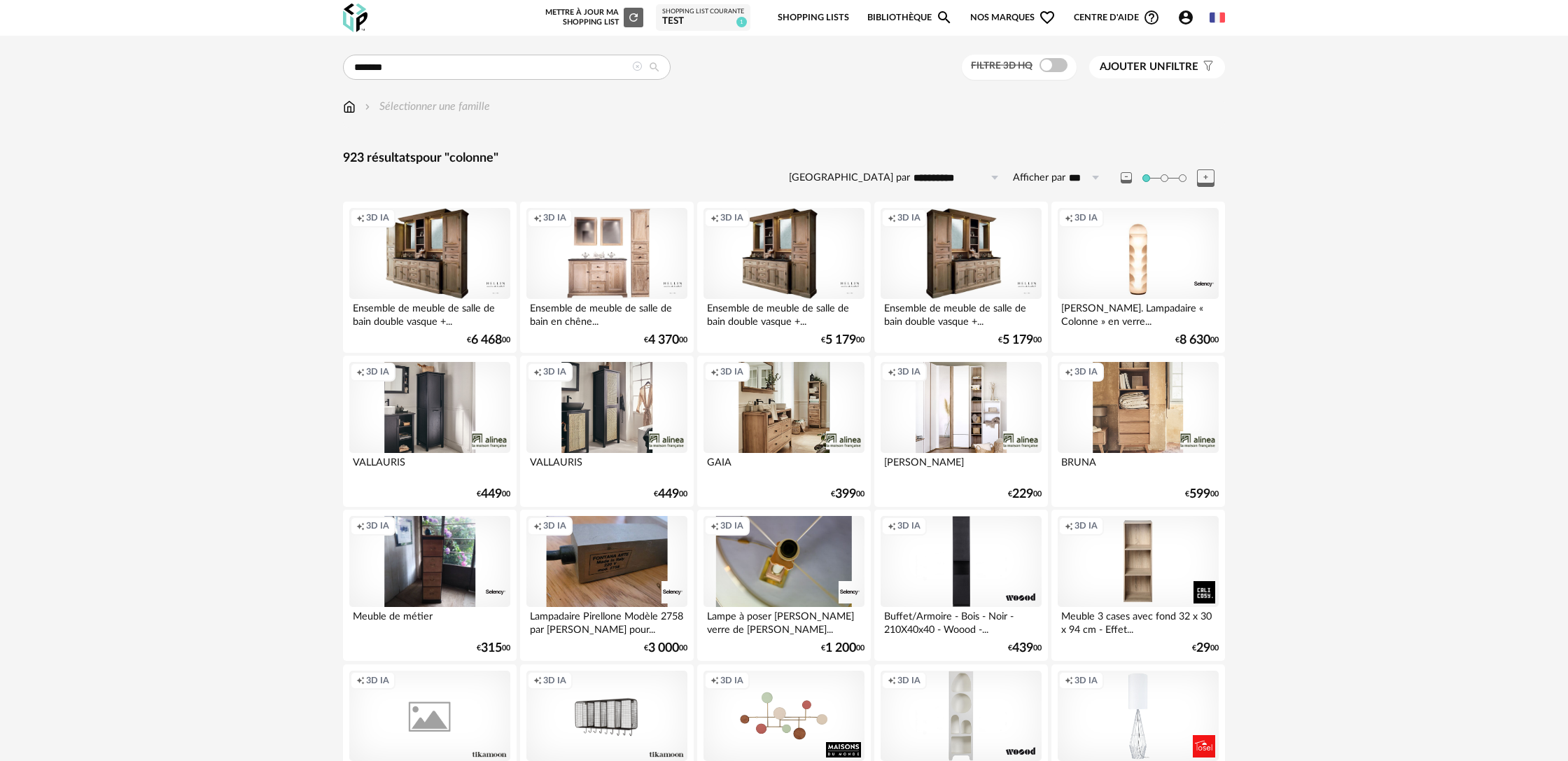
click at [1149, 65] on span "Ajouter un" at bounding box center [1132, 67] width 66 height 11
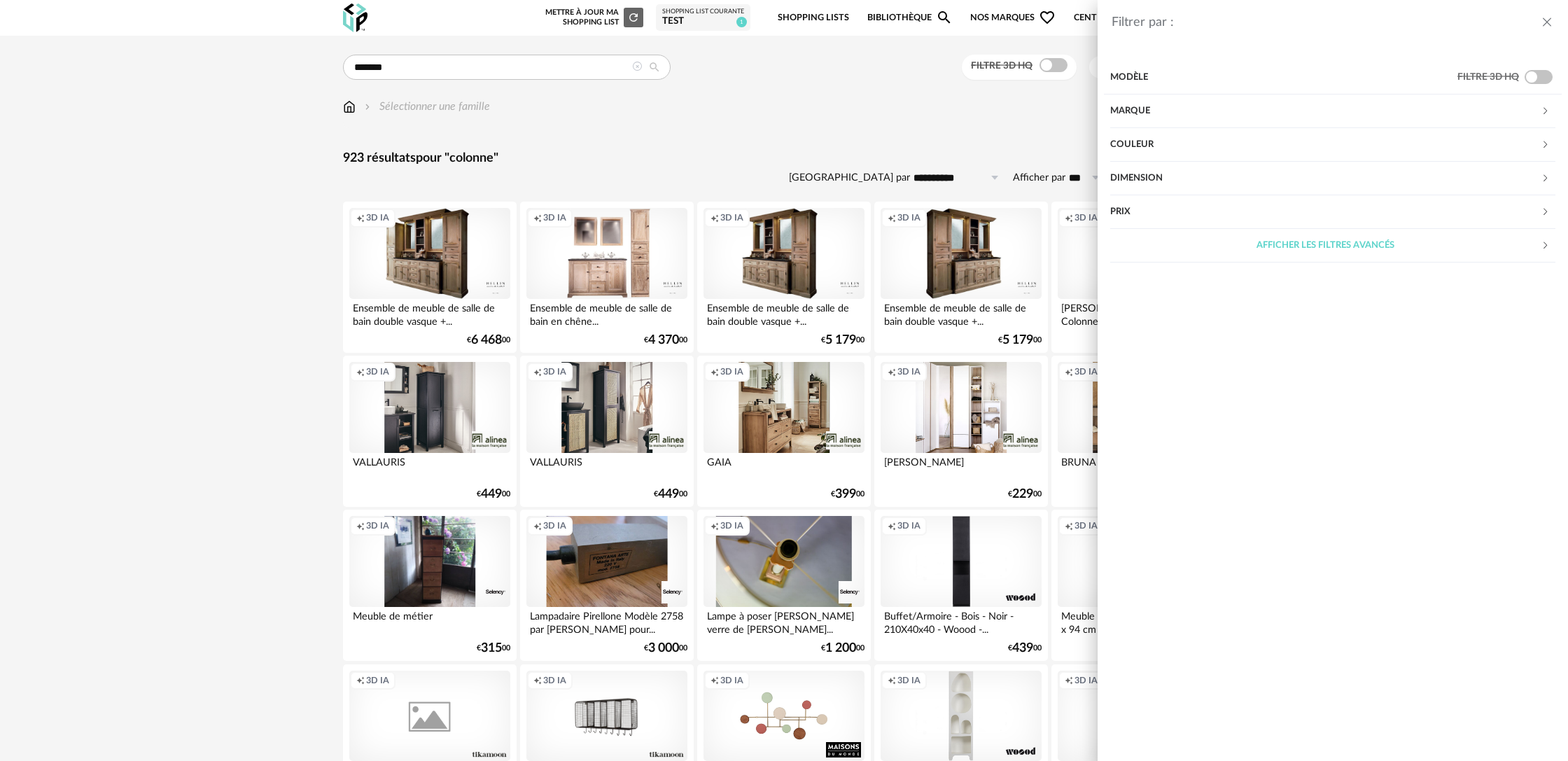
click at [1195, 113] on div "Marque" at bounding box center [1325, 111] width 431 height 33
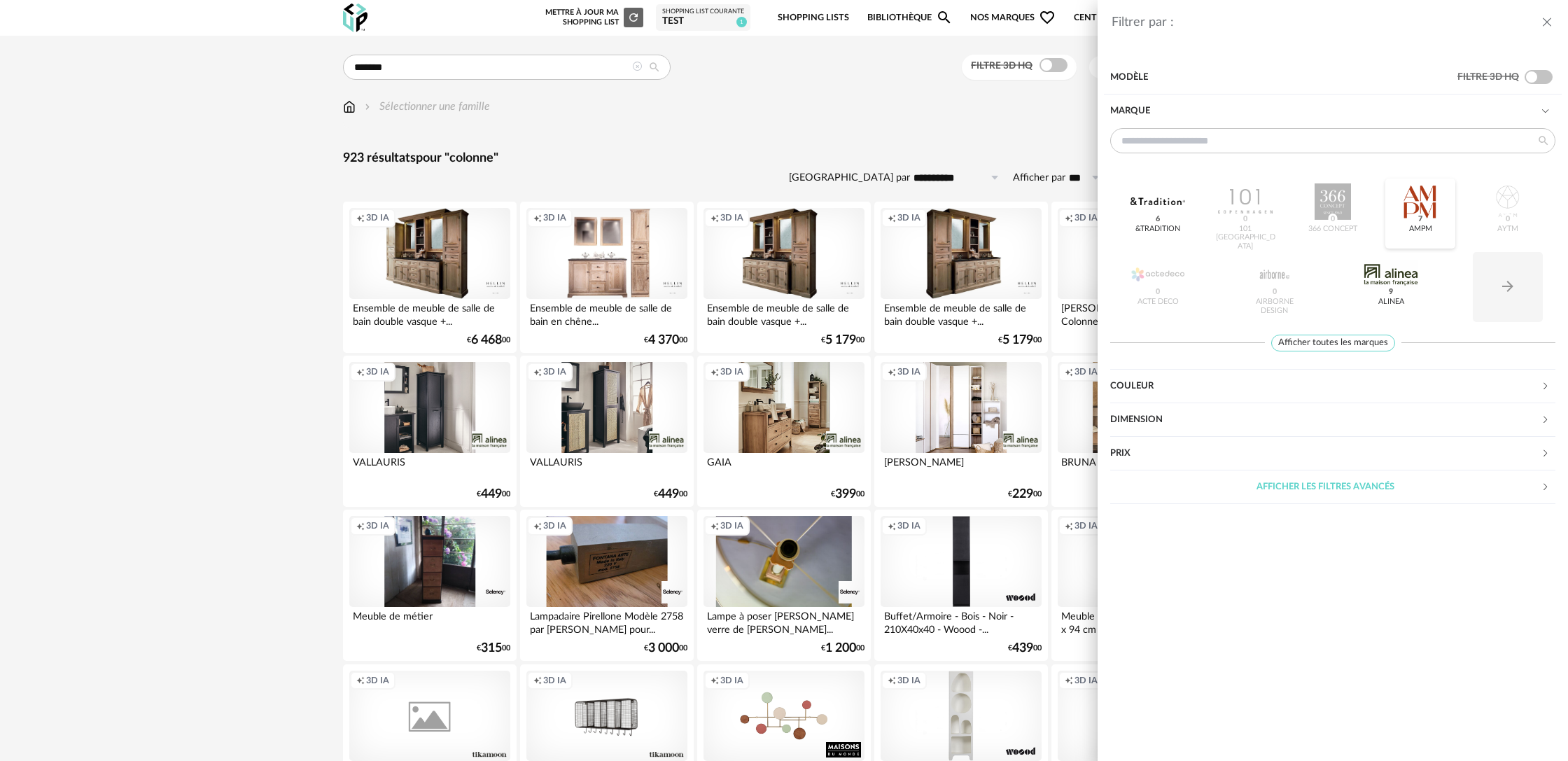
click at [1423, 205] on div at bounding box center [1419, 202] width 55 height 36
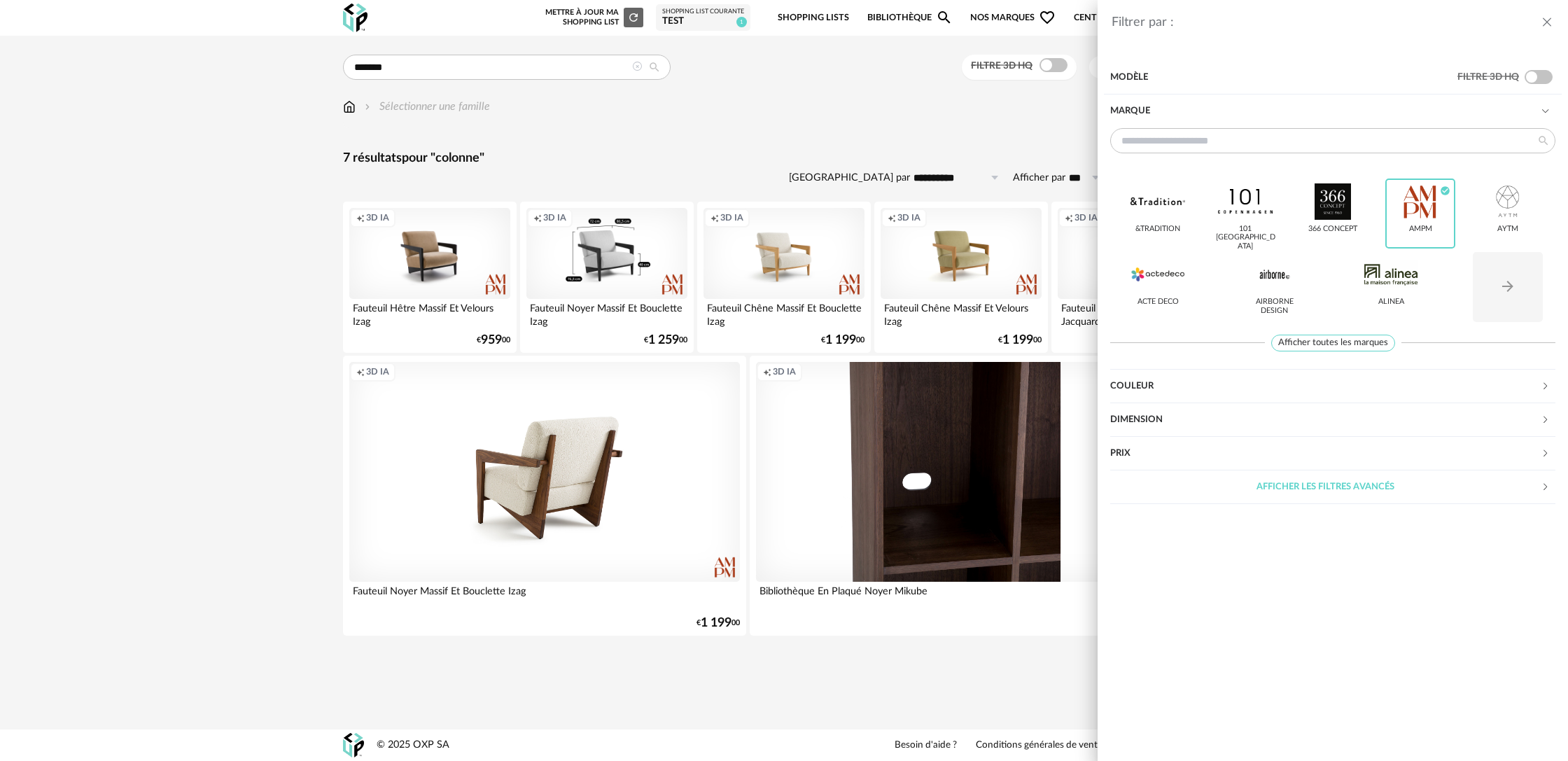
click at [260, 231] on div "Filtrer par : Modèle Filtre 3D HQ Marque &tradition 101 Copenhagen 366 Concept …" at bounding box center [784, 380] width 1568 height 761
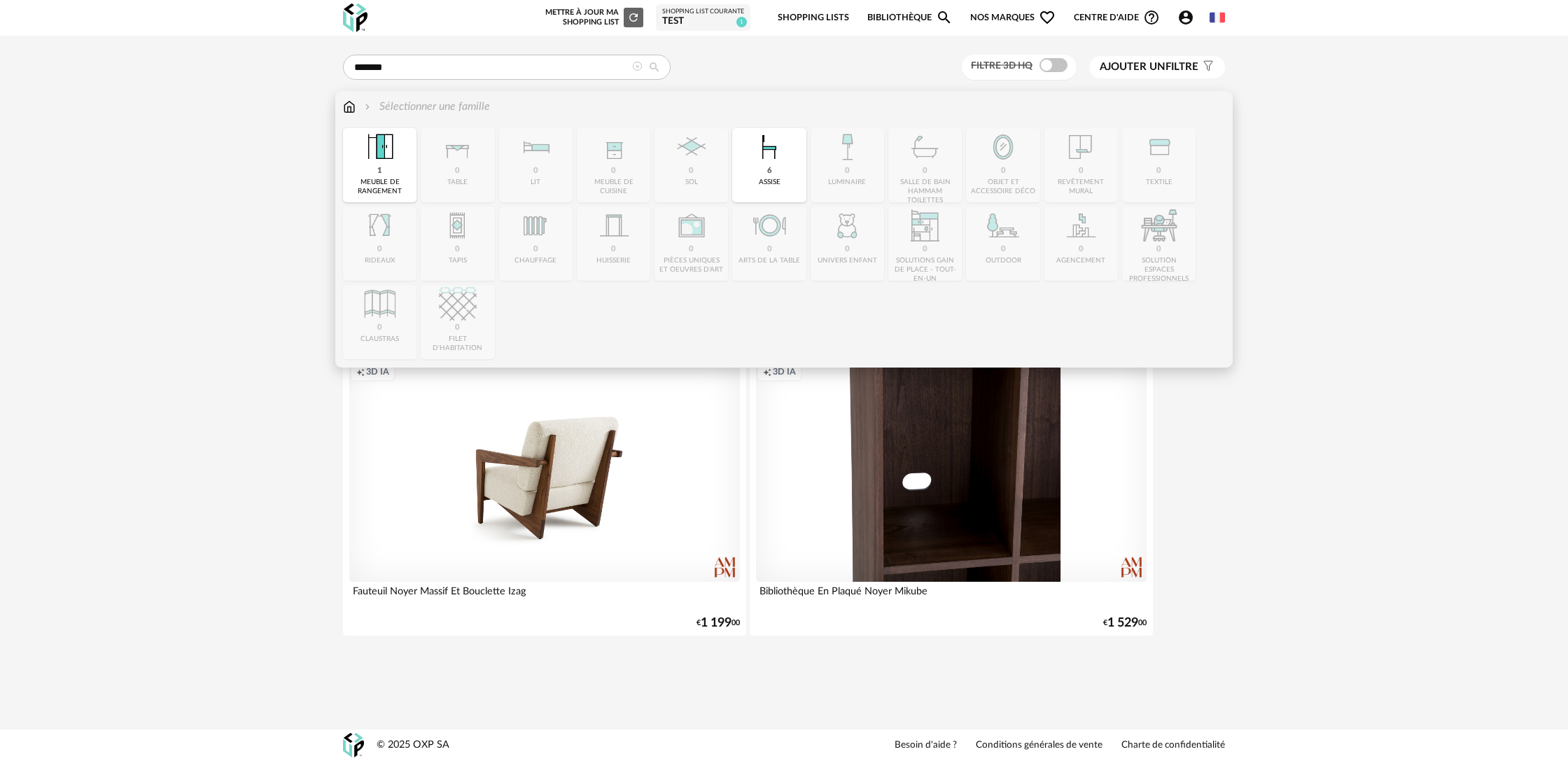
click at [347, 108] on img at bounding box center [349, 107] width 13 height 16
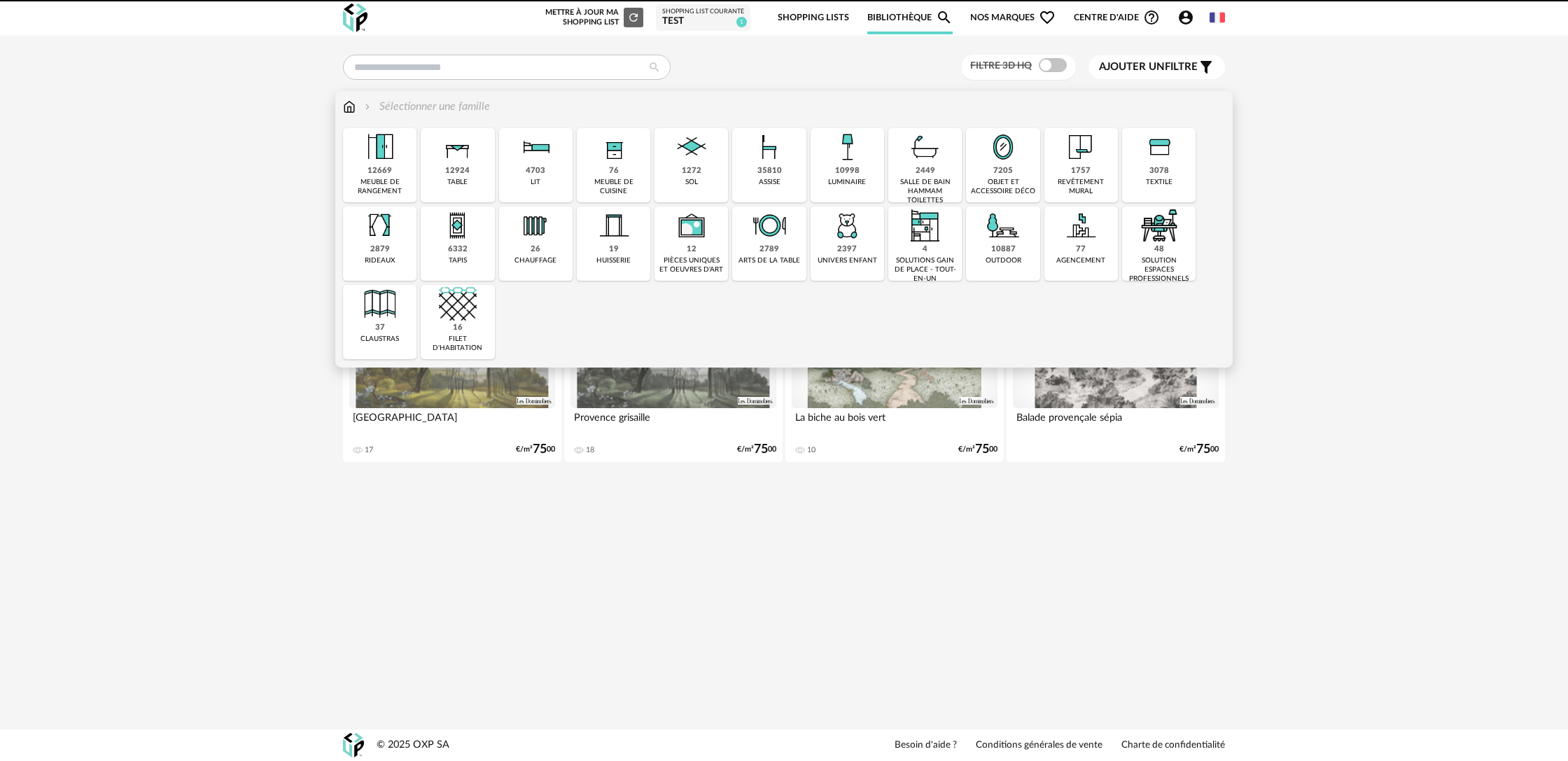
click at [929, 181] on div "salle de bain hammam toilettes" at bounding box center [925, 191] width 65 height 27
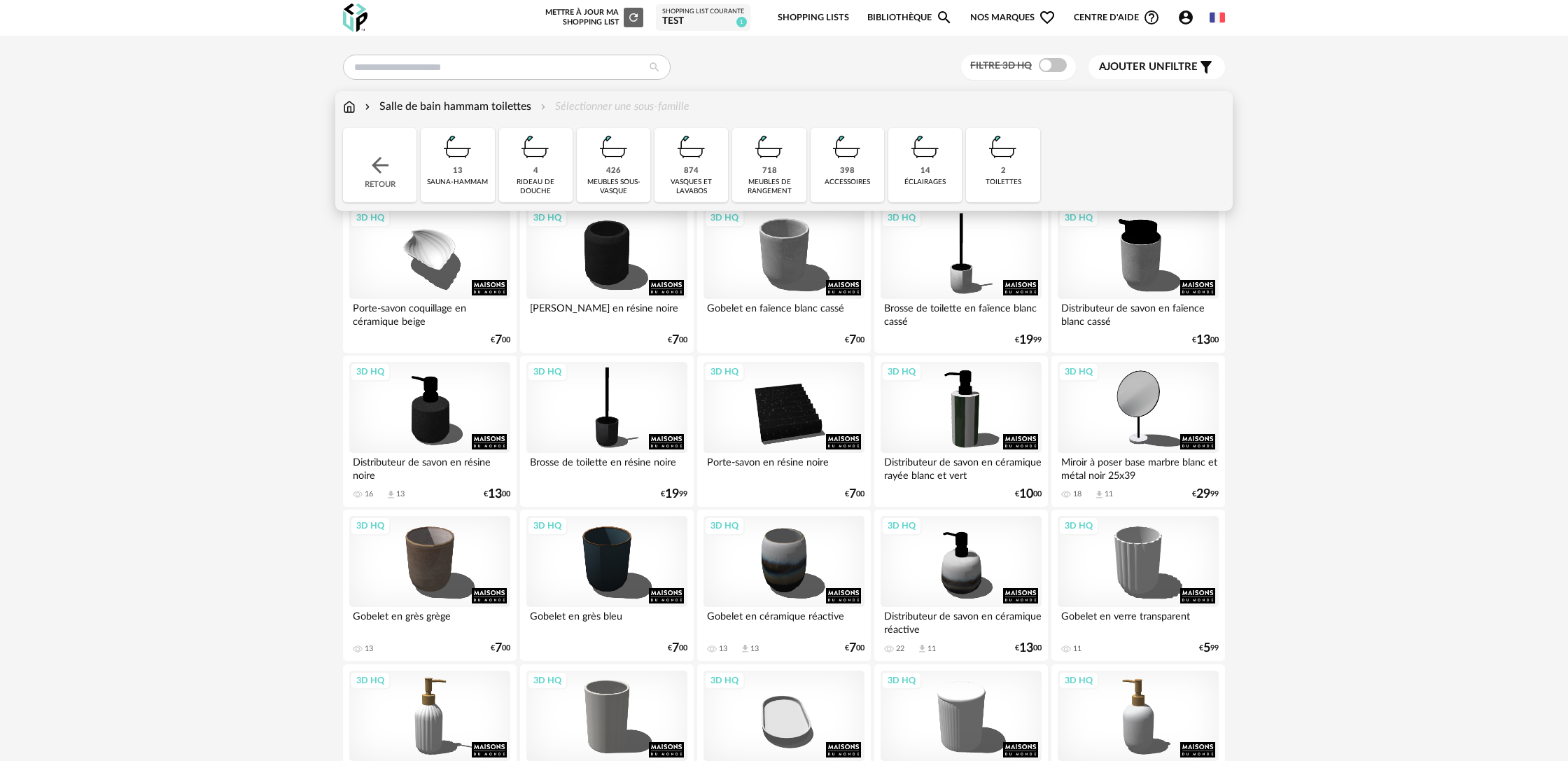
click at [695, 177] on div "vasques et lavabos" at bounding box center [691, 186] width 65 height 18
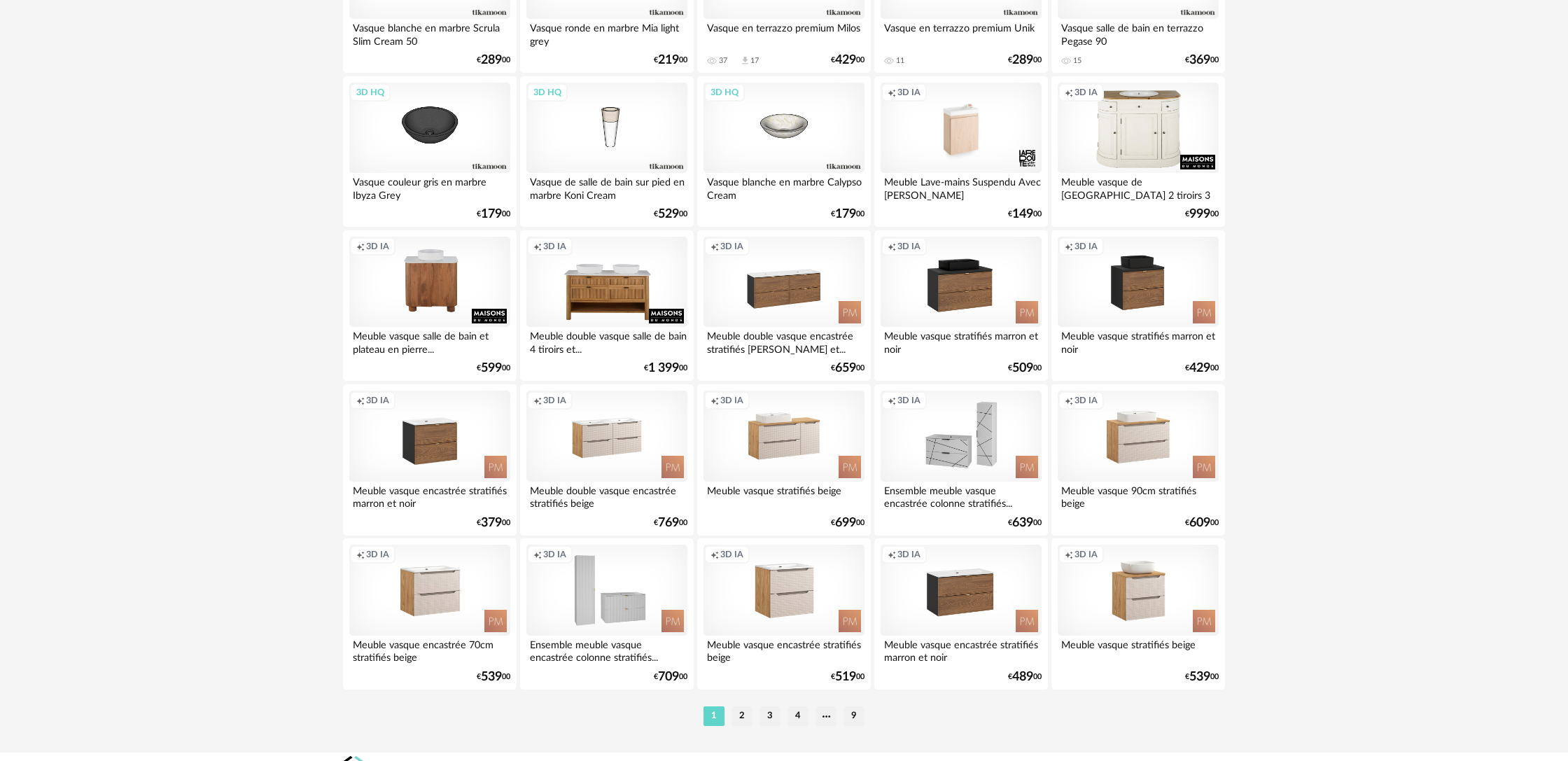
scroll to position [2590, 0]
click at [786, 349] on div "Meuble double vasque encastrée stratifiés [PERSON_NAME] et..." at bounding box center [784, 340] width 161 height 28
